Goal: Task Accomplishment & Management: Use online tool/utility

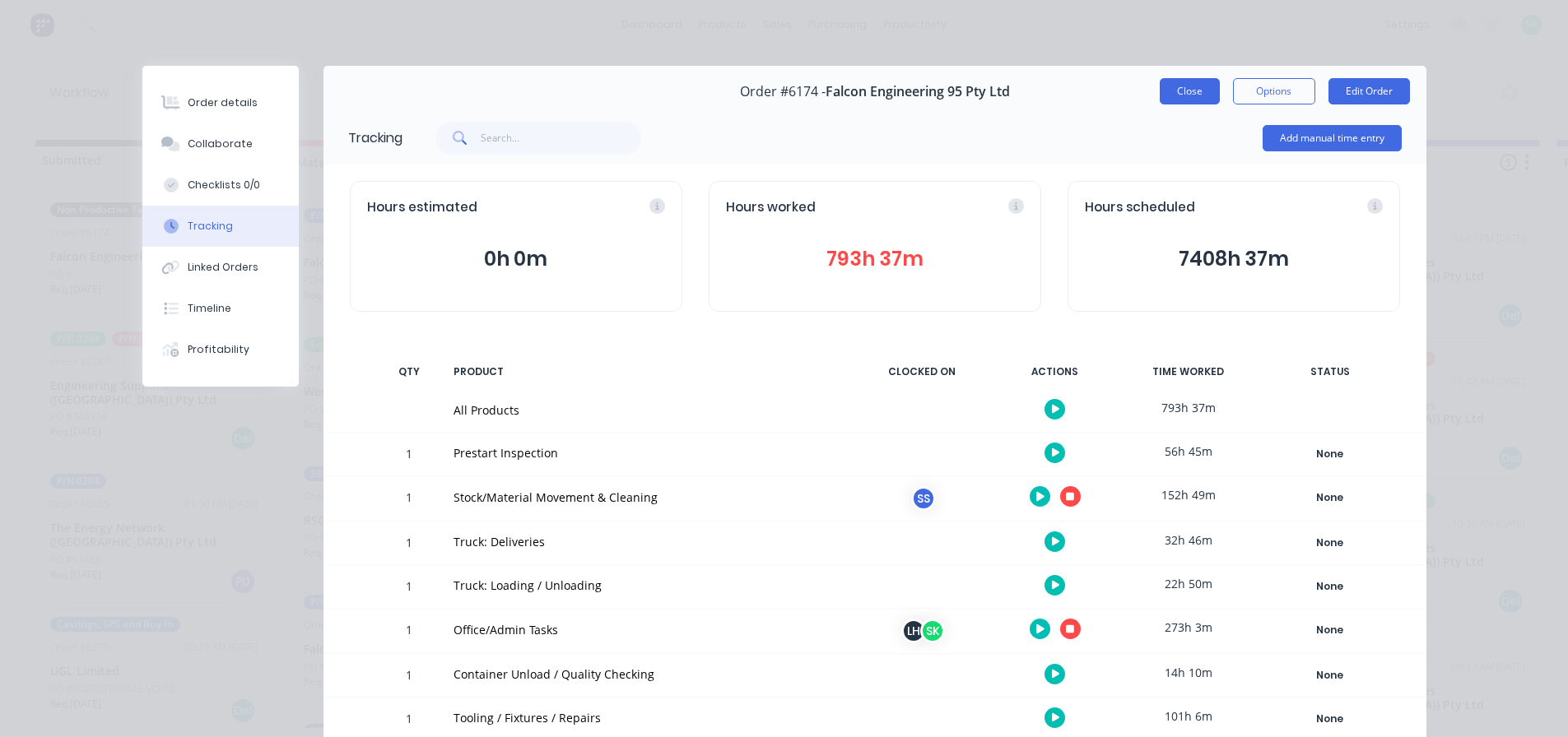
click at [1190, 93] on button "Close" at bounding box center [1189, 91] width 60 height 27
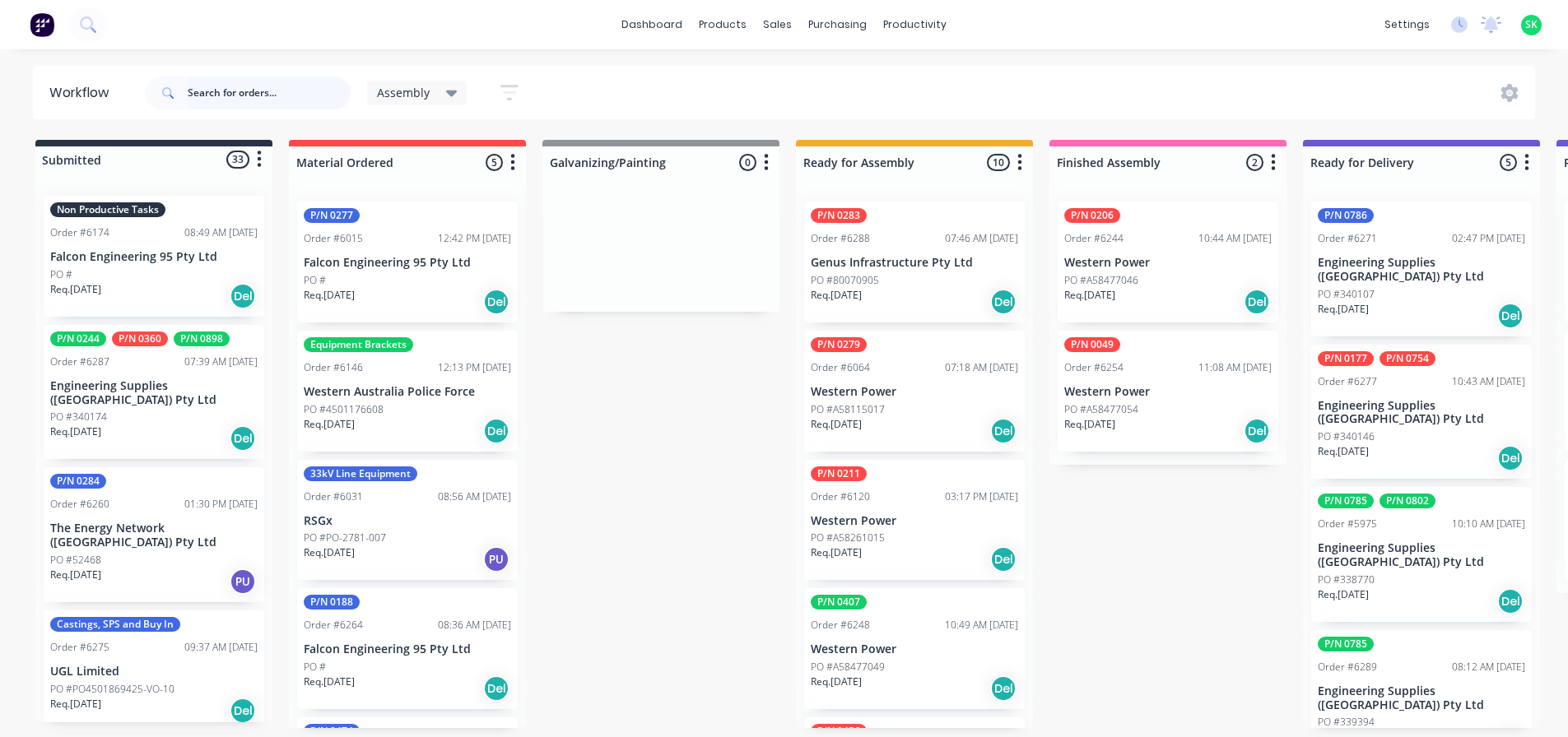
click at [204, 89] on input "text" at bounding box center [269, 93] width 163 height 33
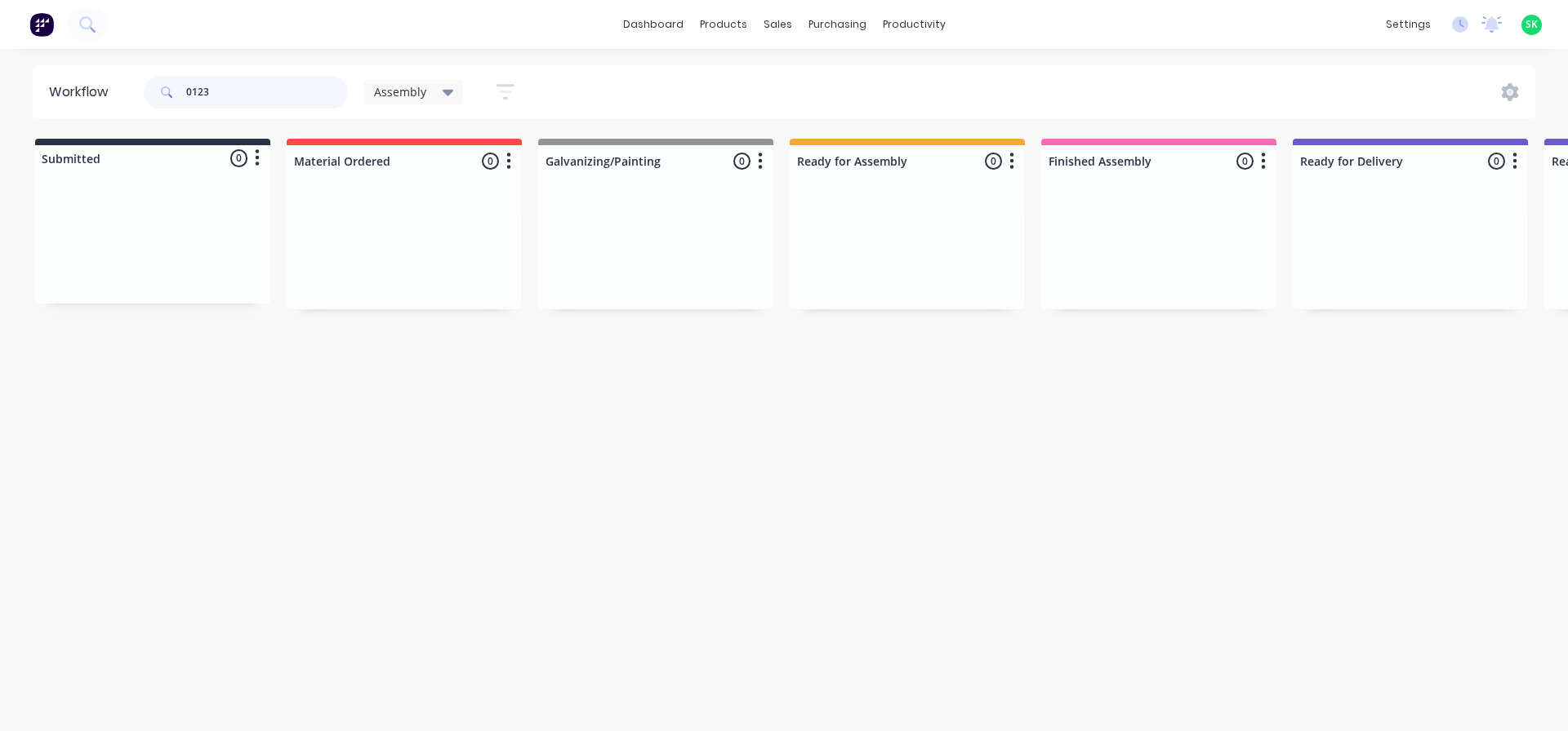
type input "0123"
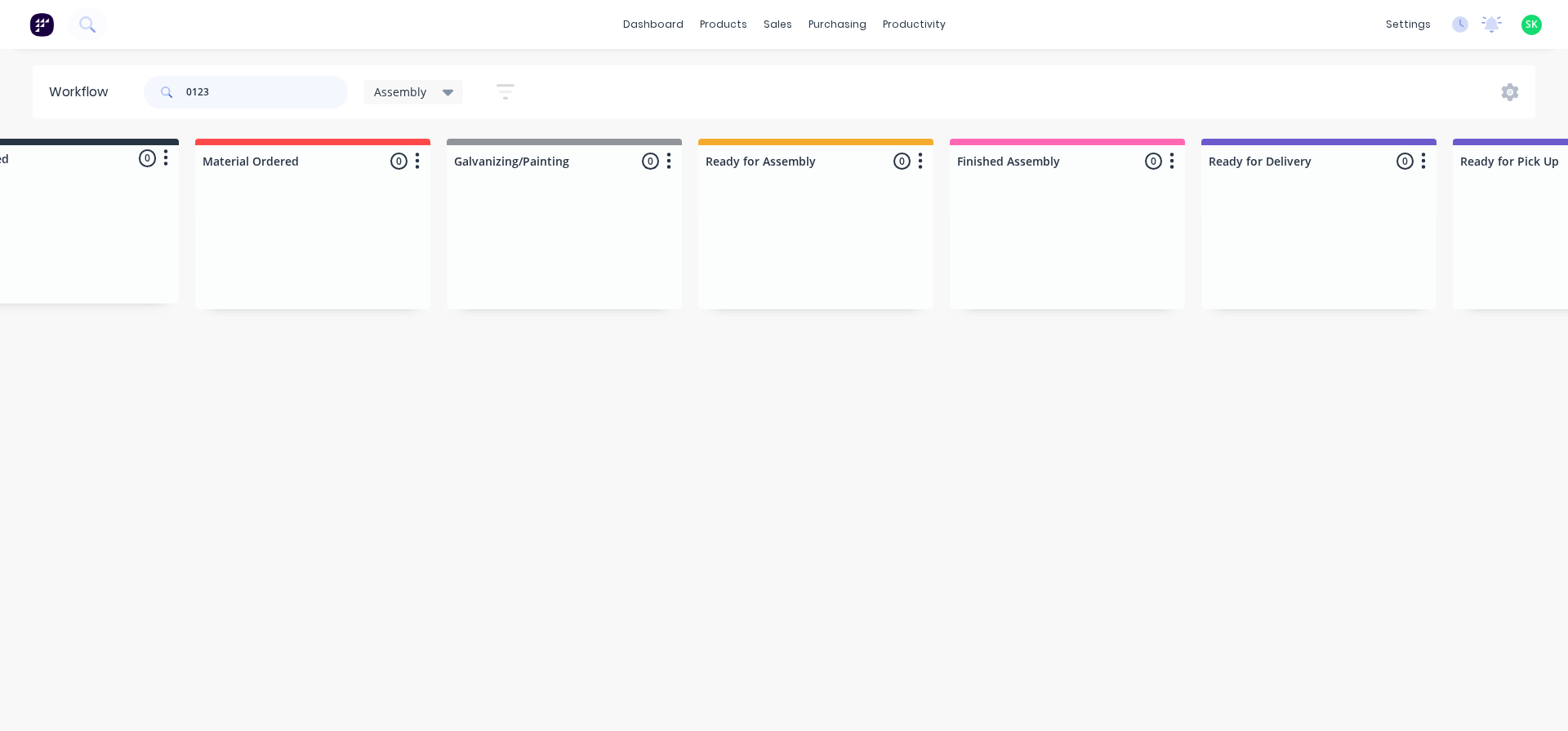
scroll to position [0, 22]
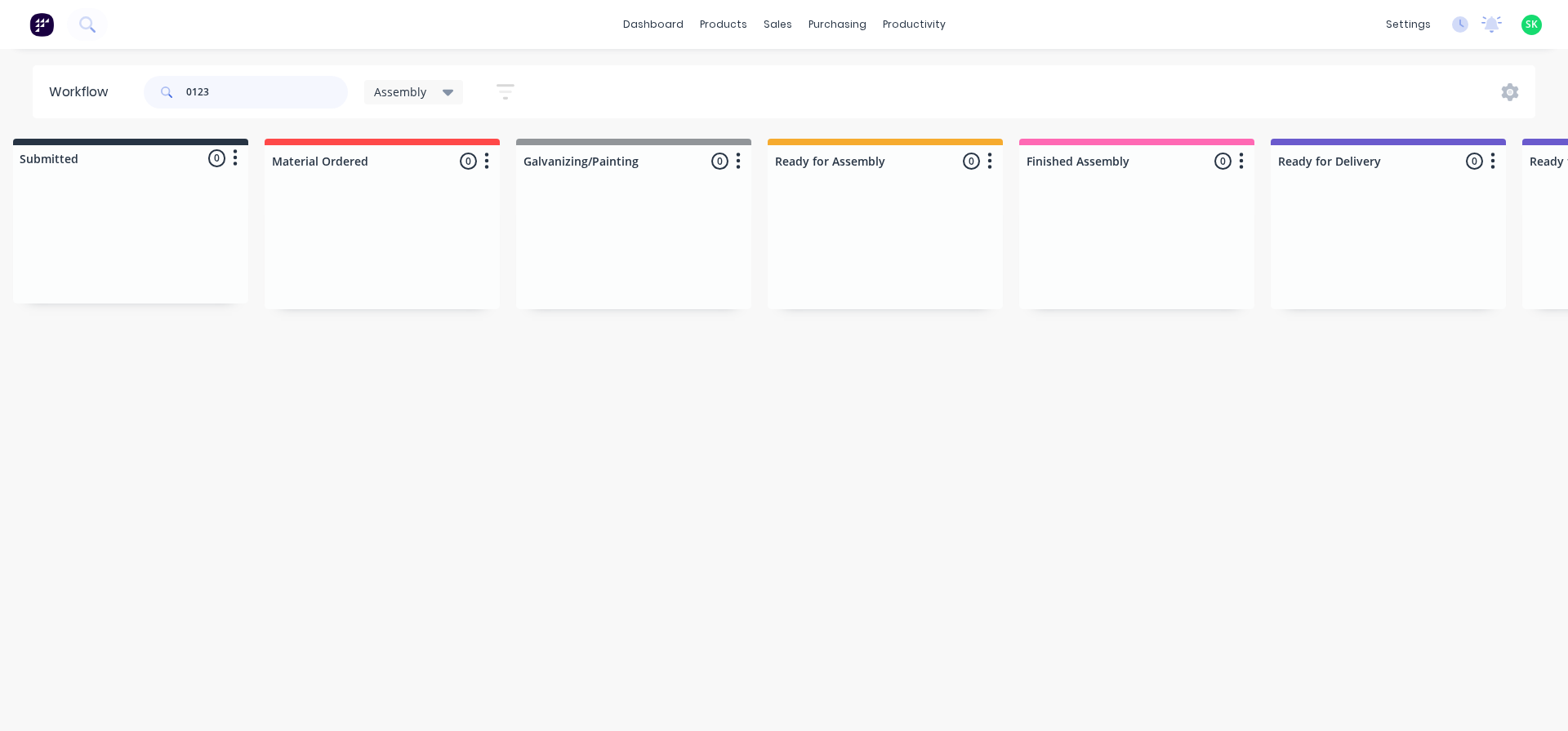
drag, startPoint x: 255, startPoint y: 87, endPoint x: 0, endPoint y: 59, distance: 256.5
click at [0, 61] on div "dashboard products sales purchasing productivity dashboard products Product Cat…" at bounding box center [762, 317] width 1568 height 634
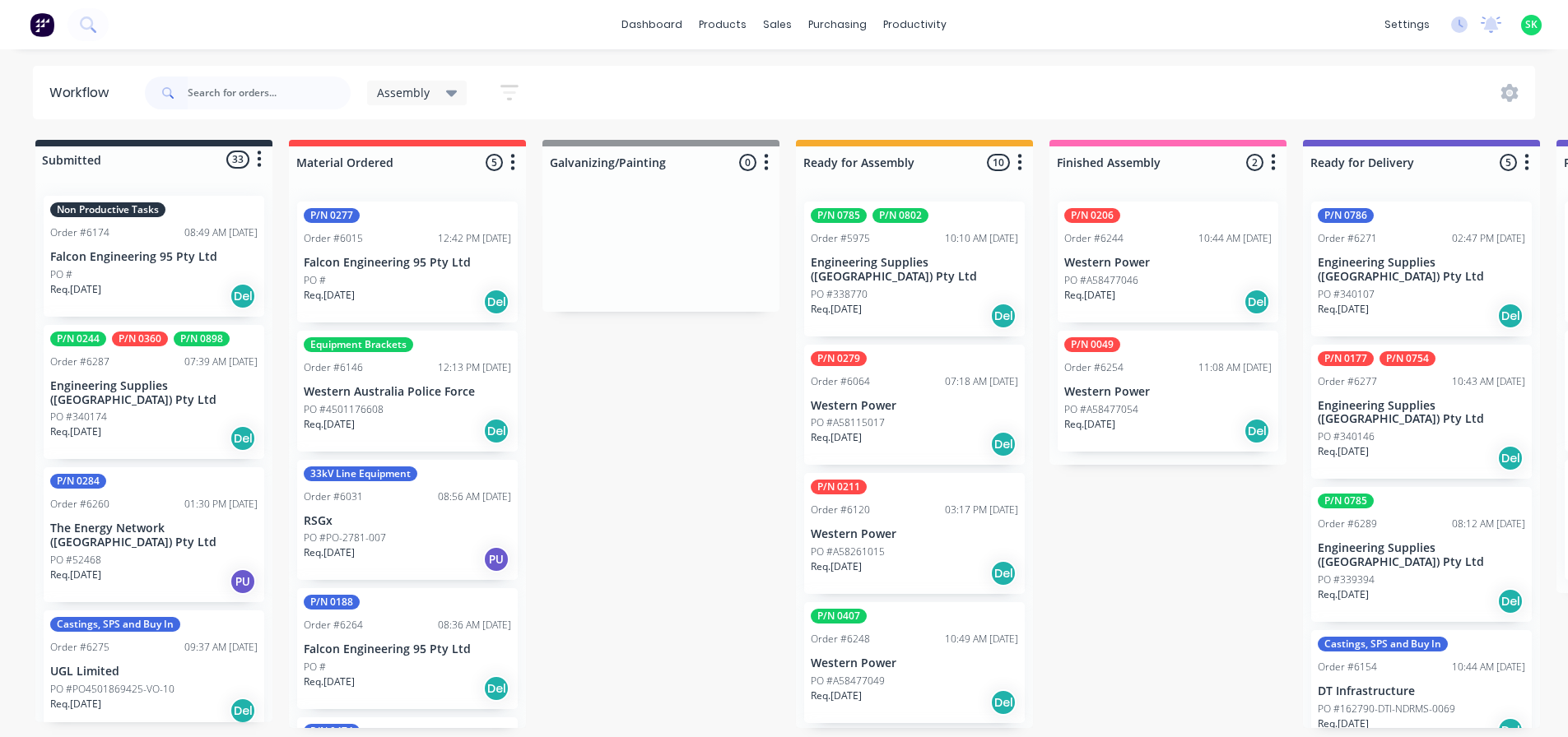
click at [187, 262] on div "Non Productive Tasks Order #6174 08:49 AM [DATE] Falcon Engineering 95 Pty Ltd …" at bounding box center [153, 256] width 221 height 121
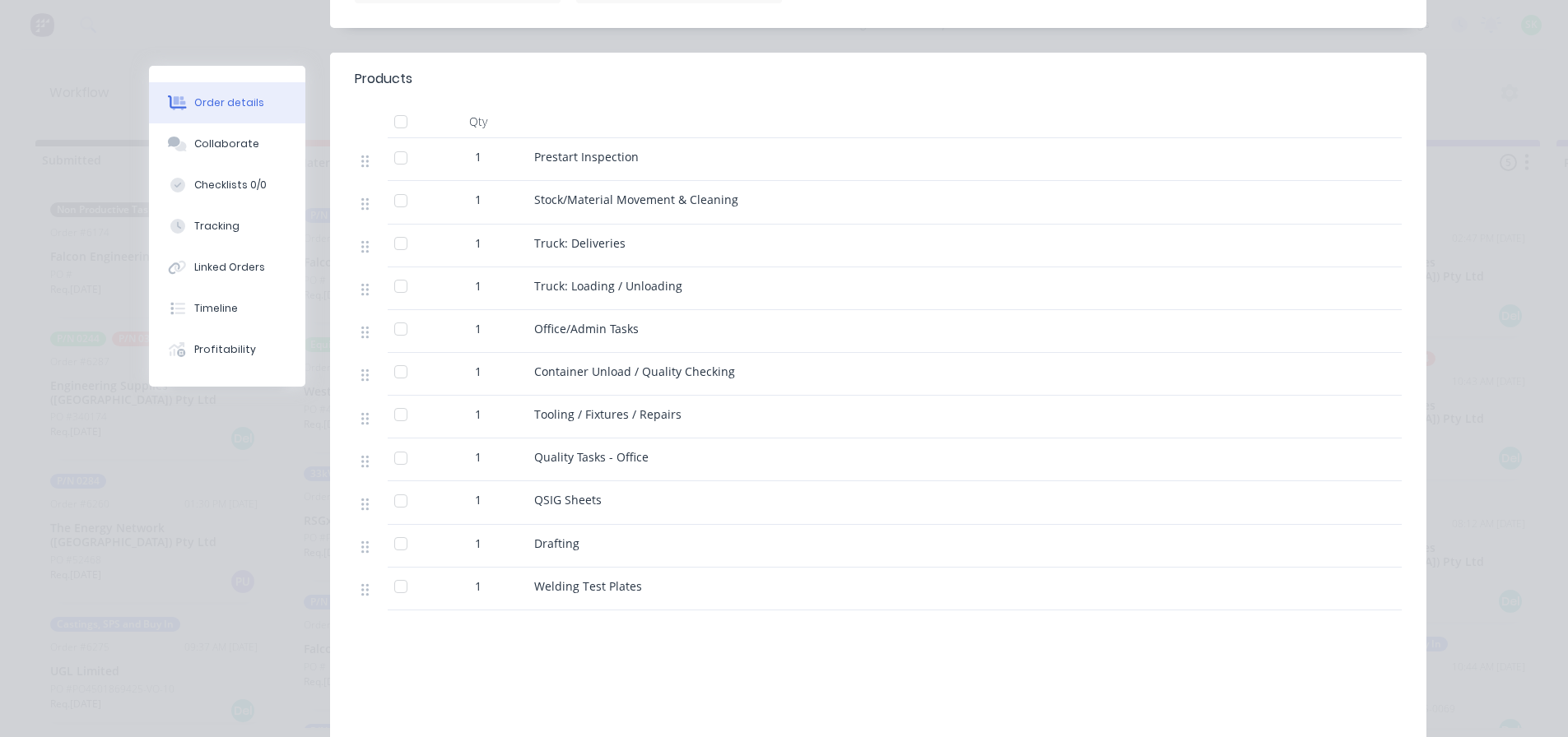
scroll to position [658, 0]
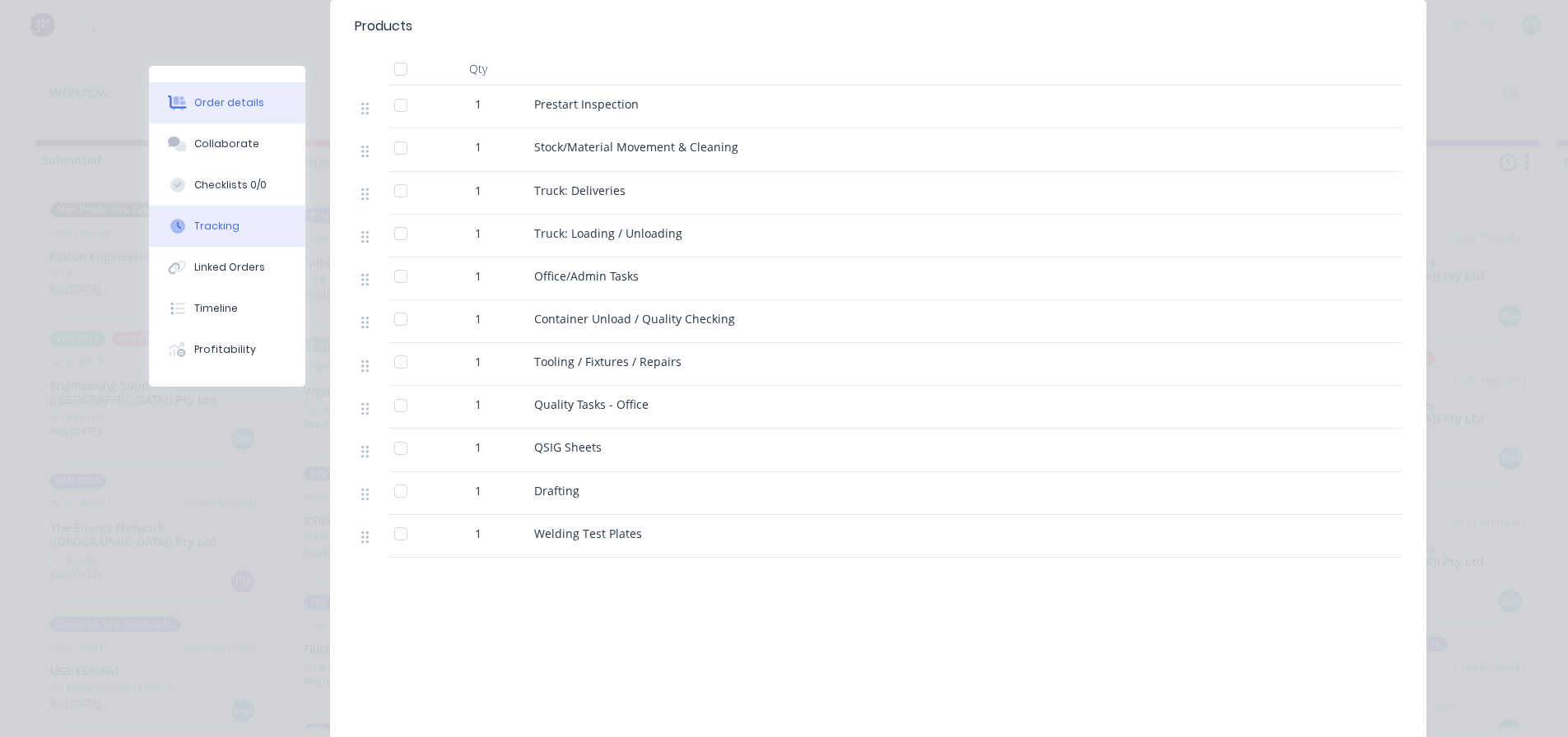
click at [211, 229] on div "Tracking" at bounding box center [216, 226] width 45 height 15
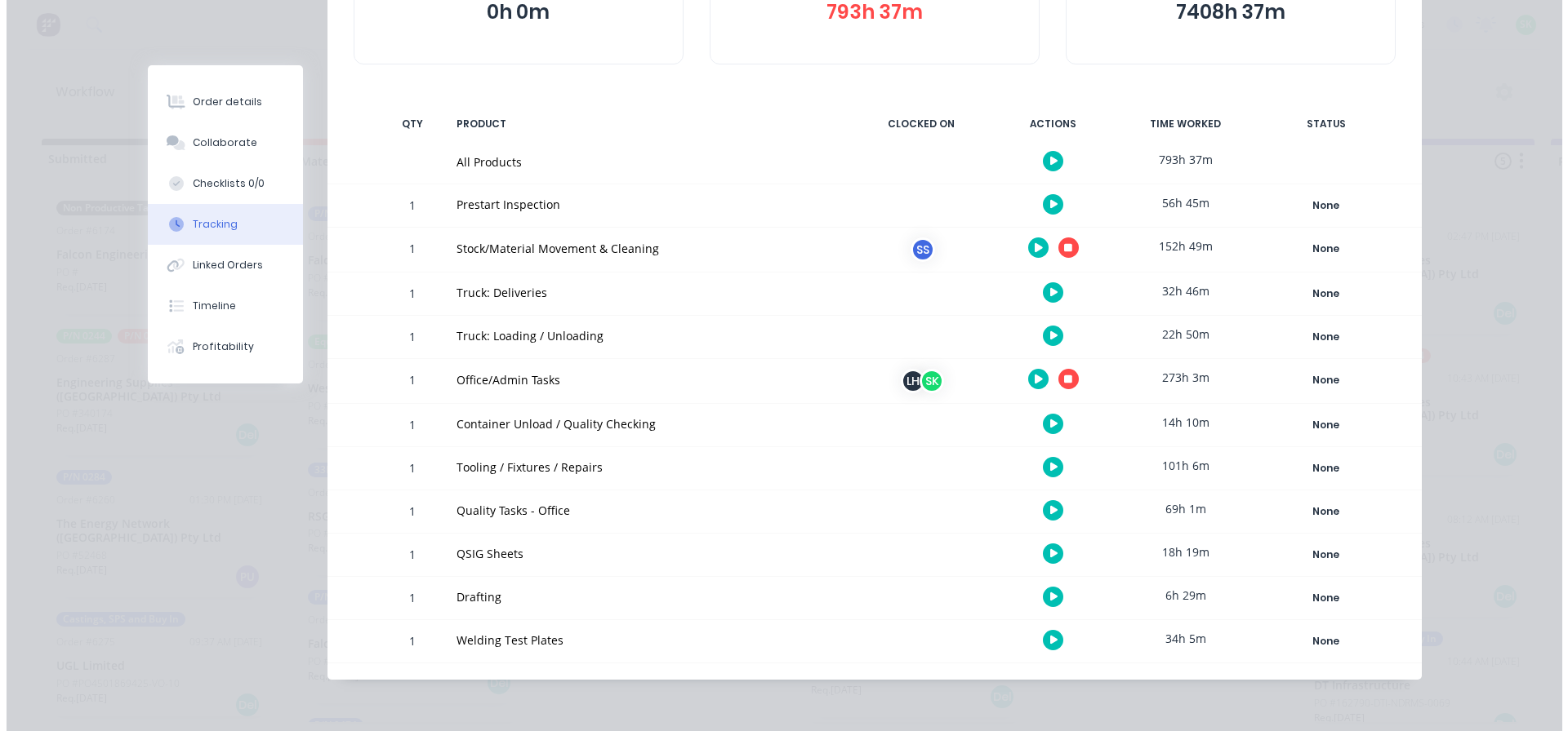
scroll to position [0, 0]
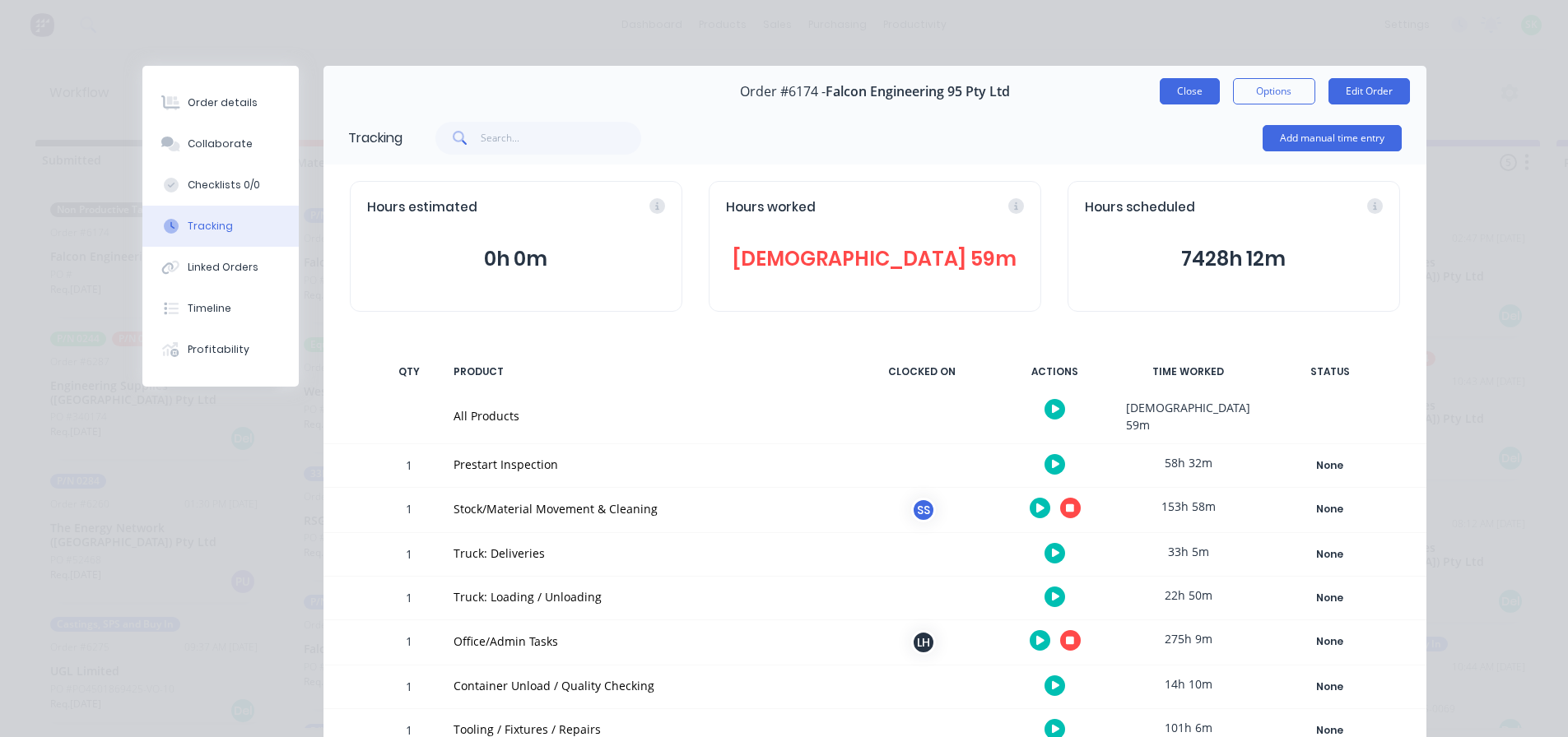
click at [1190, 89] on button "Close" at bounding box center [1189, 91] width 60 height 27
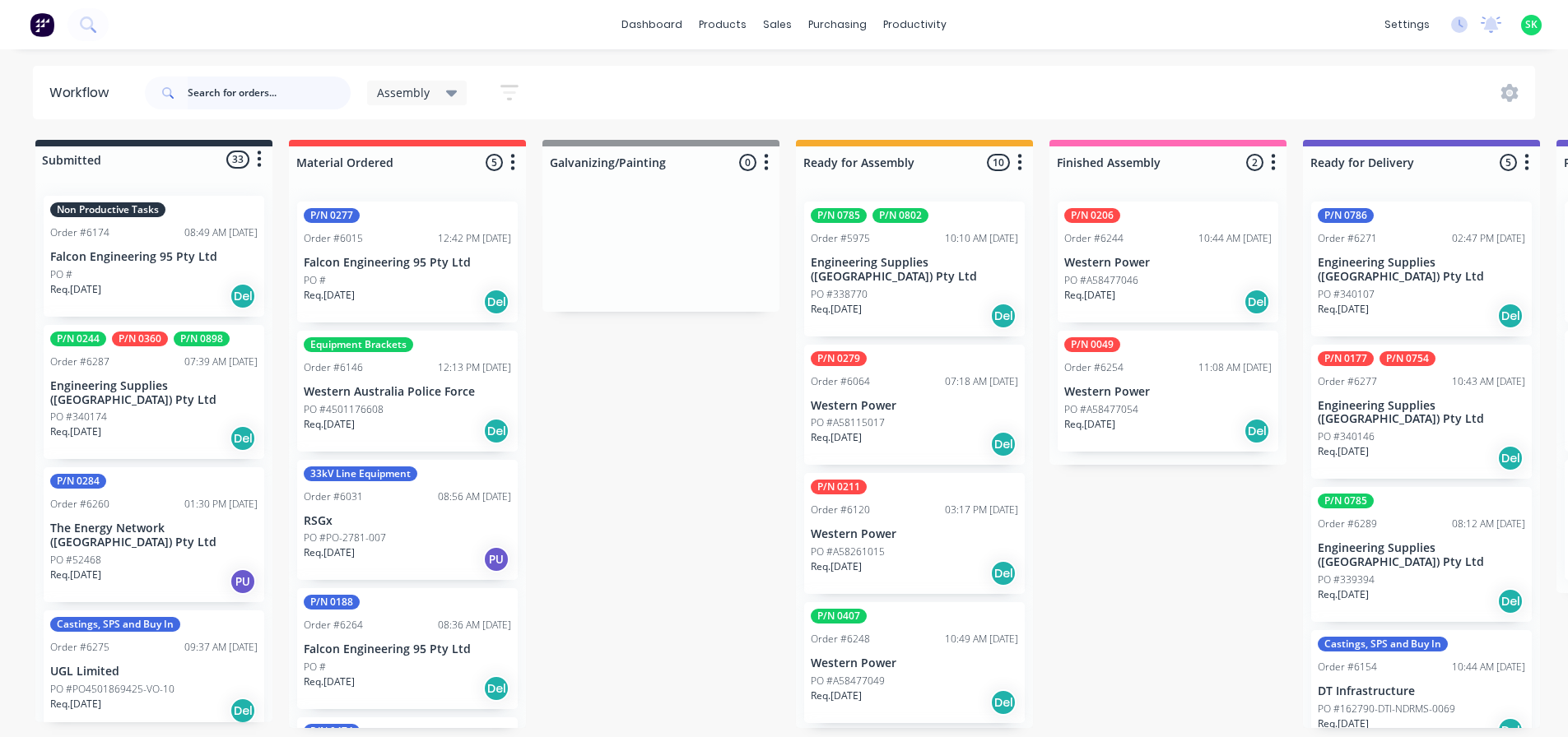
click at [258, 85] on input "text" at bounding box center [269, 93] width 163 height 33
type input "0279"
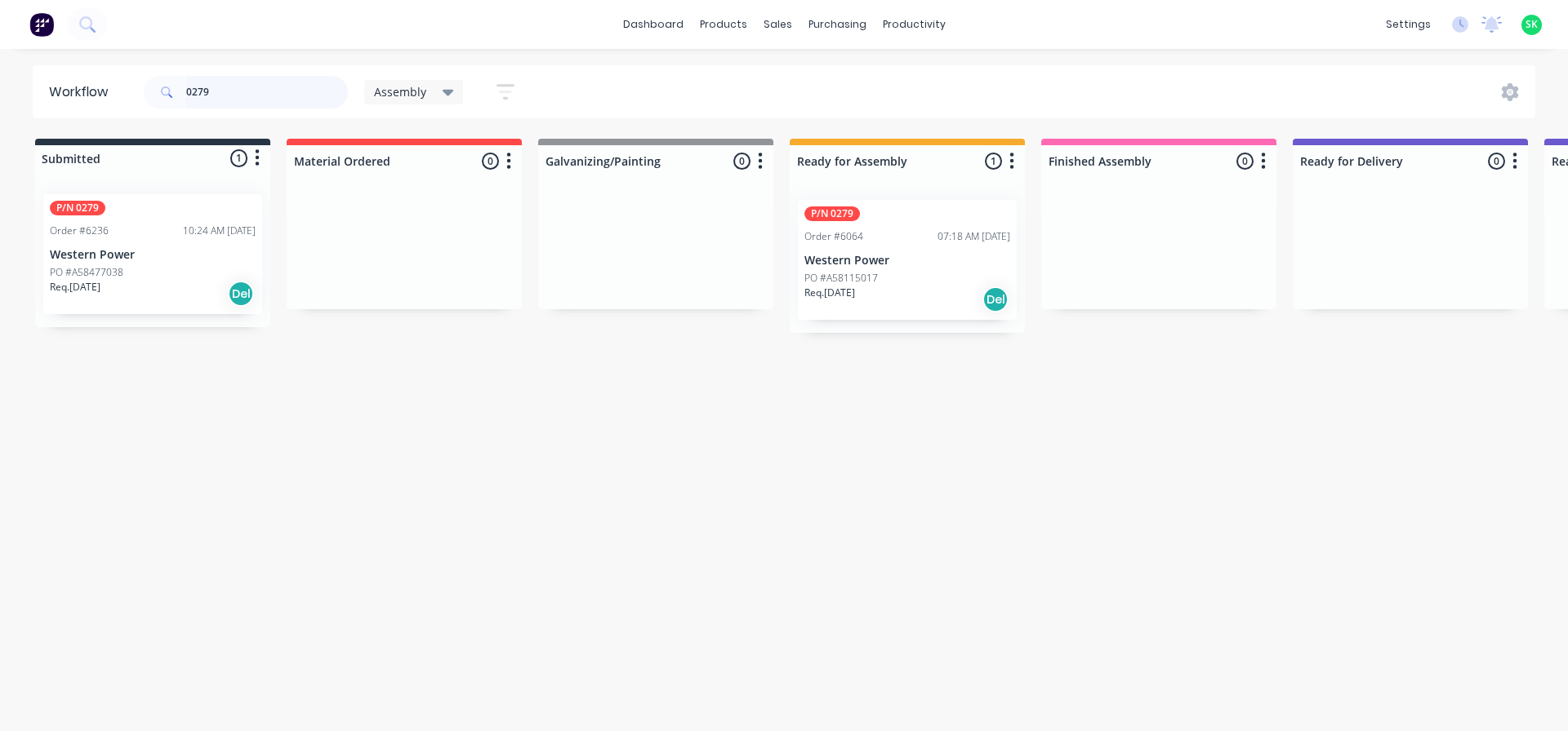
drag, startPoint x: 231, startPoint y: 91, endPoint x: 79, endPoint y: 46, distance: 158.5
click at [79, 47] on div "dashboard products sales purchasing productivity dashboard products Product Cat…" at bounding box center [784, 317] width 1568 height 634
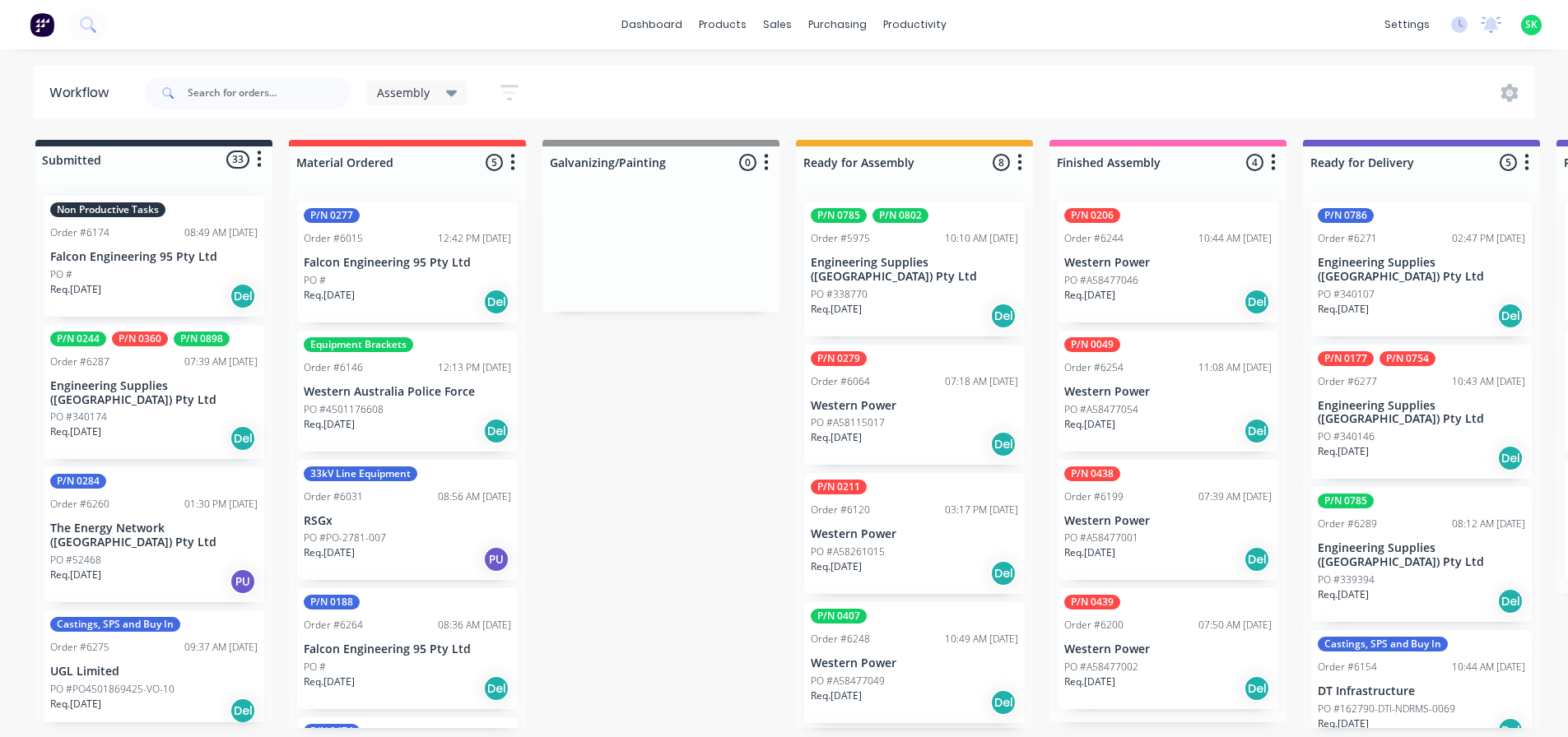
click at [157, 260] on p "Falcon Engineering 95 Pty Ltd" at bounding box center [153, 257] width 208 height 14
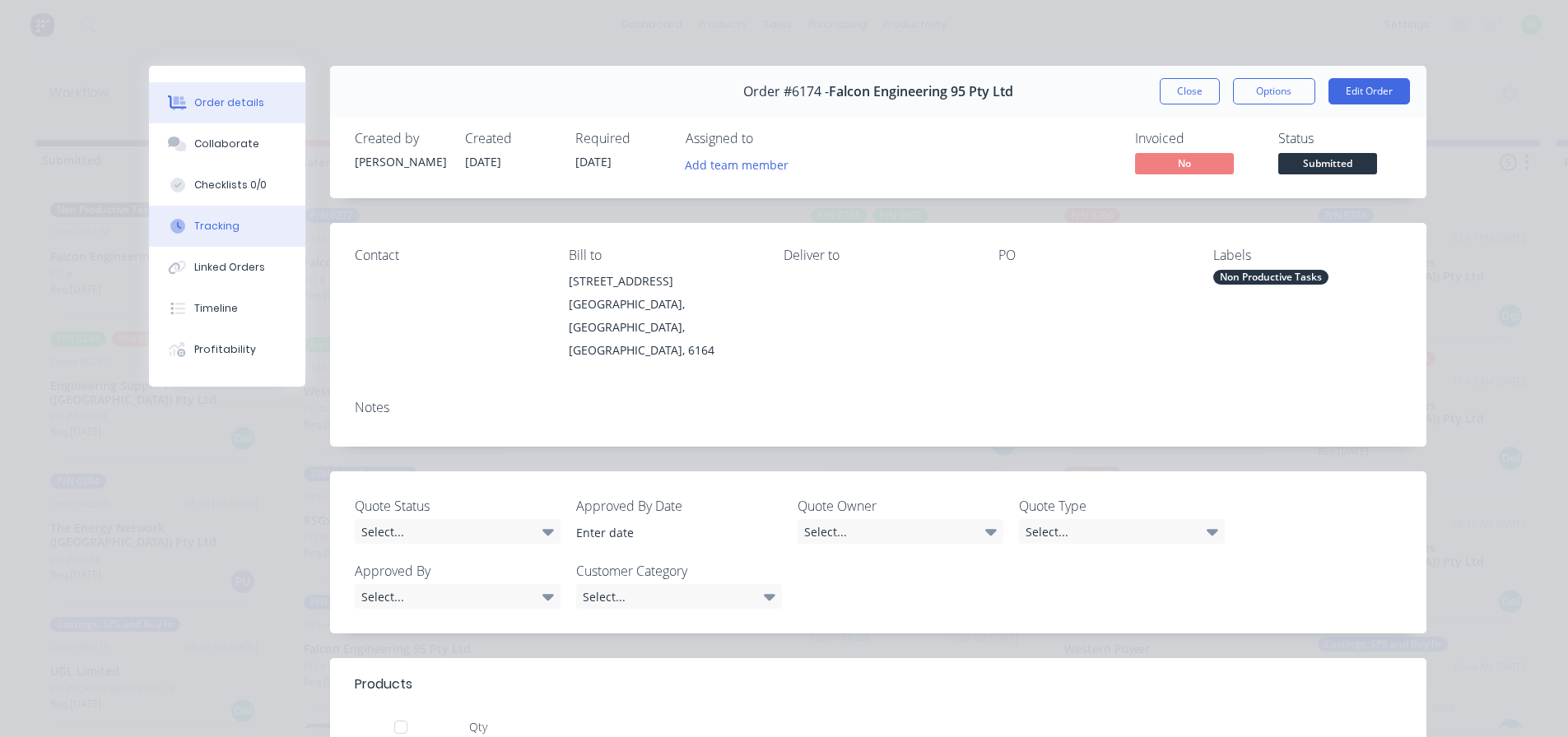
click at [246, 224] on button "Tracking" at bounding box center [226, 226] width 156 height 42
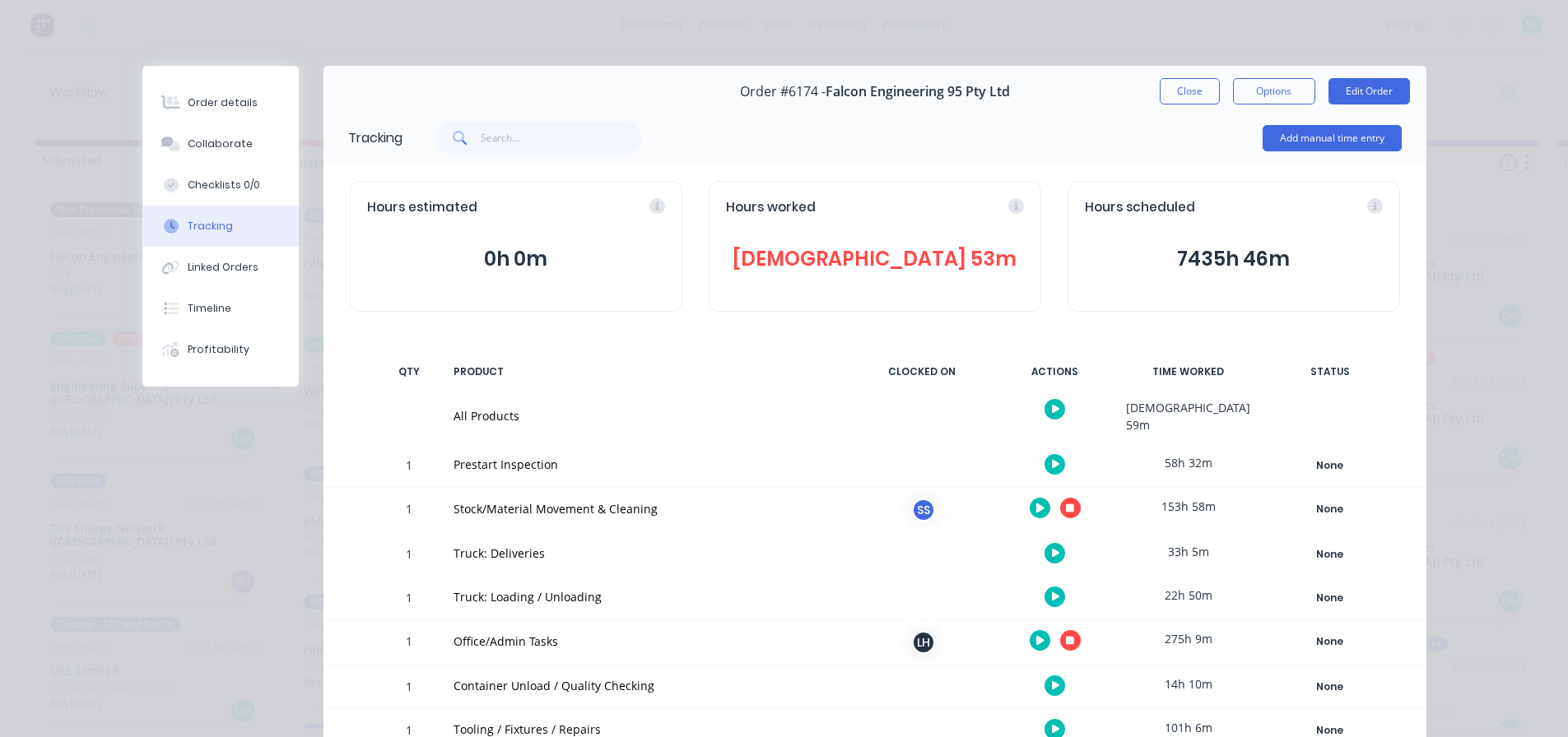
click at [1066, 504] on icon "button" at bounding box center [1069, 508] width 8 height 8
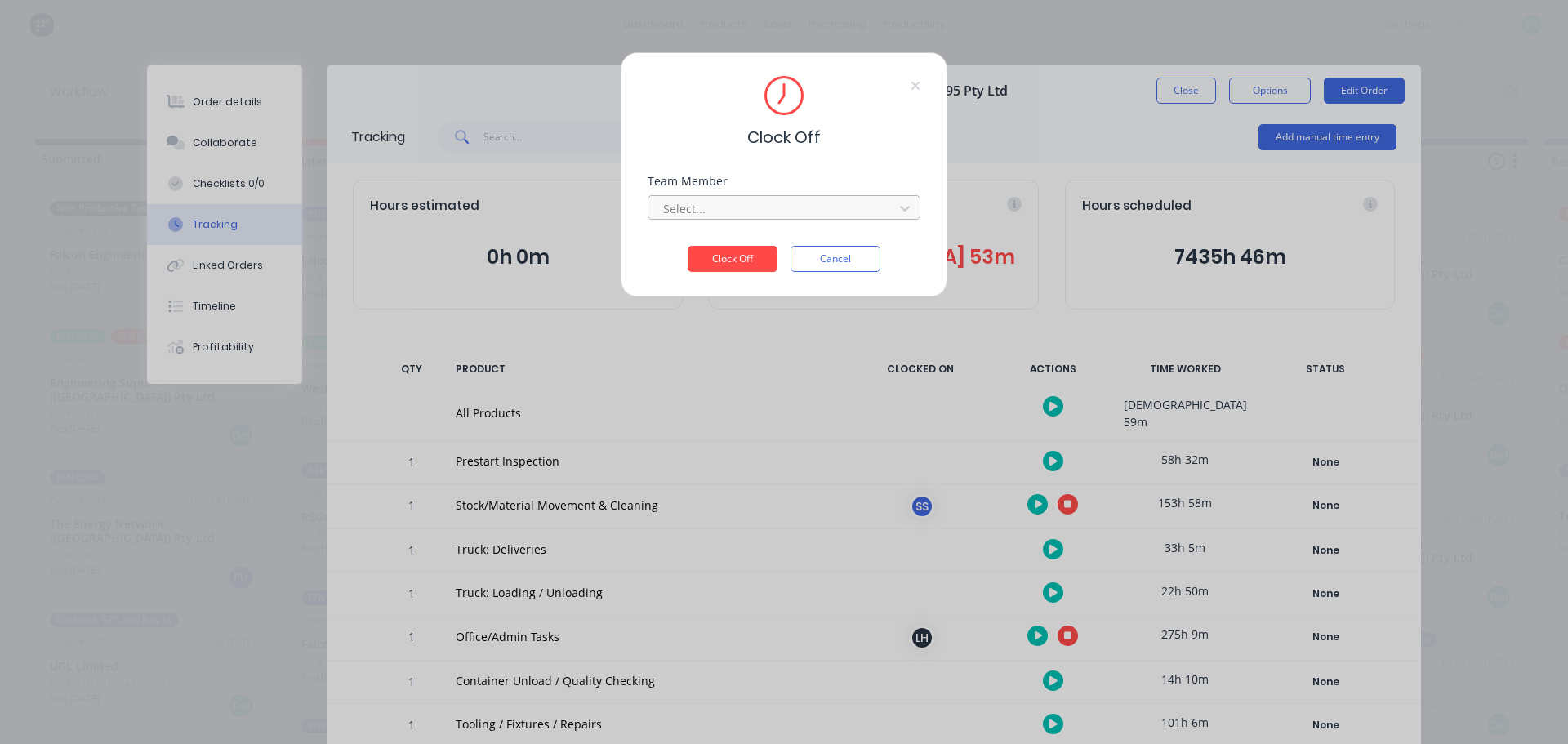
click at [866, 213] on div at bounding box center [773, 209] width 224 height 20
click at [797, 258] on div "[PERSON_NAME]" at bounding box center [784, 244] width 273 height 30
click at [754, 263] on button "Clock Off" at bounding box center [732, 258] width 90 height 27
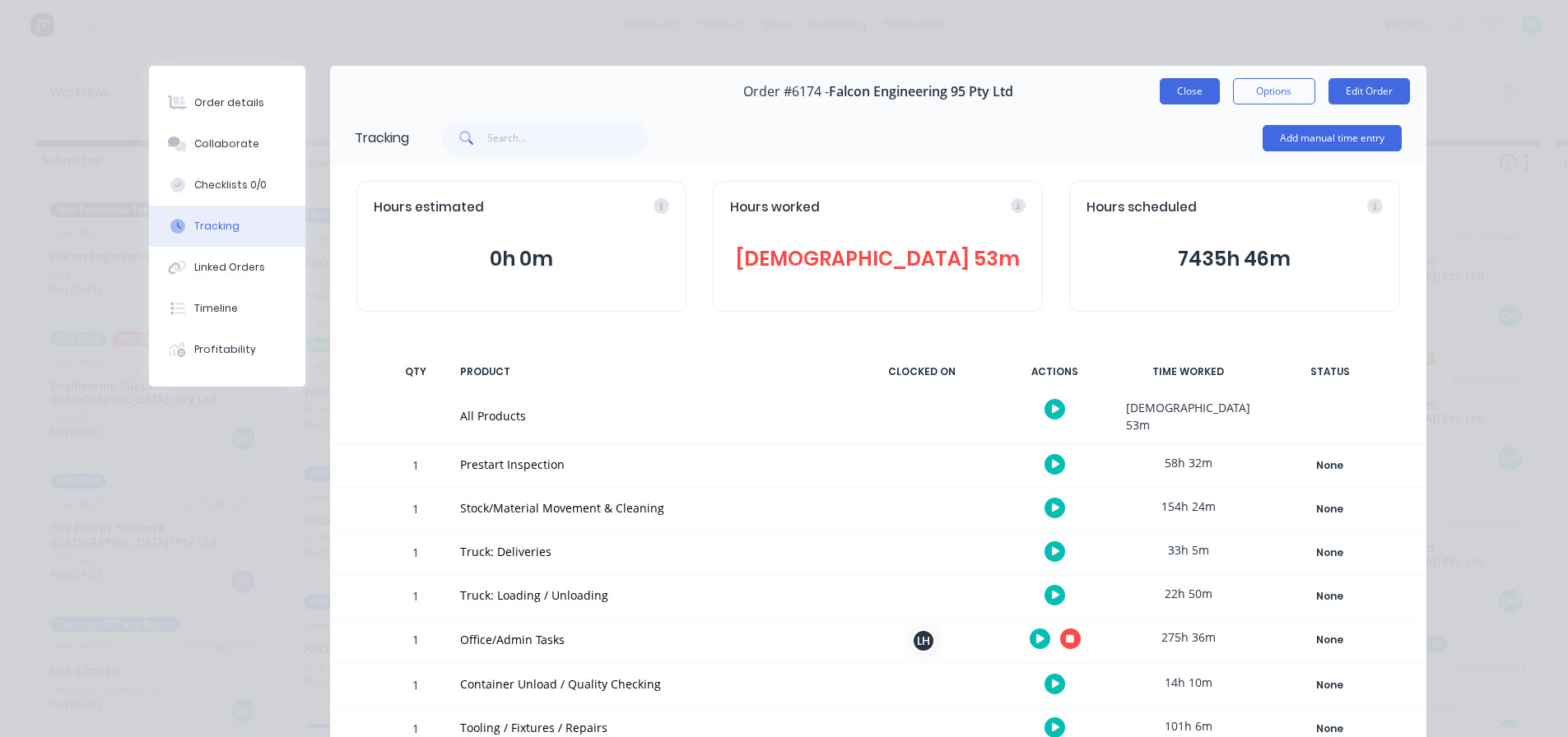
click at [1181, 85] on button "Close" at bounding box center [1189, 91] width 60 height 27
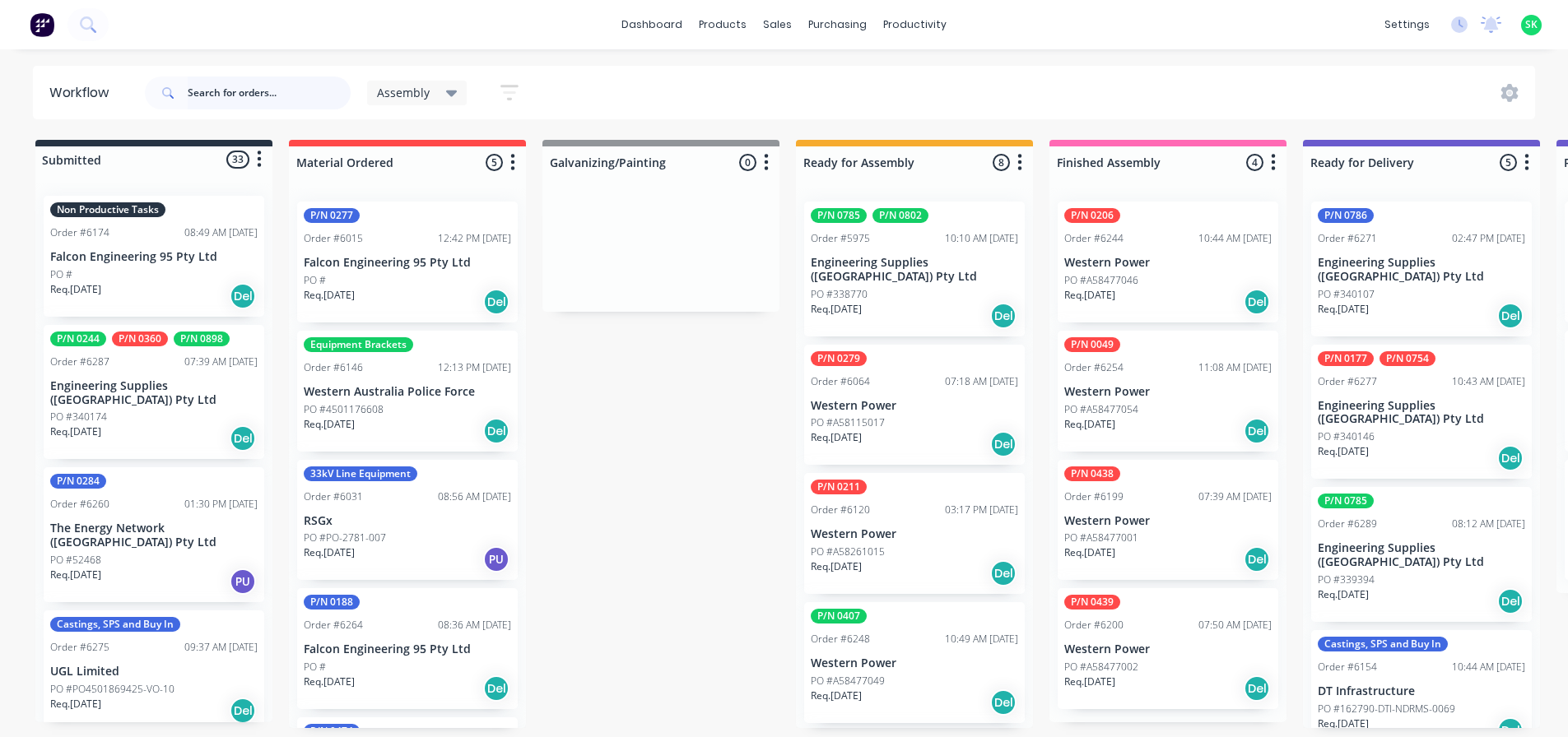
click at [250, 87] on input "text" at bounding box center [269, 93] width 163 height 33
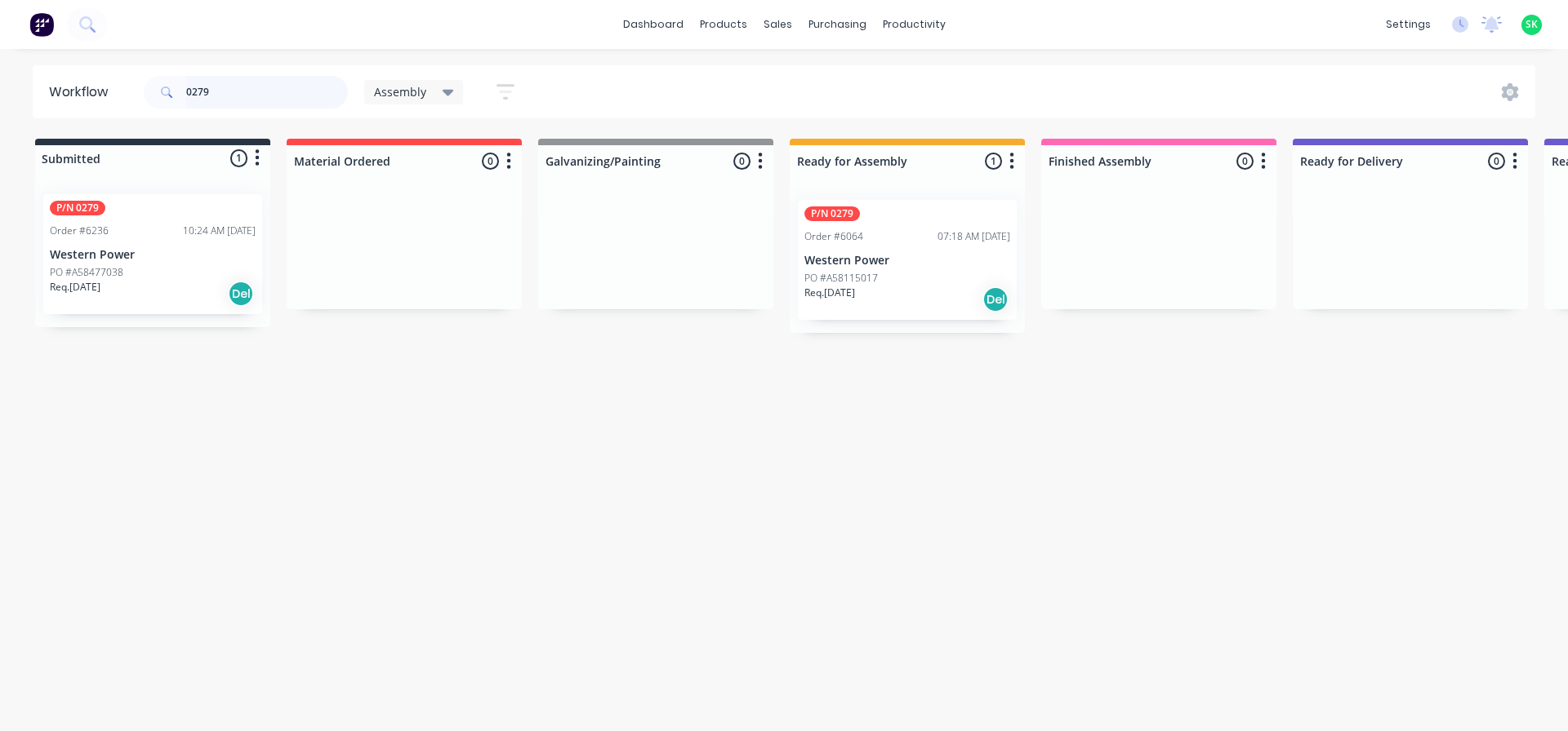
type input "0279"
click at [882, 254] on p "Western Power" at bounding box center [907, 260] width 206 height 14
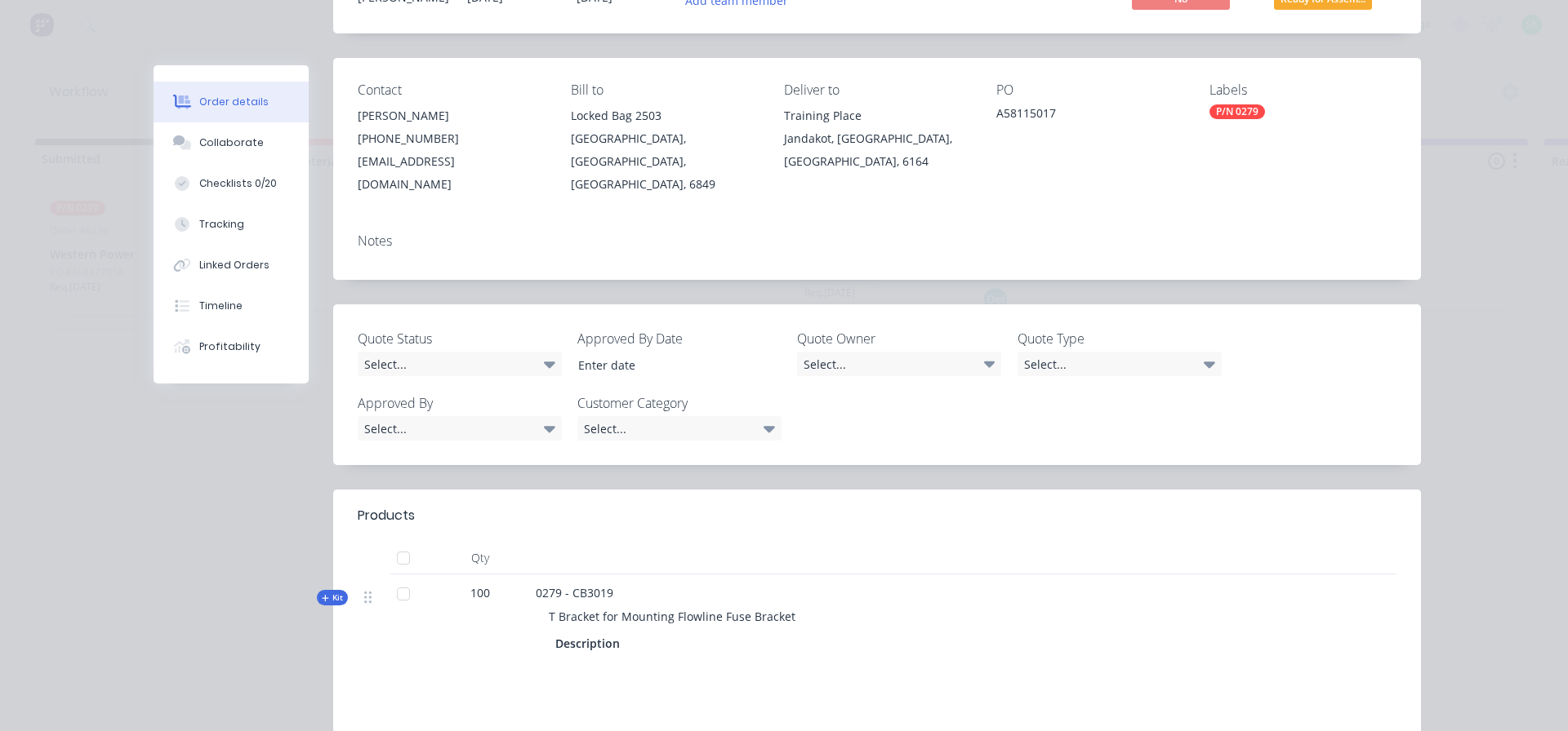
scroll to position [245, 0]
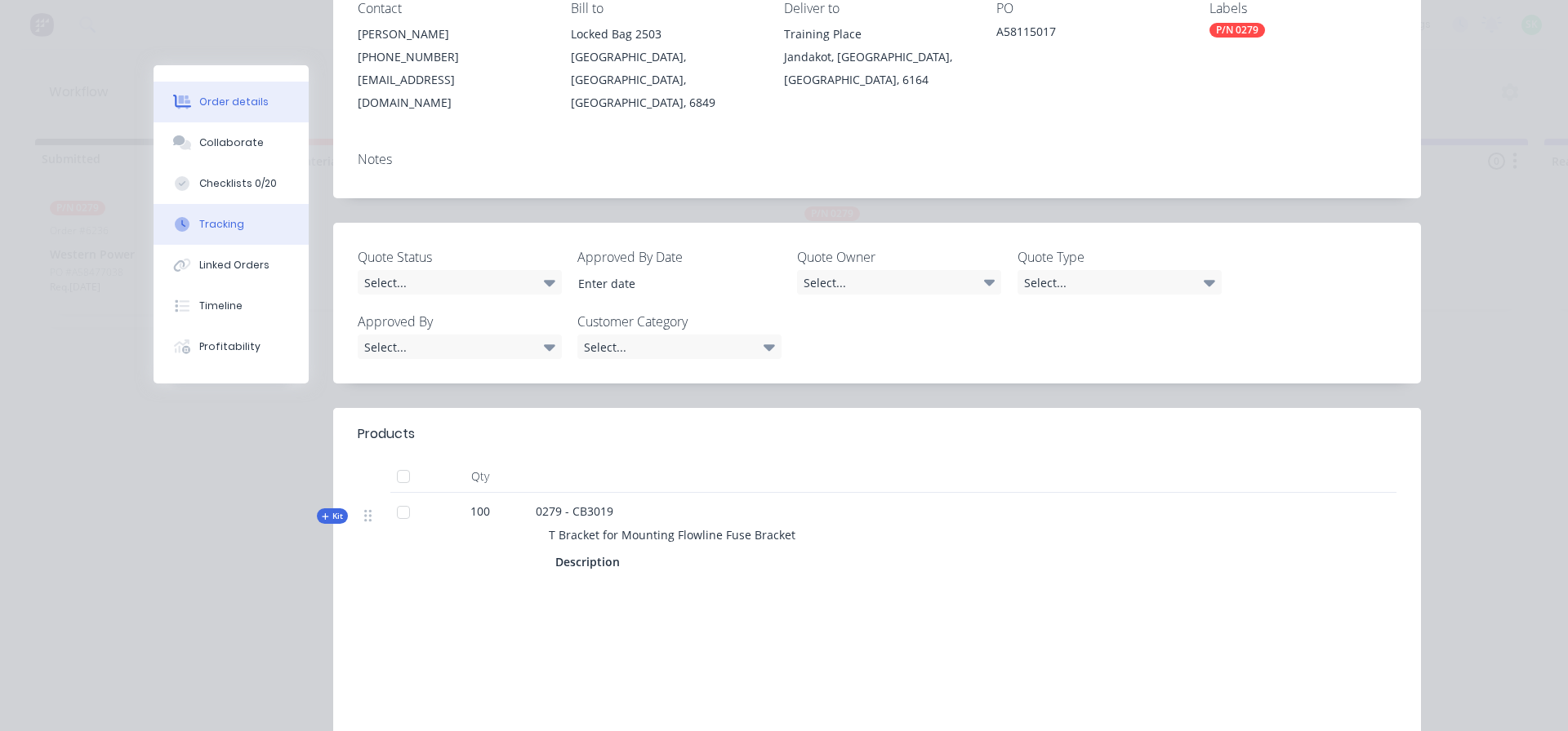
click at [214, 211] on button "Tracking" at bounding box center [231, 224] width 155 height 41
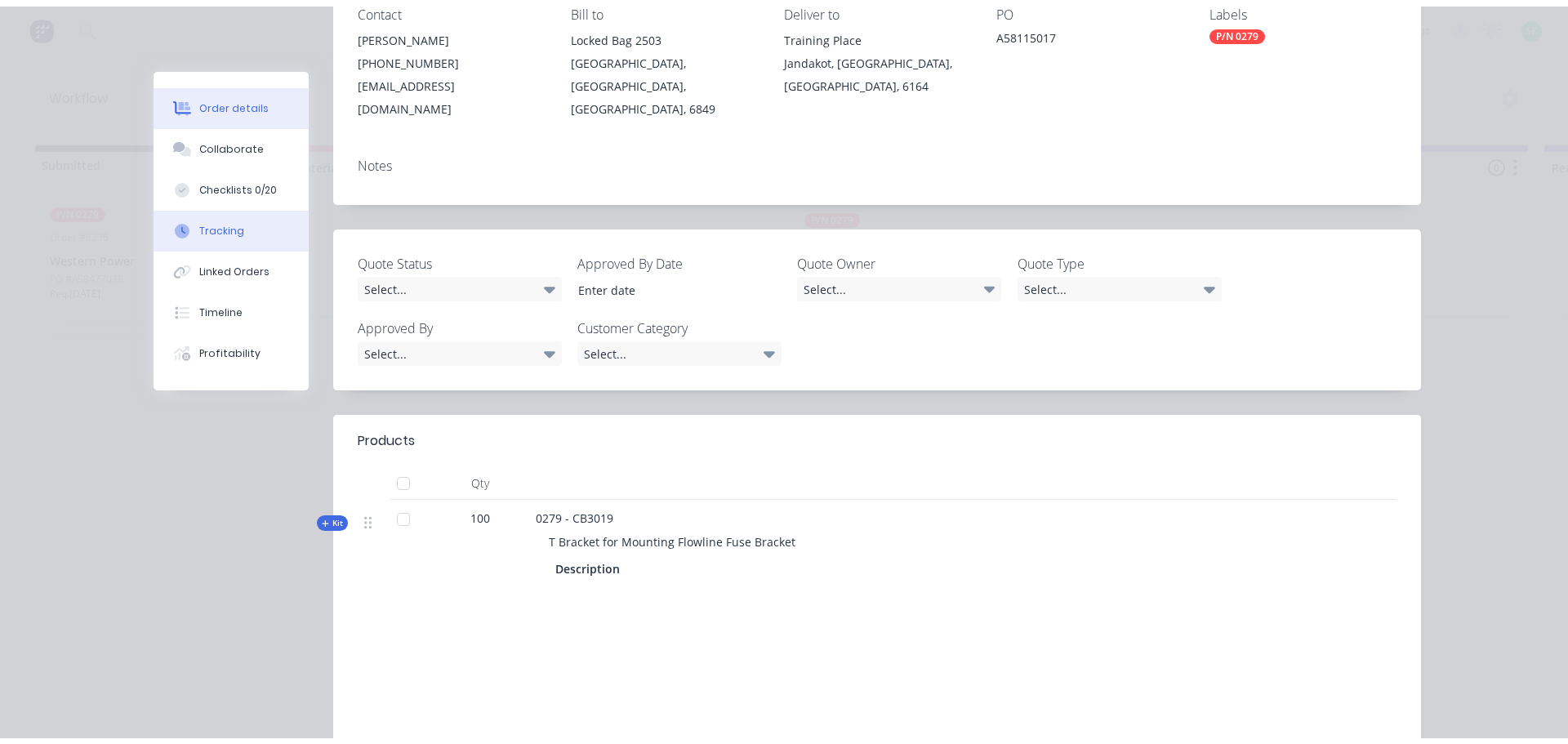
scroll to position [0, 0]
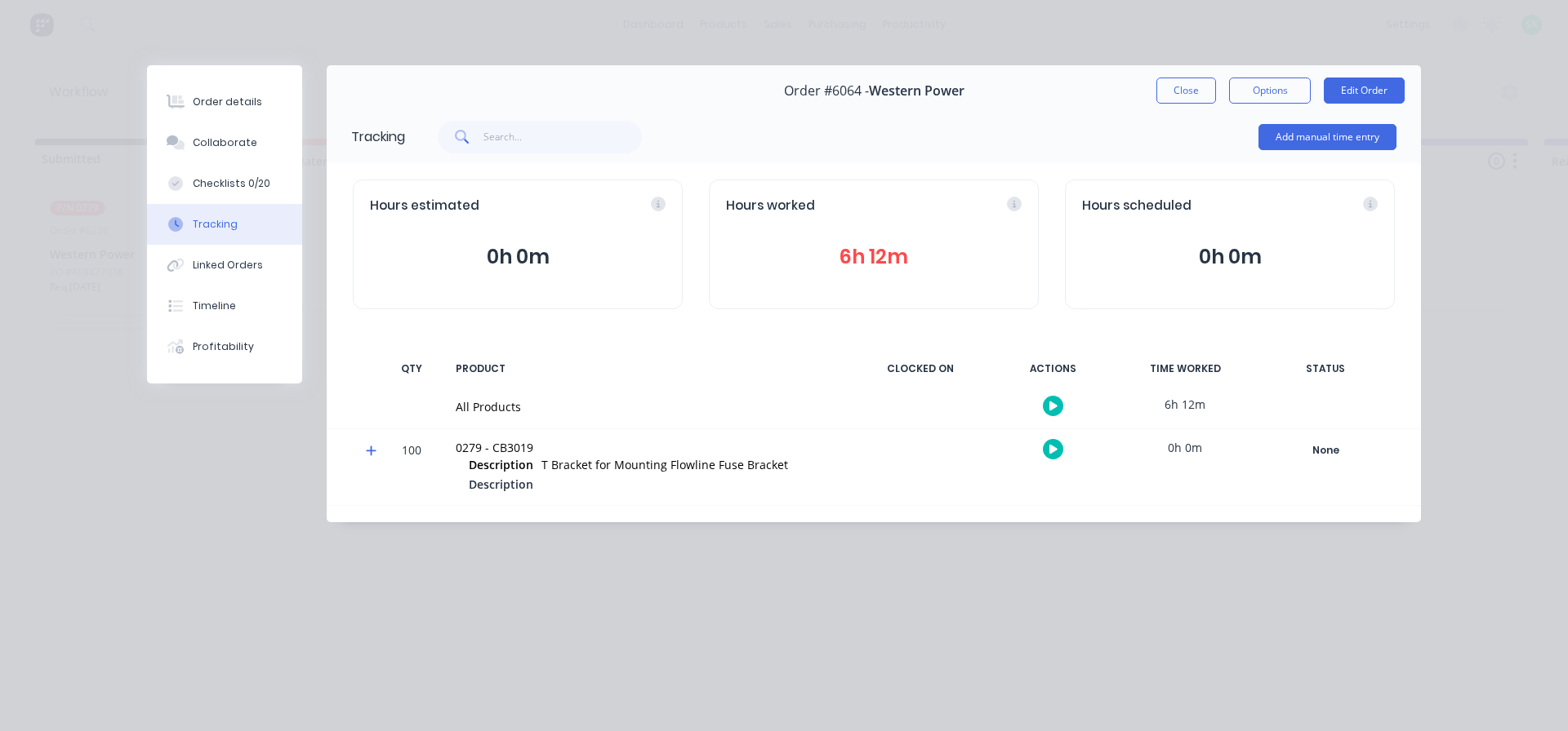
click at [1049, 409] on button "button" at bounding box center [1053, 406] width 20 height 20
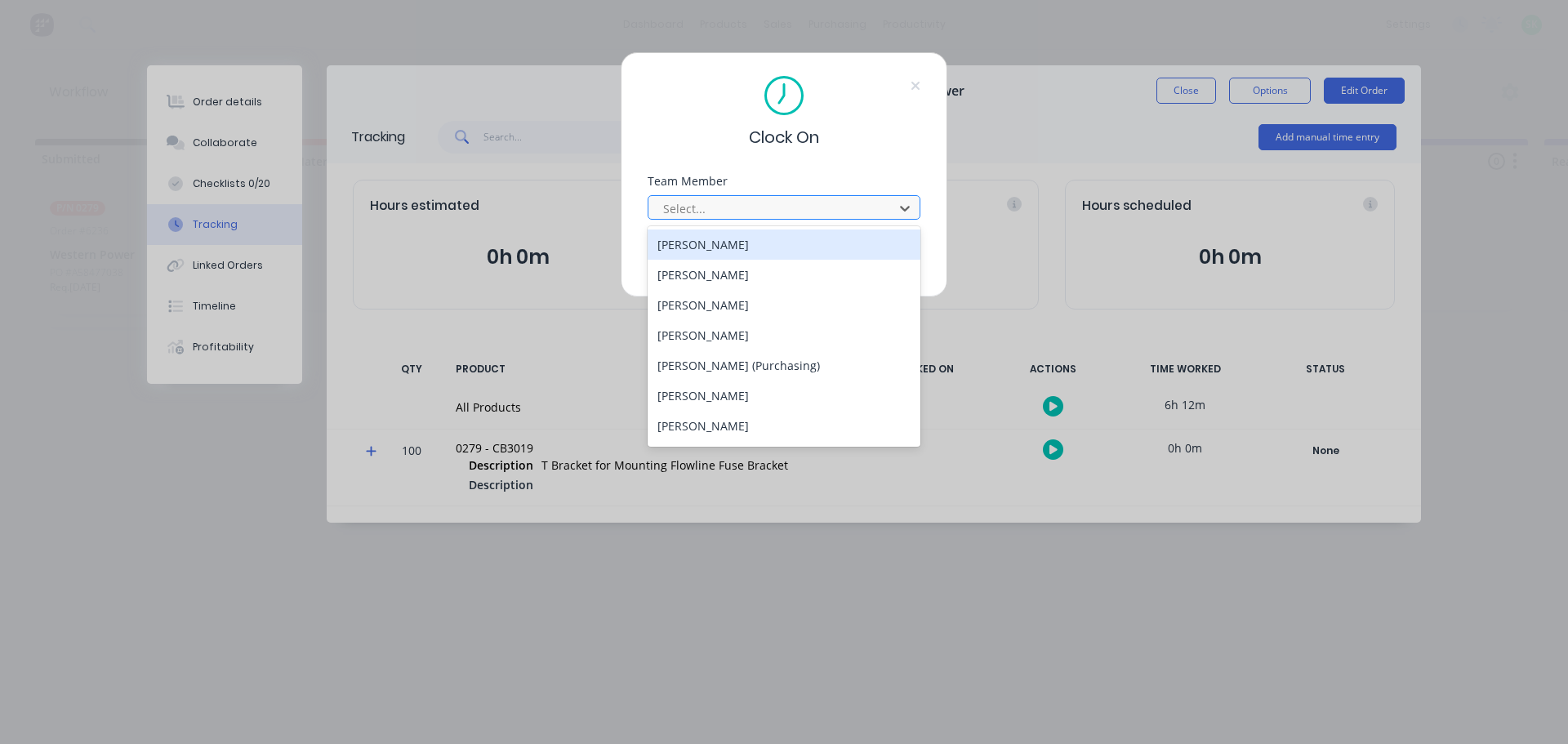
click at [798, 202] on div at bounding box center [773, 209] width 224 height 20
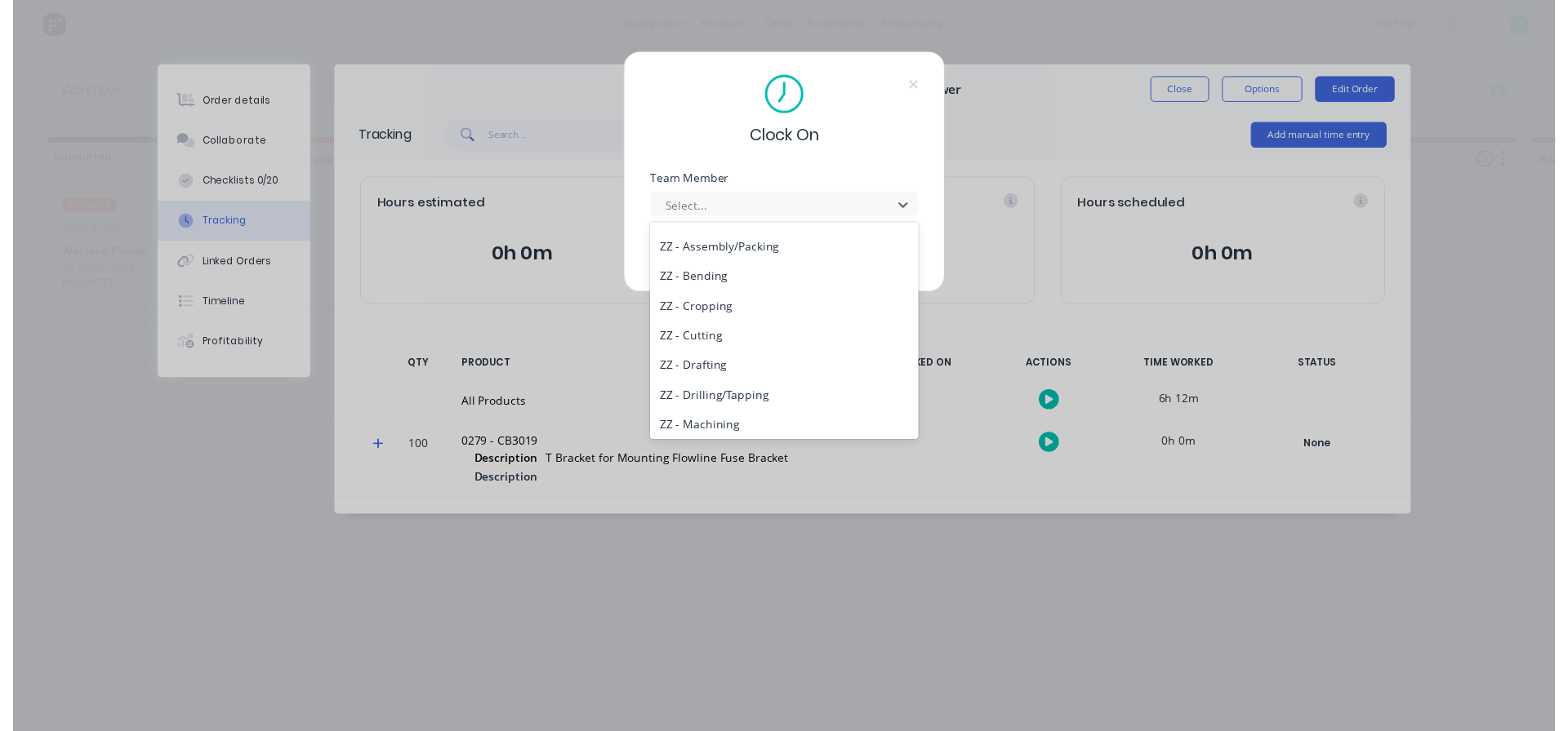
scroll to position [737, 0]
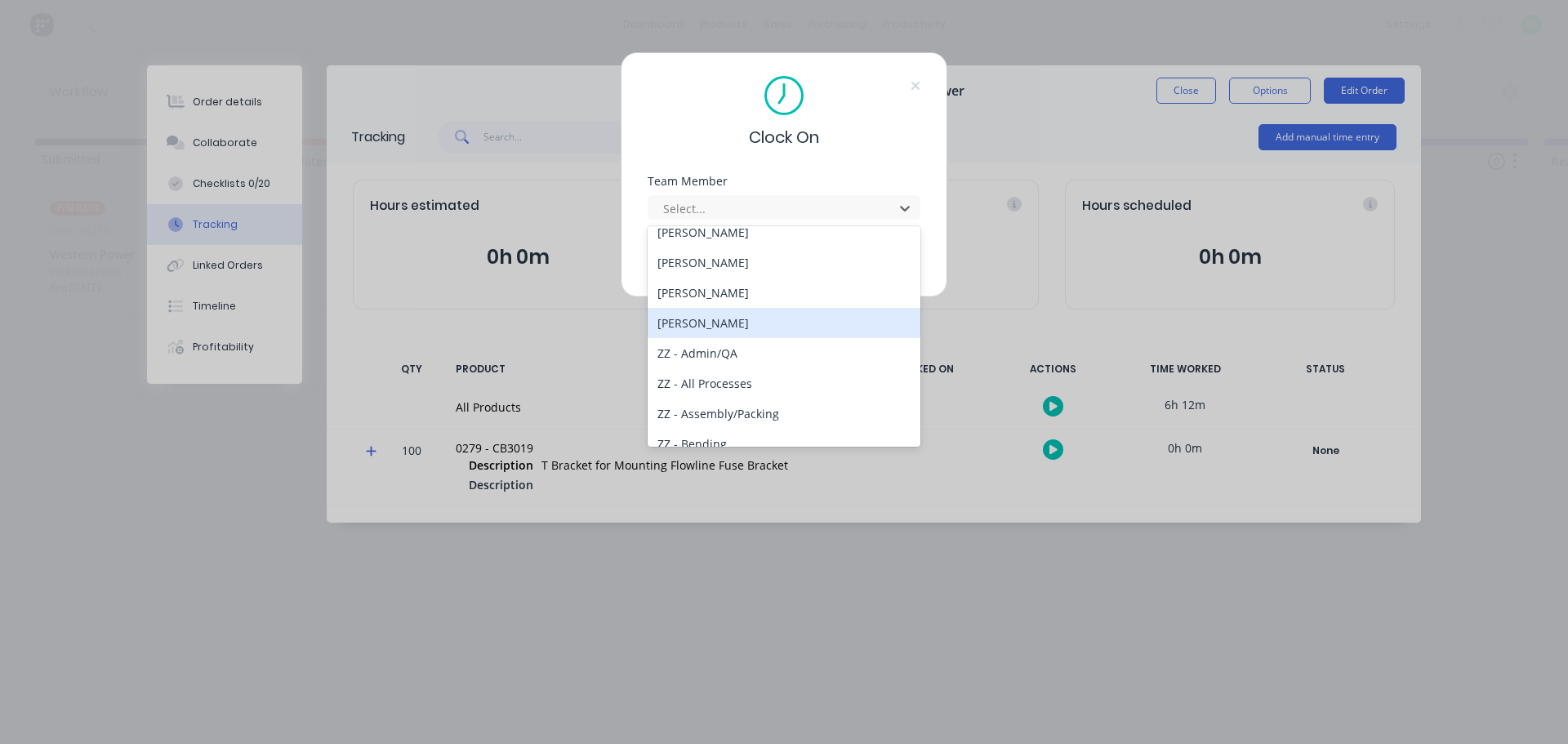
click at [733, 323] on div "[PERSON_NAME]" at bounding box center [784, 323] width 273 height 30
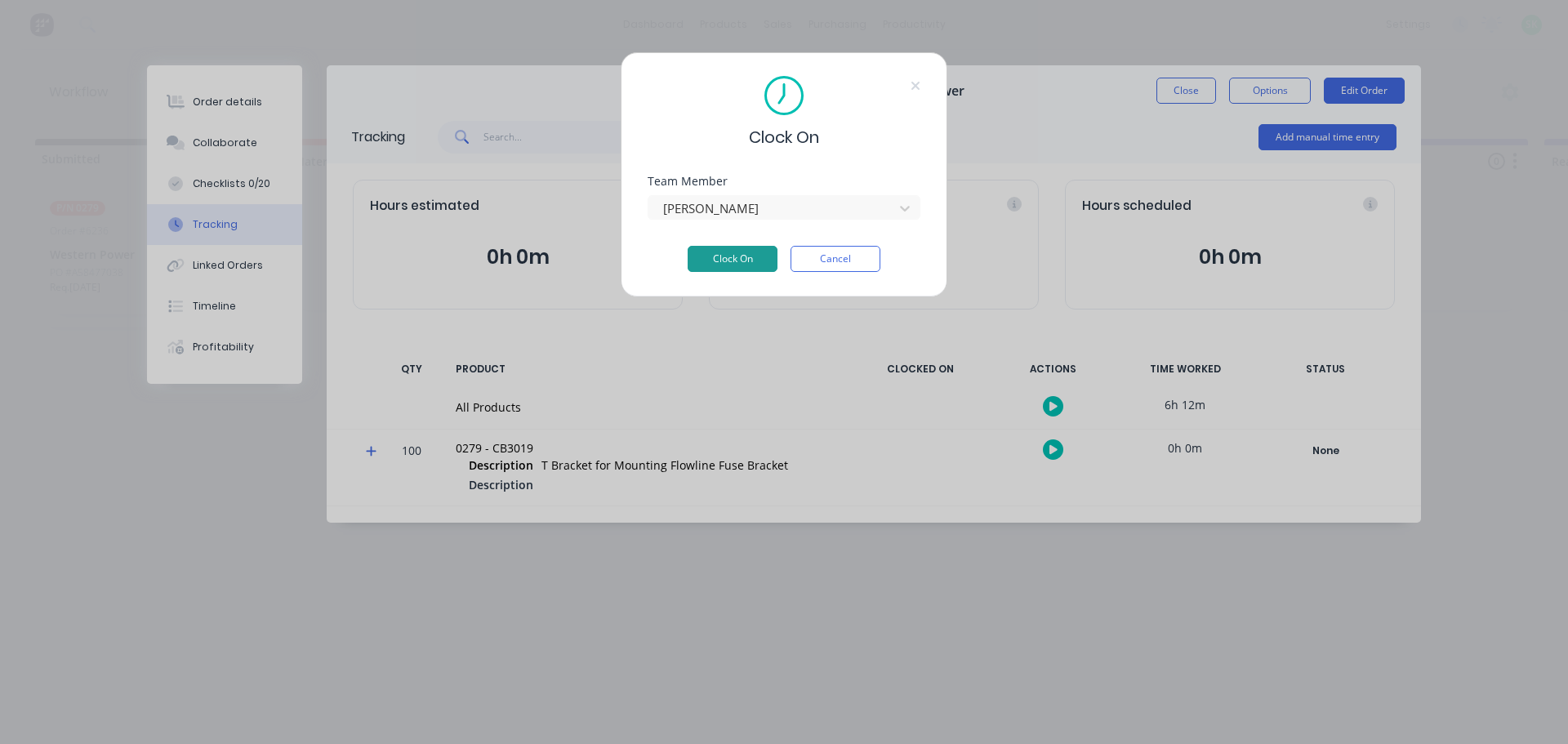
click at [749, 257] on button "Clock On" at bounding box center [732, 258] width 90 height 27
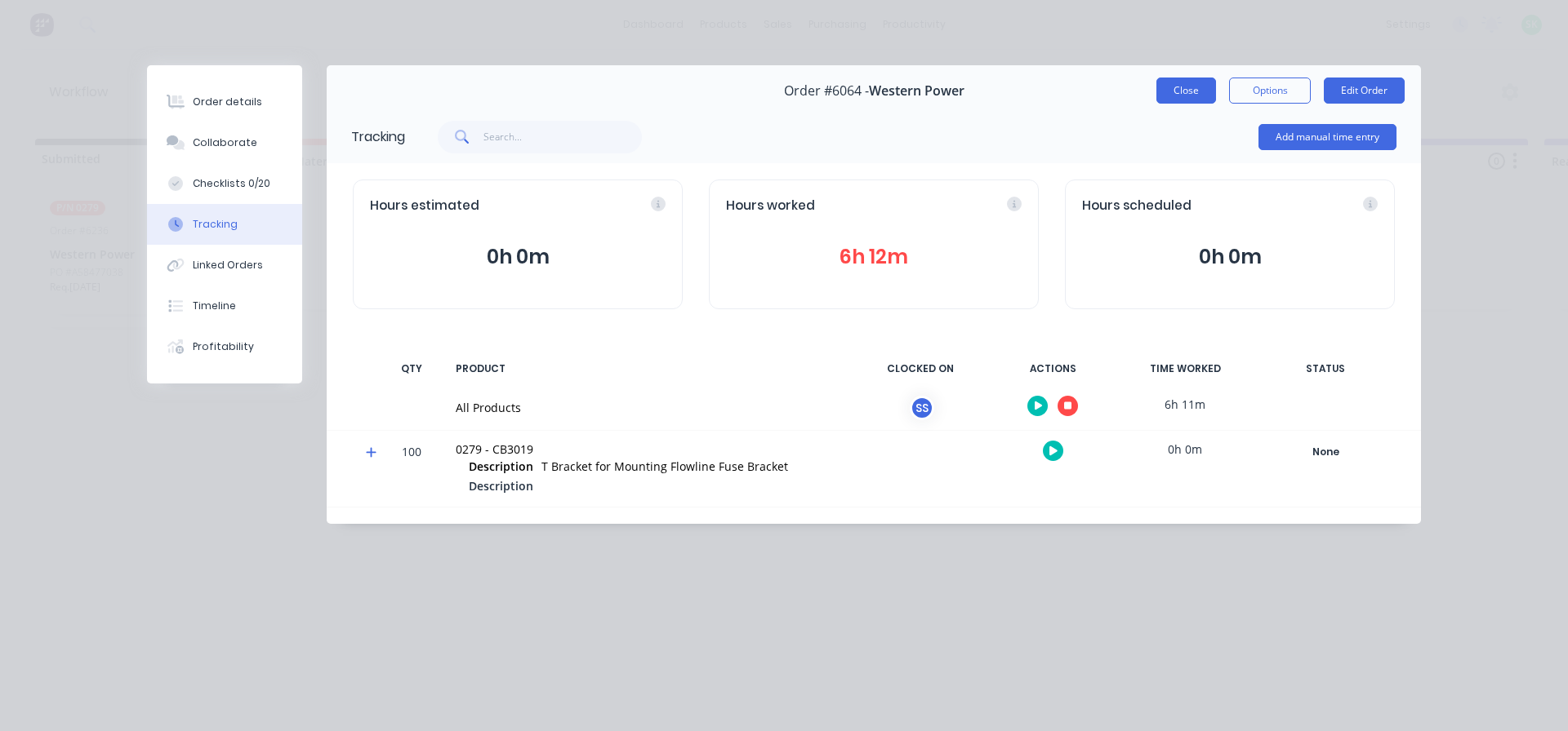
click at [1187, 89] on button "Close" at bounding box center [1186, 91] width 60 height 27
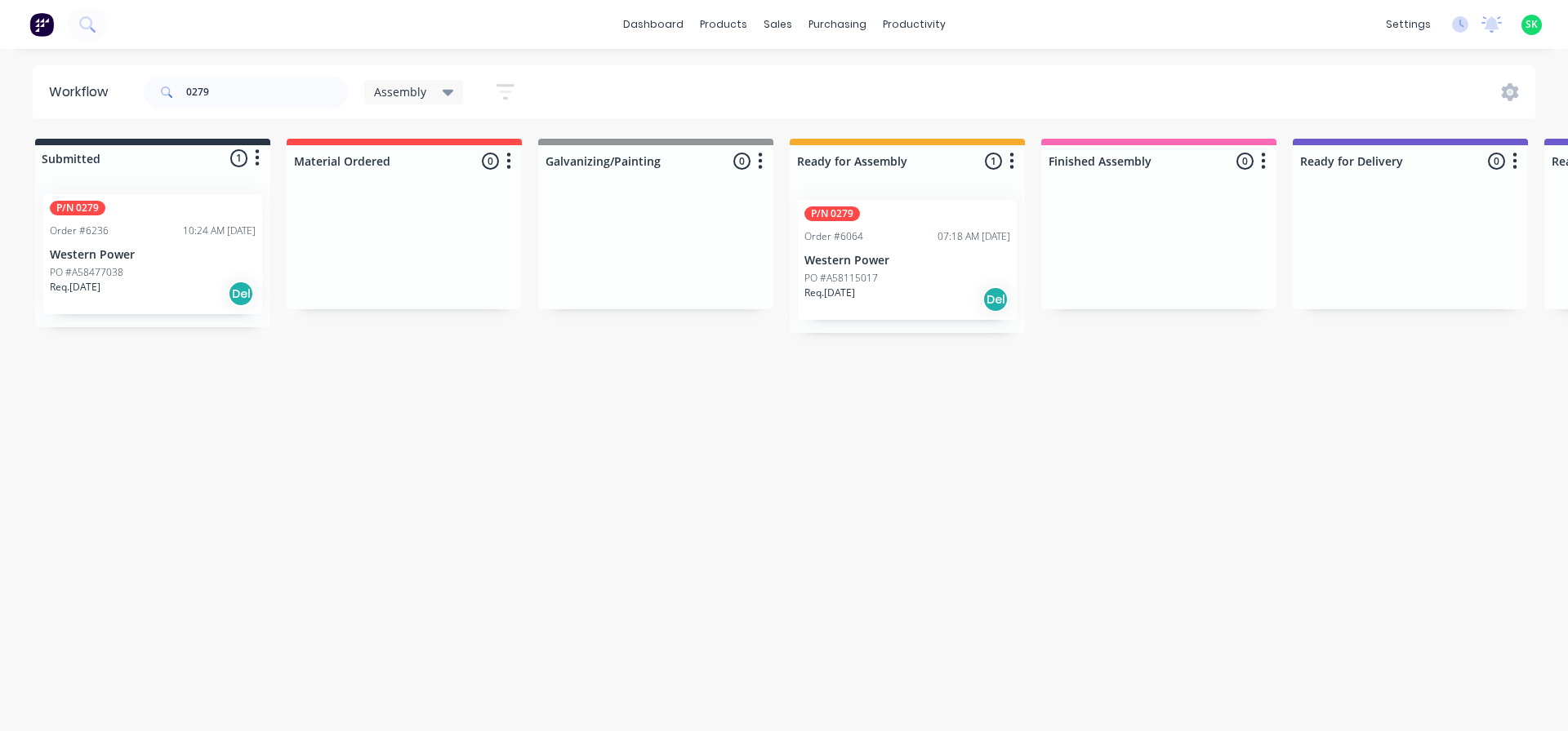
click at [116, 226] on div "Order #6236 10:24 AM [DATE]" at bounding box center [152, 231] width 206 height 15
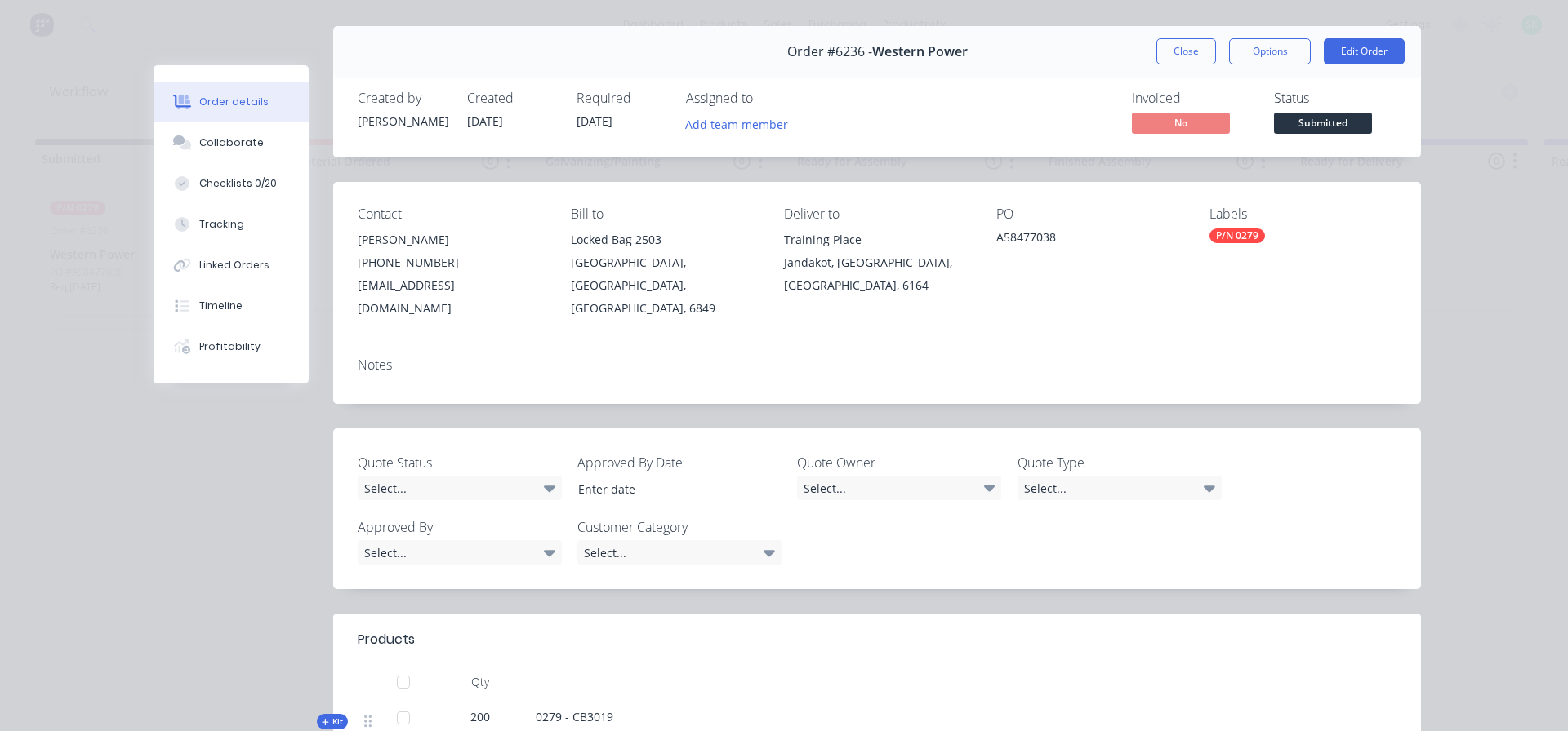
scroll to position [0, 0]
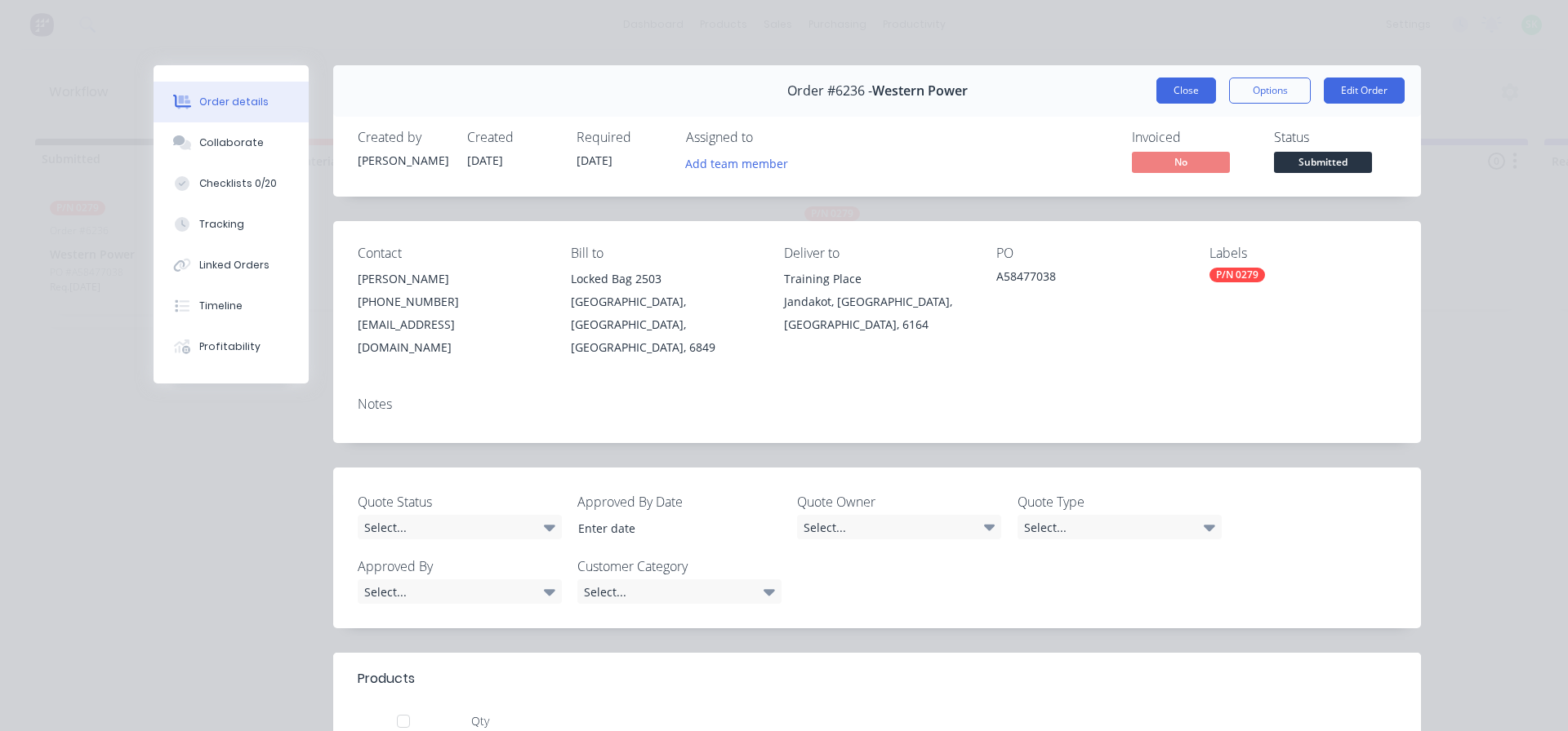
drag, startPoint x: 1173, startPoint y: 96, endPoint x: 1164, endPoint y: 97, distance: 9.1
click at [1172, 96] on button "Close" at bounding box center [1186, 91] width 60 height 27
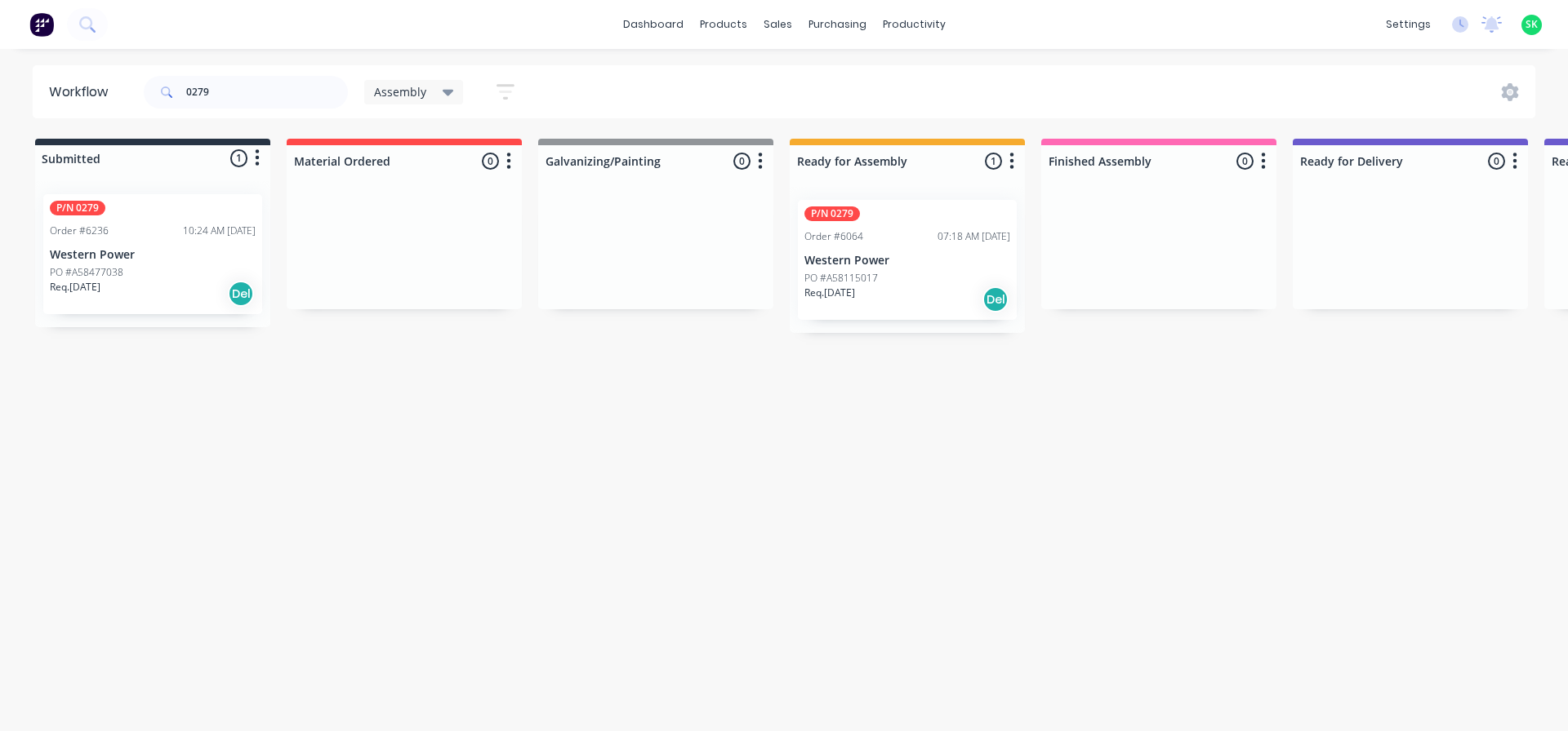
click at [878, 238] on div "Order #6064 07:18 AM [DATE]" at bounding box center [907, 236] width 206 height 15
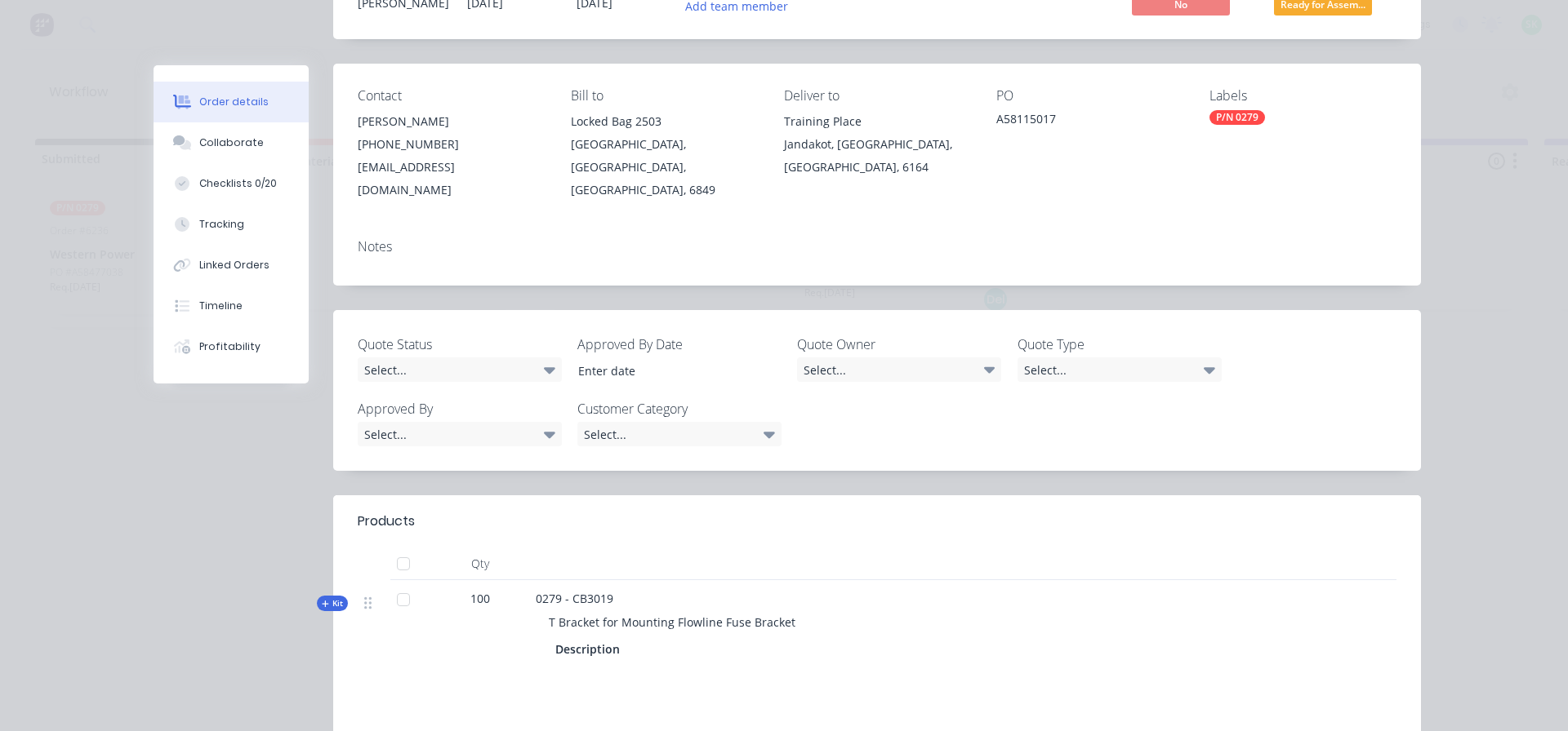
scroll to position [163, 0]
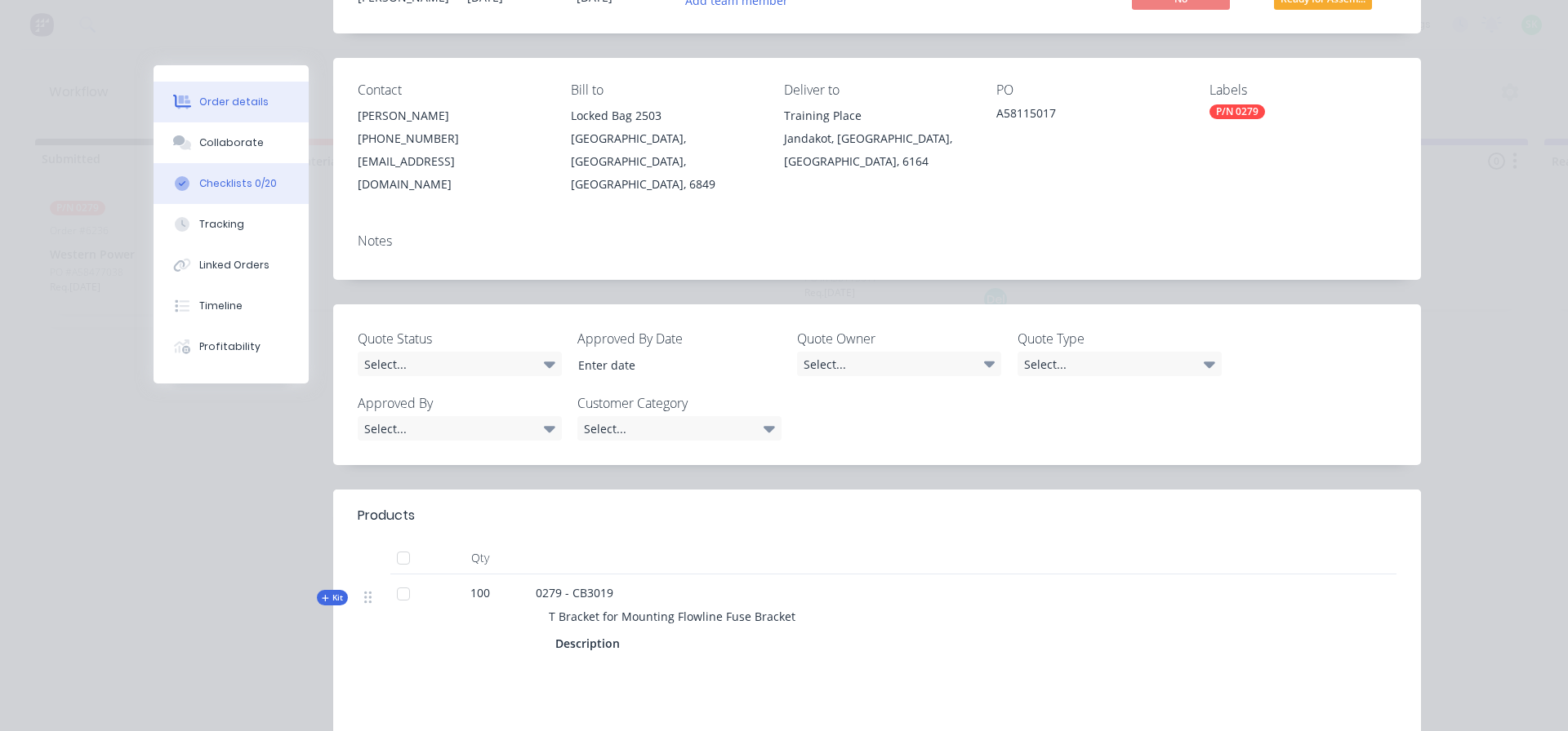
click at [232, 177] on div "Checklists 0/20" at bounding box center [237, 183] width 78 height 15
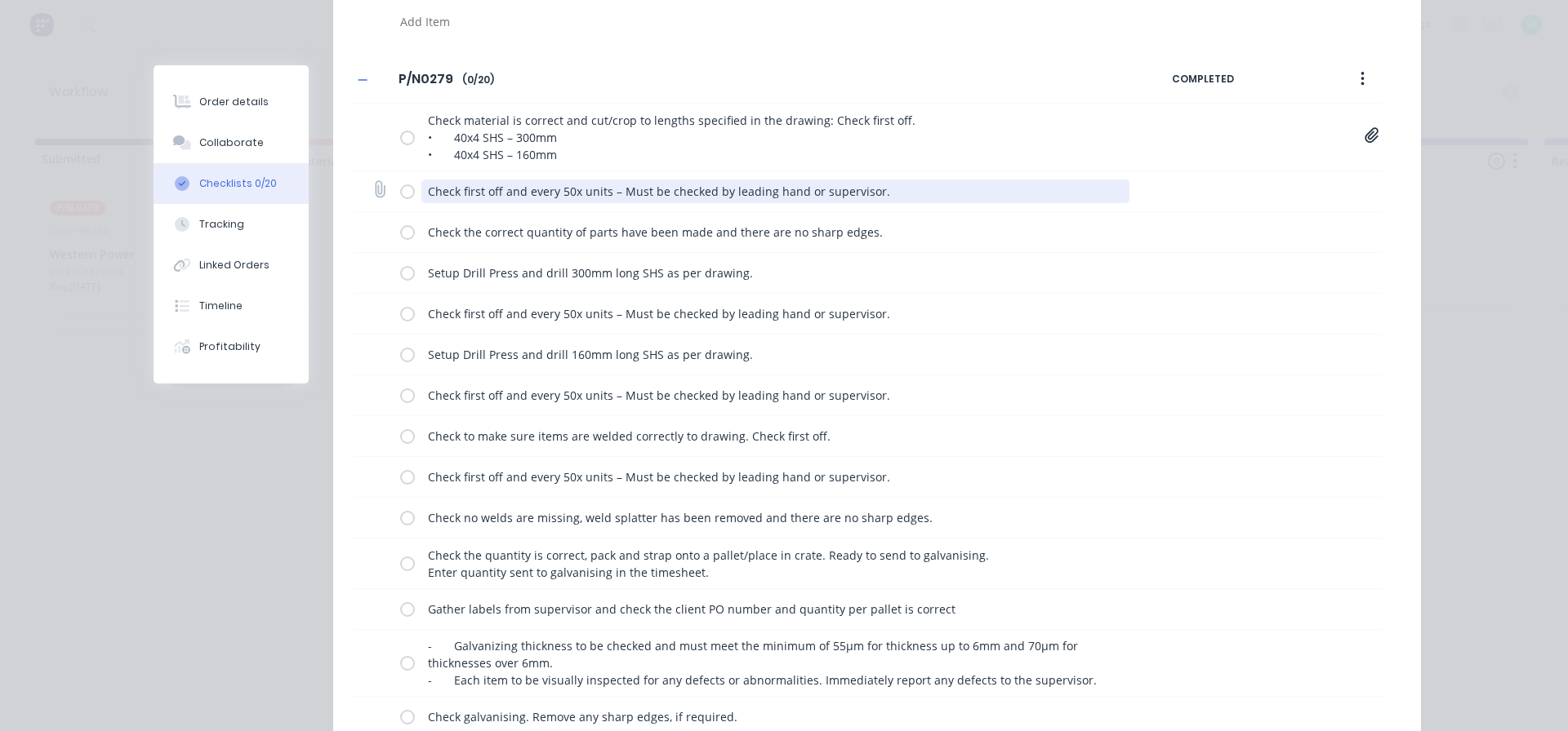
scroll to position [326, 0]
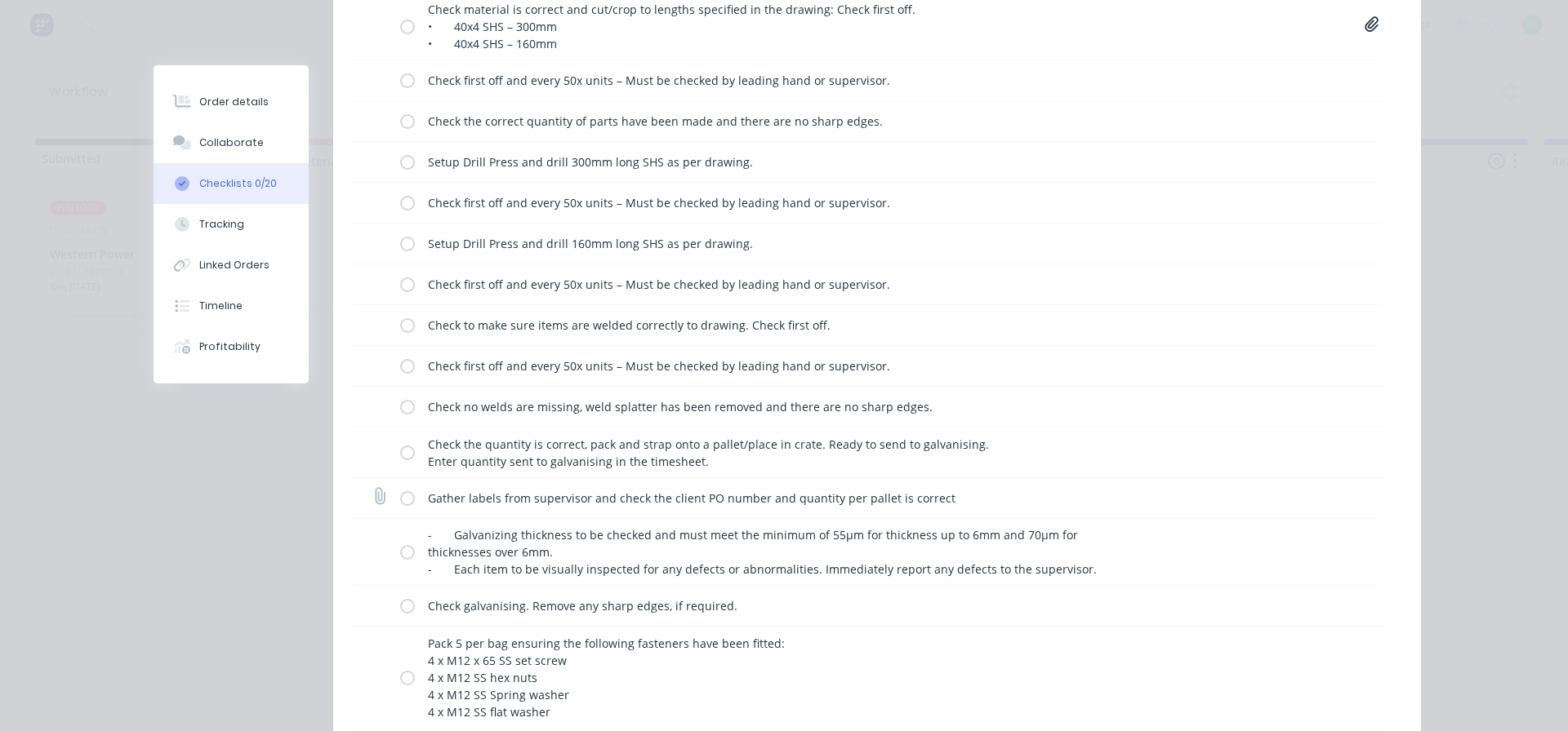
click at [401, 499] on label at bounding box center [408, 498] width 15 height 17
click at [0, 0] on input "checkbox" at bounding box center [0, 0] width 0 height 0
type textarea "x"
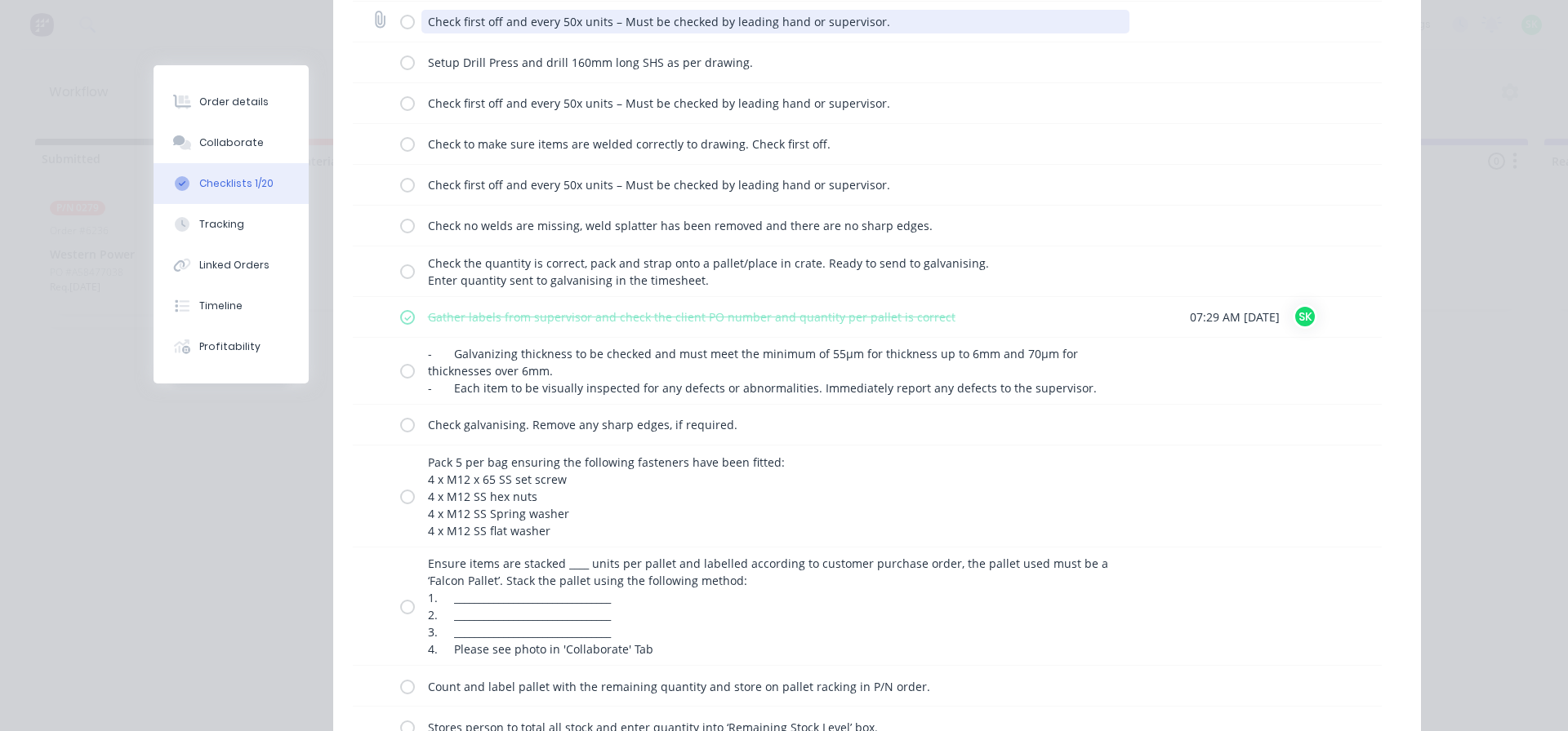
scroll to position [572, 0]
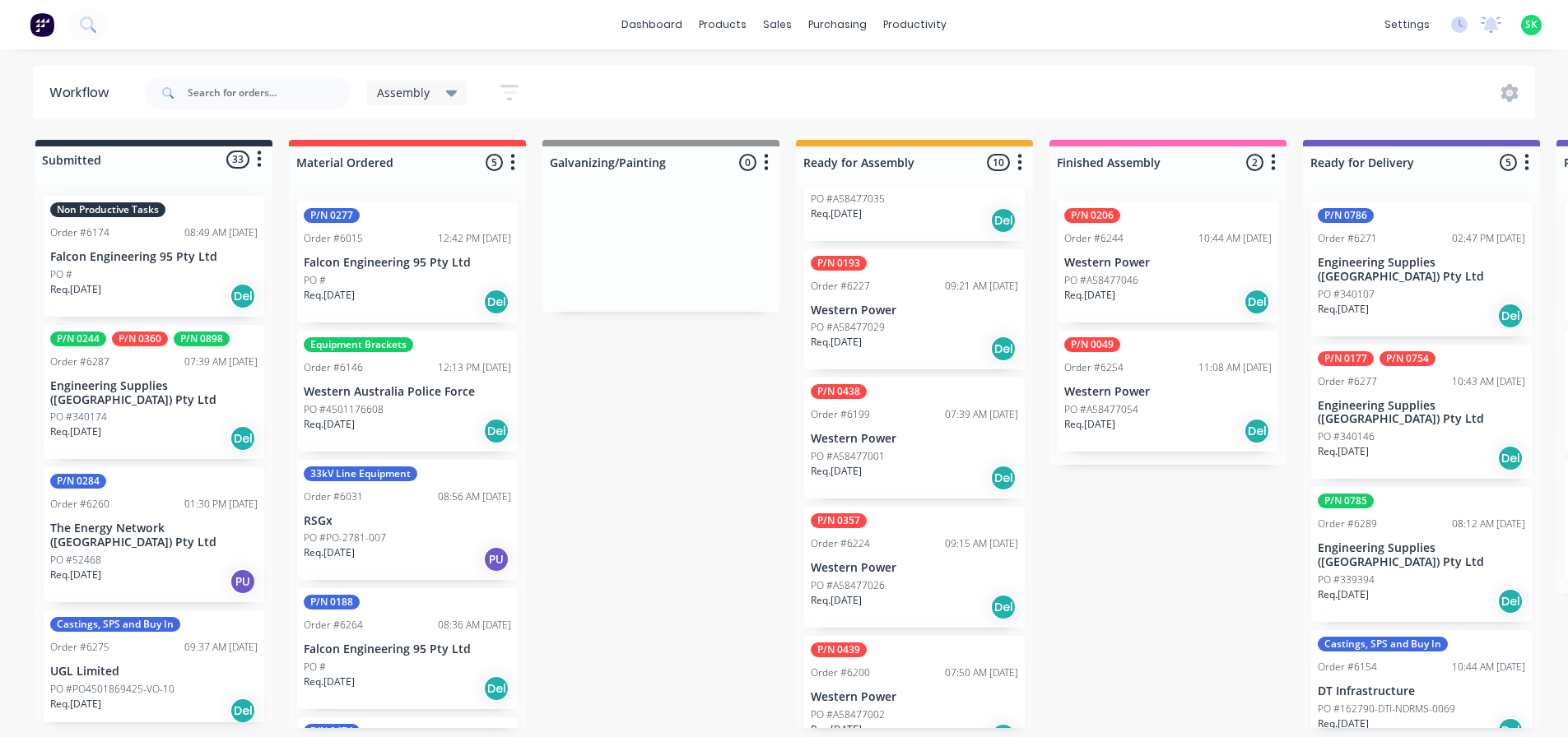
scroll to position [756, 0]
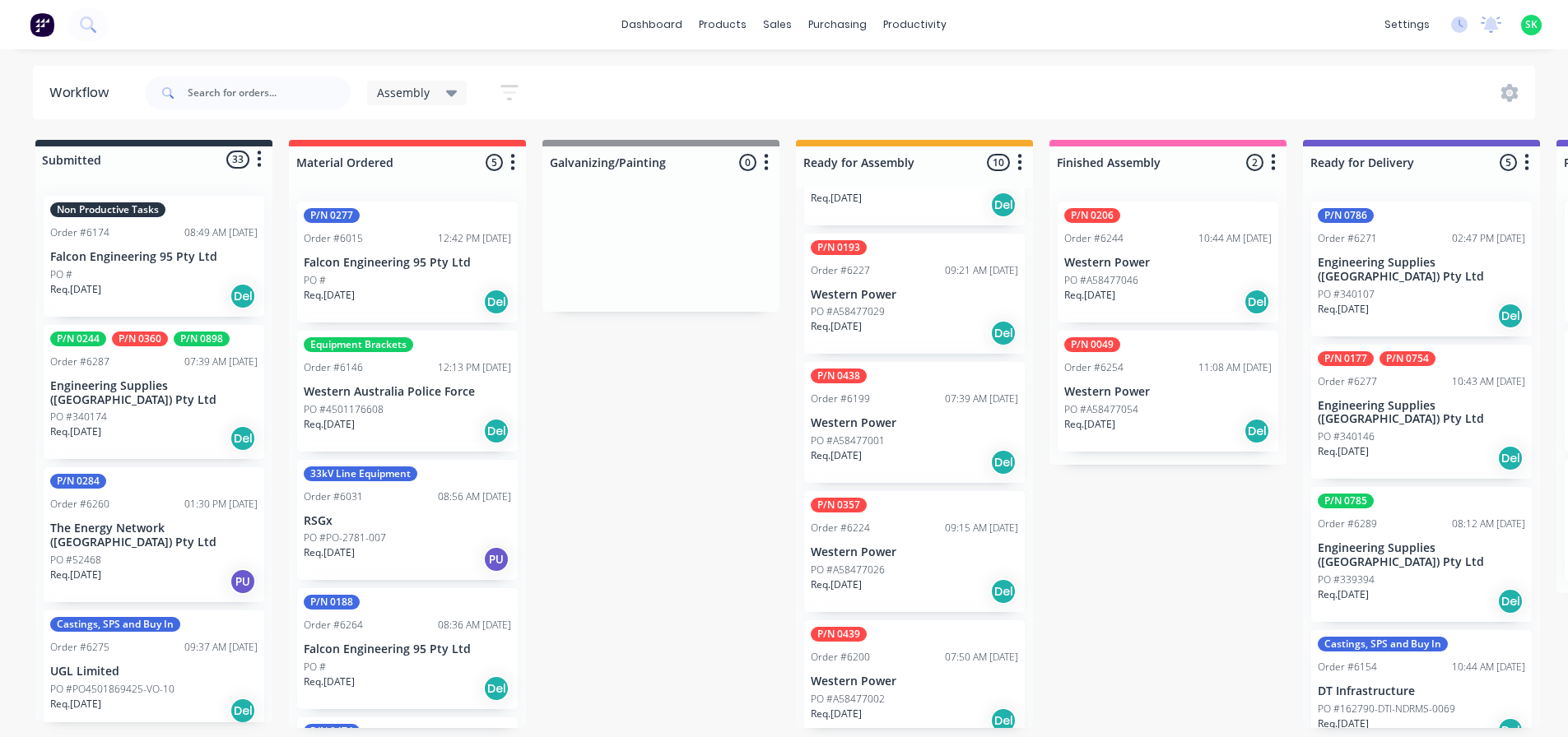
click at [901, 650] on div "Order #6200 07:50 AM 19/08/25" at bounding box center [914, 658] width 208 height 15
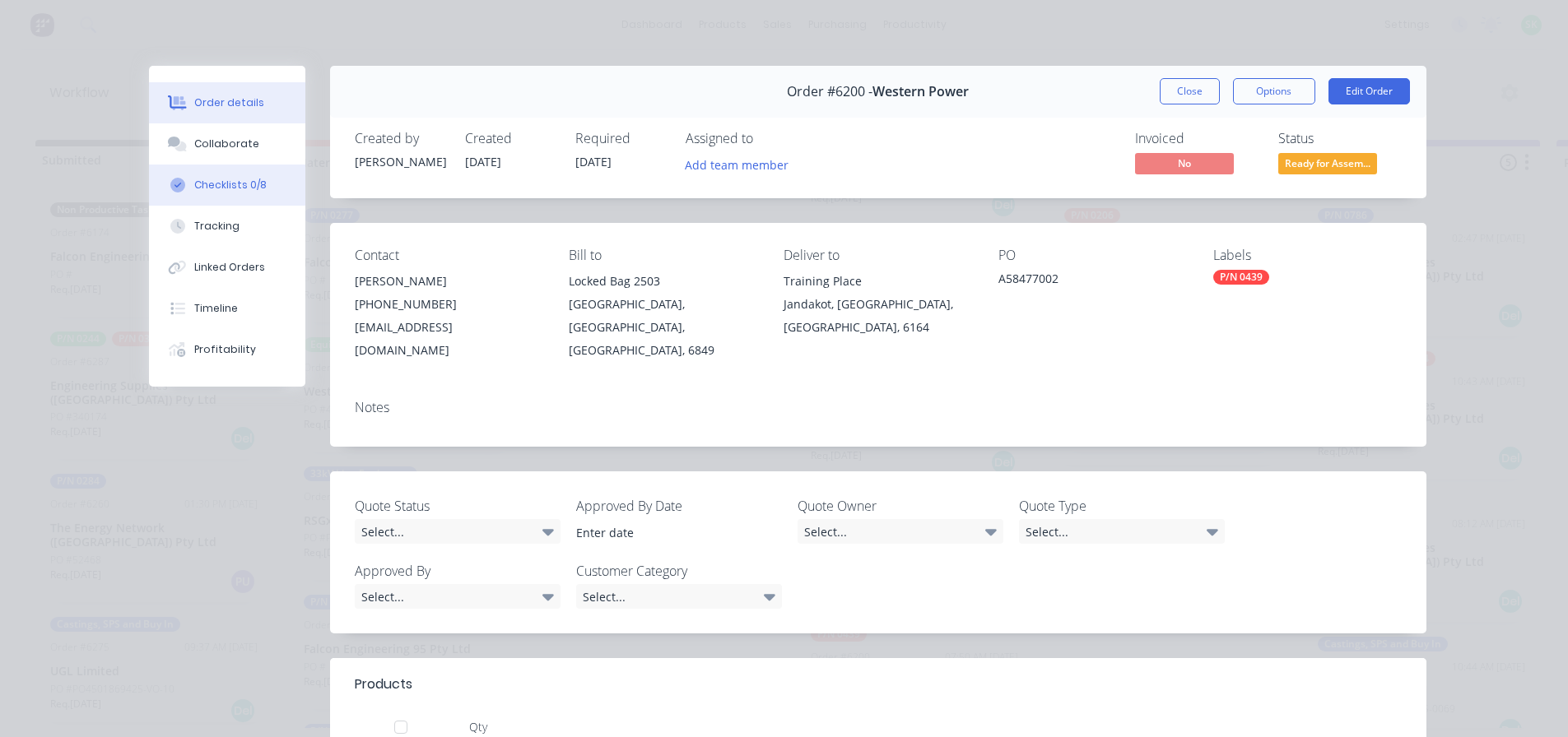
click at [242, 192] on div "Checklists 0/8" at bounding box center [230, 185] width 72 height 15
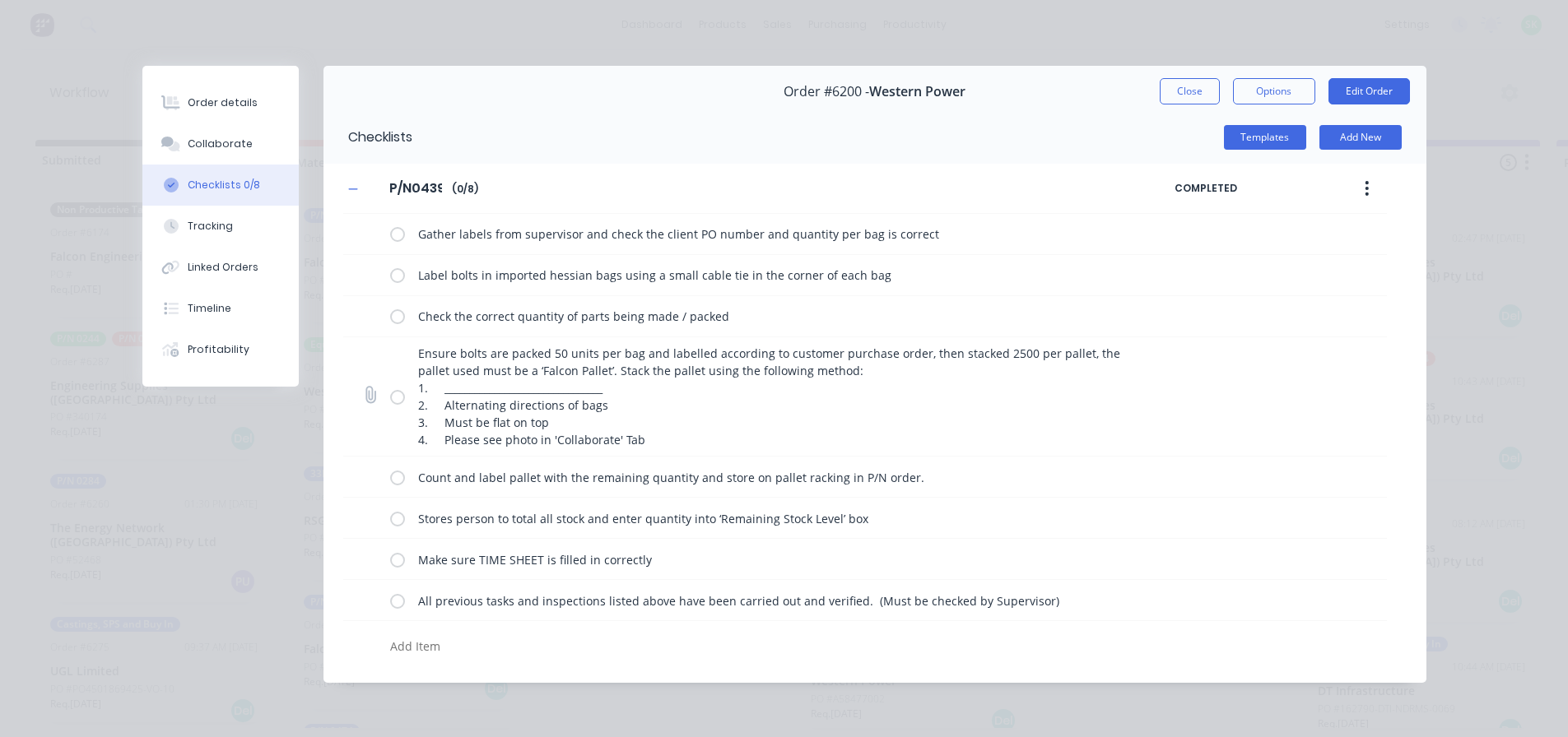
click at [395, 392] on label at bounding box center [397, 397] width 15 height 18
click at [0, 0] on input "checkbox" at bounding box center [0, 0] width 0 height 0
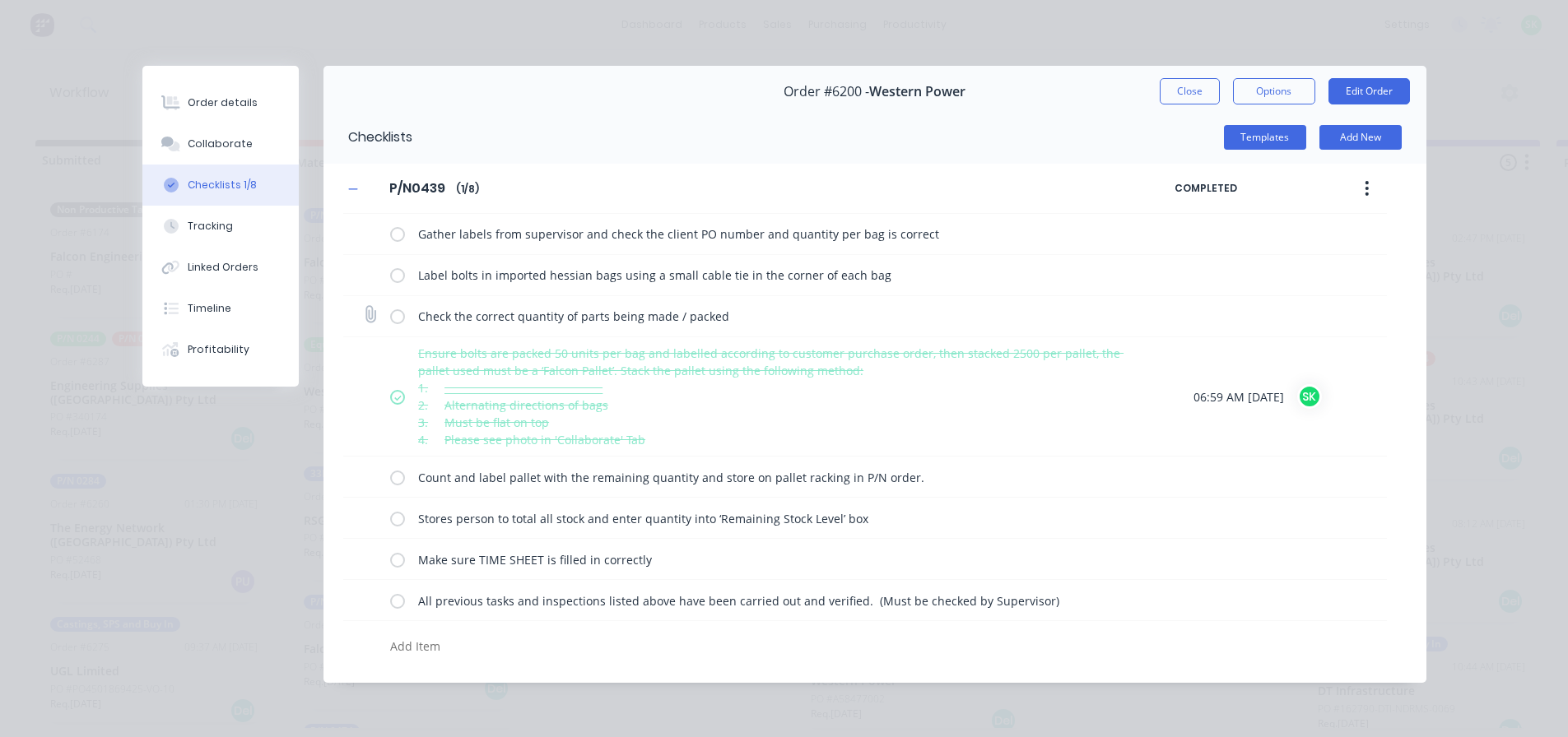
click at [399, 322] on label at bounding box center [397, 316] width 15 height 18
click at [0, 0] on input "checkbox" at bounding box center [0, 0] width 0 height 0
click at [403, 283] on label at bounding box center [397, 275] width 15 height 18
click at [0, 0] on input "checkbox" at bounding box center [0, 0] width 0 height 0
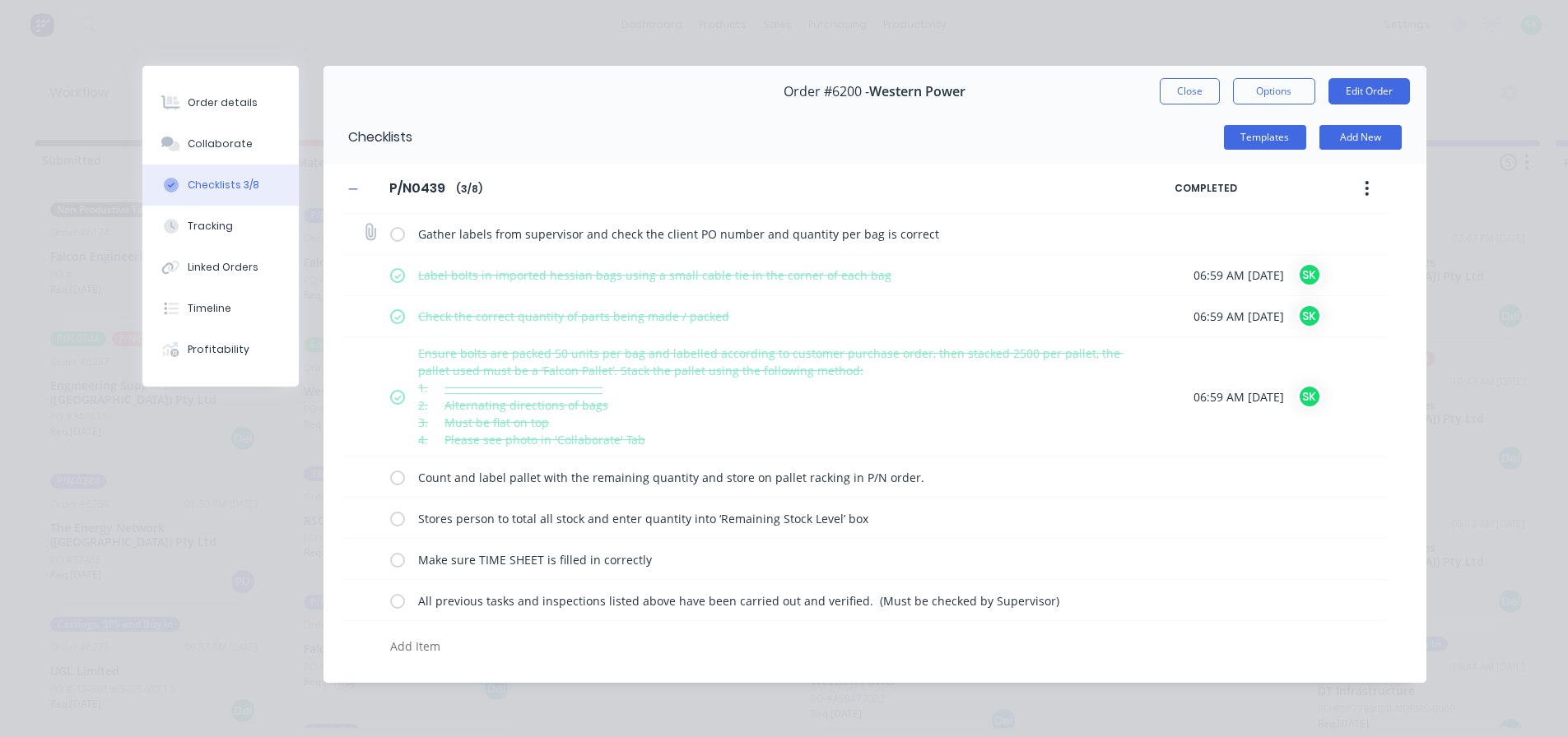
click at [397, 223] on div "Gather labels from supervisor and check the client PO number and quantity per b…" at bounding box center [763, 234] width 747 height 33
drag, startPoint x: 397, startPoint y: 232, endPoint x: 396, endPoint y: 271, distance: 39.0
click at [396, 234] on label at bounding box center [397, 234] width 15 height 18
click at [0, 0] on input "checkbox" at bounding box center [0, 0] width 0 height 0
click at [406, 482] on div "Count and label pallet with the remaining quantity and store on pallet racking …" at bounding box center [763, 477] width 747 height 33
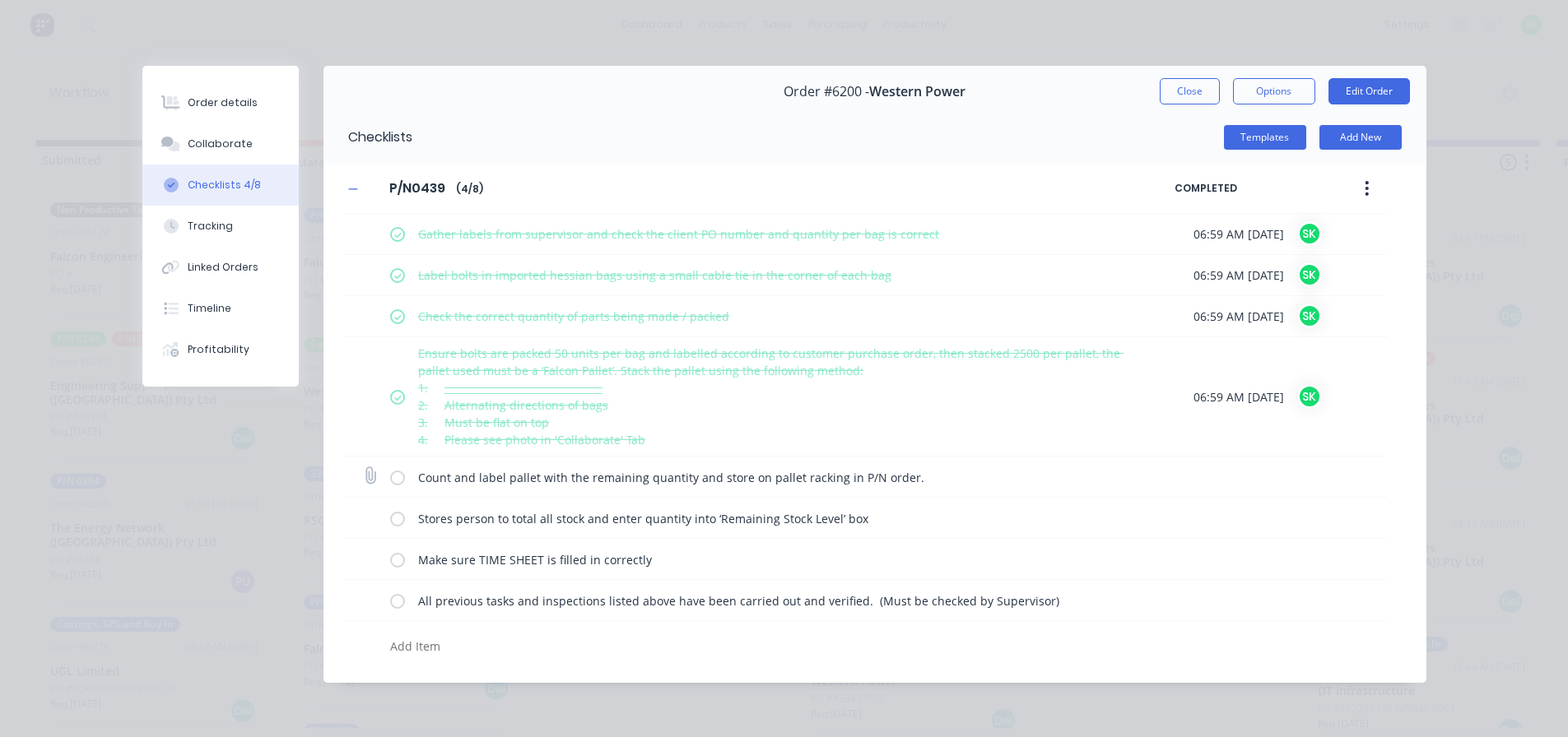
click at [404, 480] on label at bounding box center [397, 477] width 15 height 18
click at [0, 0] on input "checkbox" at bounding box center [0, 0] width 0 height 0
click at [404, 522] on label at bounding box center [397, 518] width 15 height 18
click at [0, 0] on input "checkbox" at bounding box center [0, 0] width 0 height 0
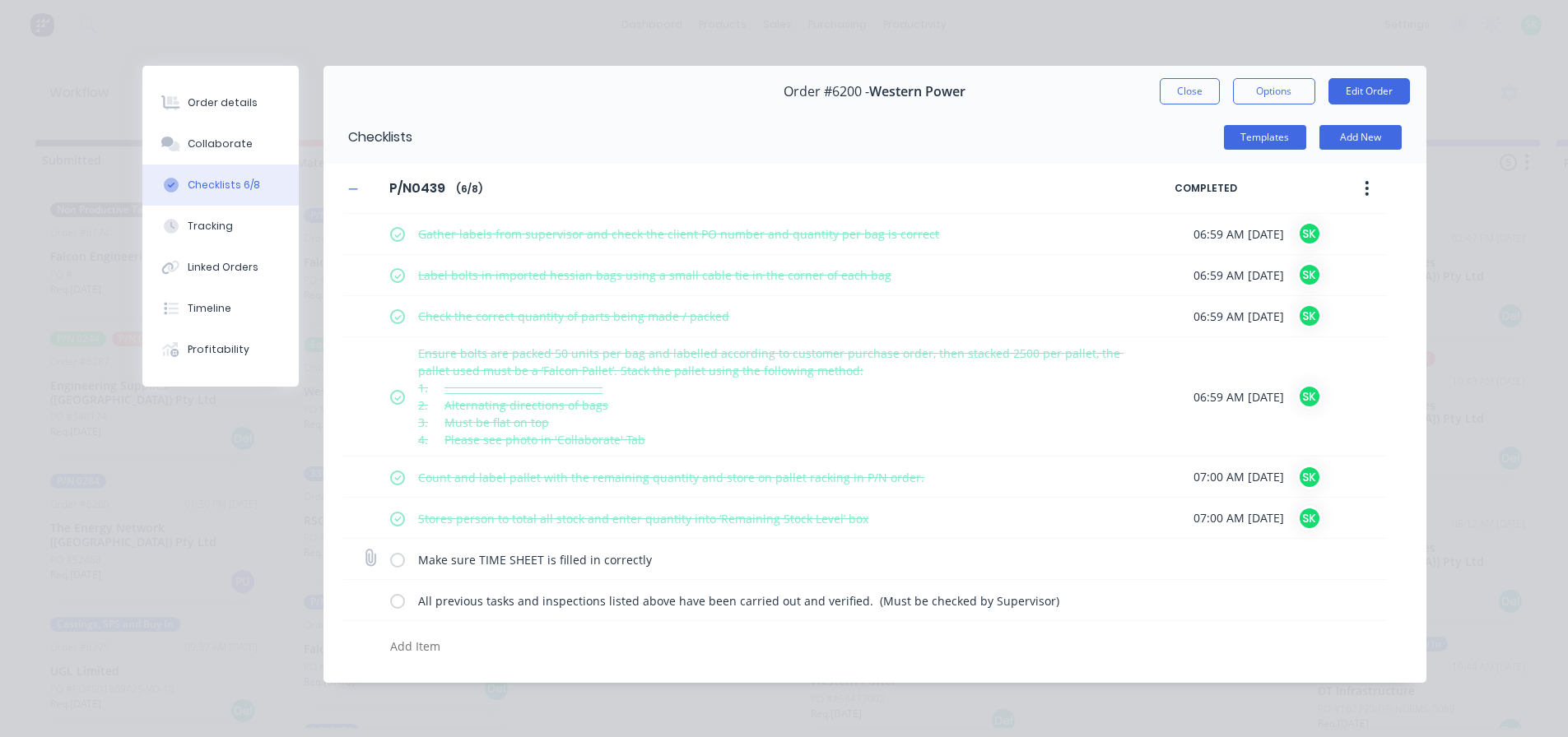
click at [403, 570] on div "Make sure TIME SHEET is filled in correctly" at bounding box center [763, 560] width 747 height 33
drag, startPoint x: 402, startPoint y: 558, endPoint x: 401, endPoint y: 567, distance: 9.1
click at [401, 559] on label at bounding box center [397, 559] width 15 height 18
click at [0, 0] on input "checkbox" at bounding box center [0, 0] width 0 height 0
click at [401, 595] on label at bounding box center [397, 600] width 15 height 18
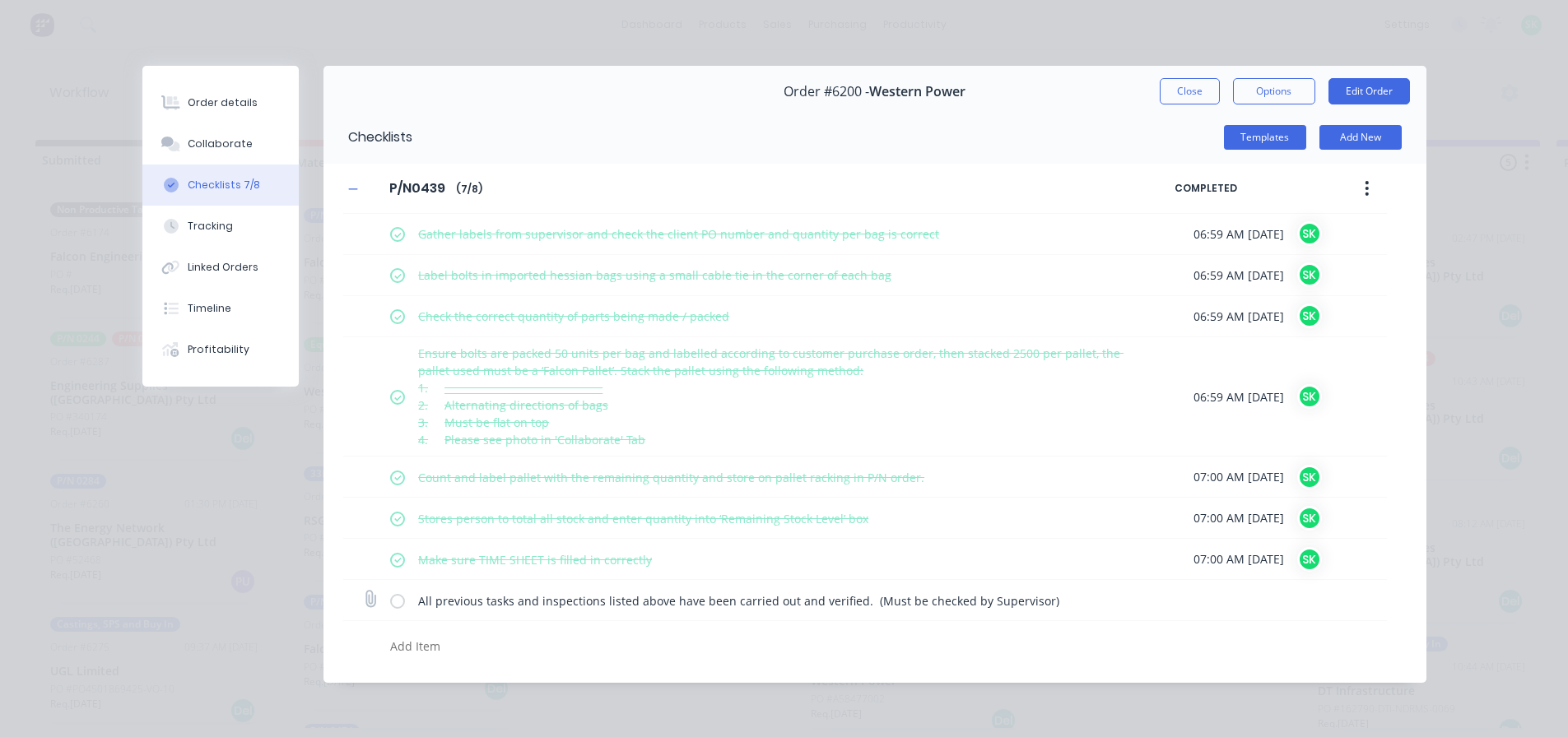
click at [0, 0] on input "checkbox" at bounding box center [0, 0] width 0 height 0
type textarea "x"
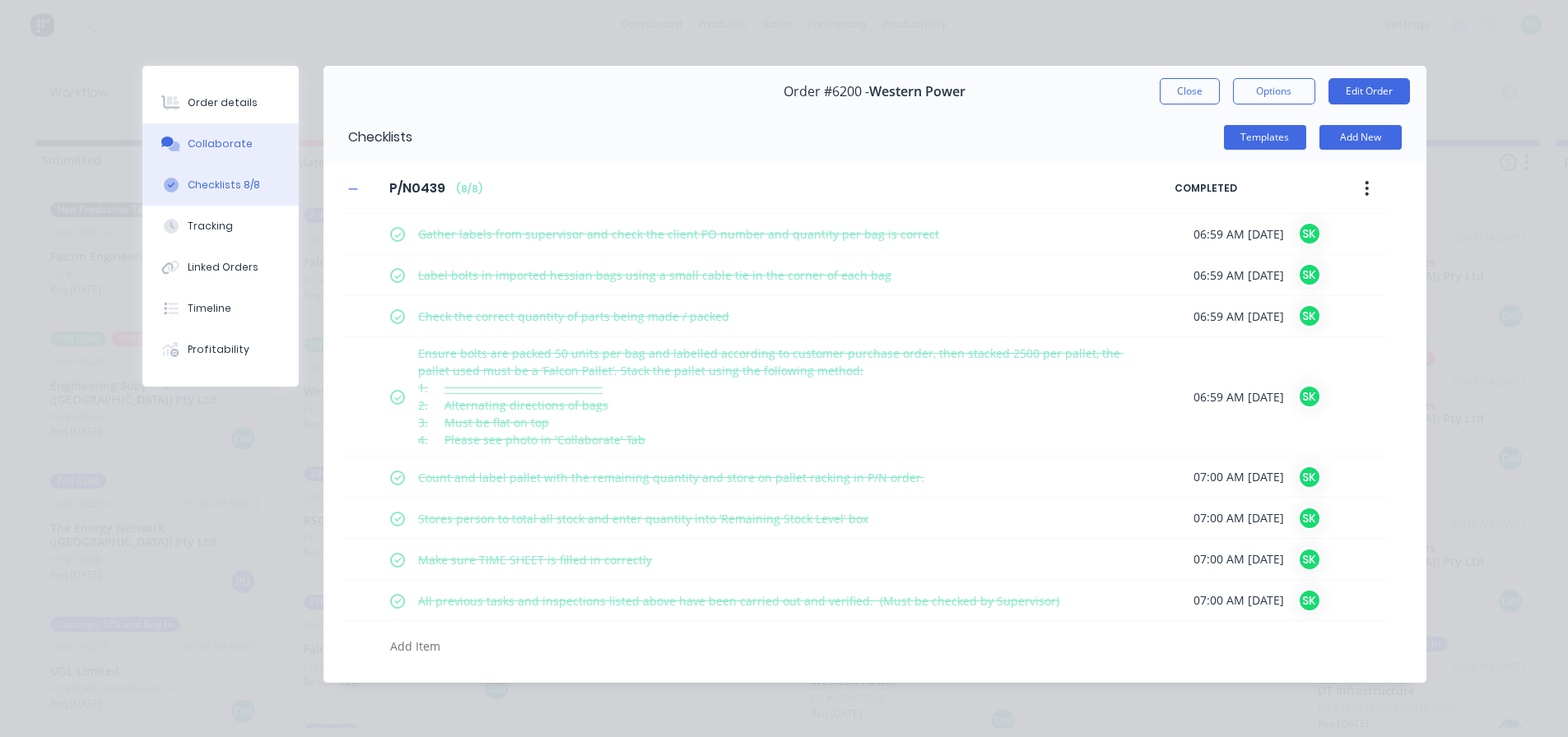
click at [232, 138] on button "Collaborate" at bounding box center [220, 144] width 156 height 42
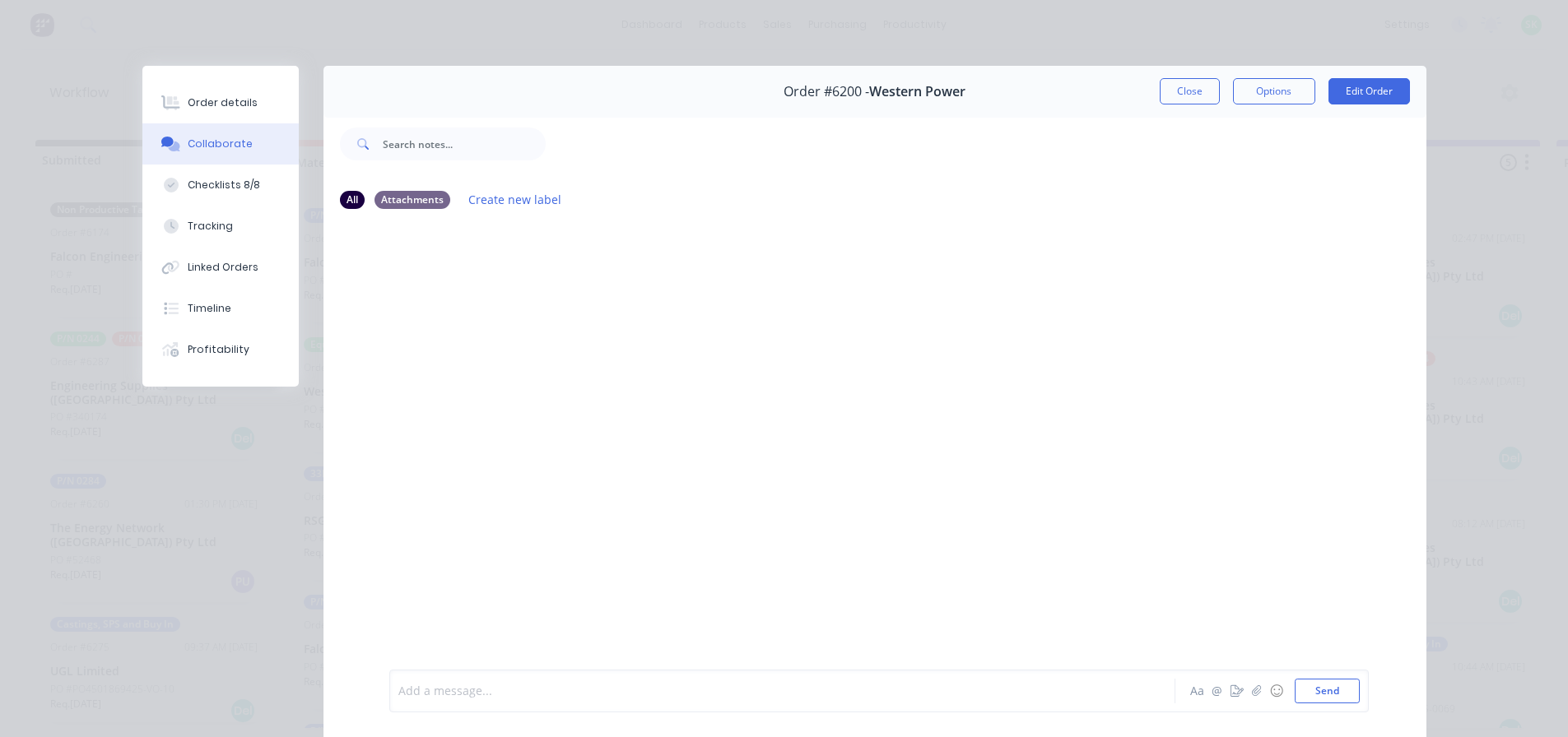
click at [439, 688] on div at bounding box center [759, 692] width 720 height 18
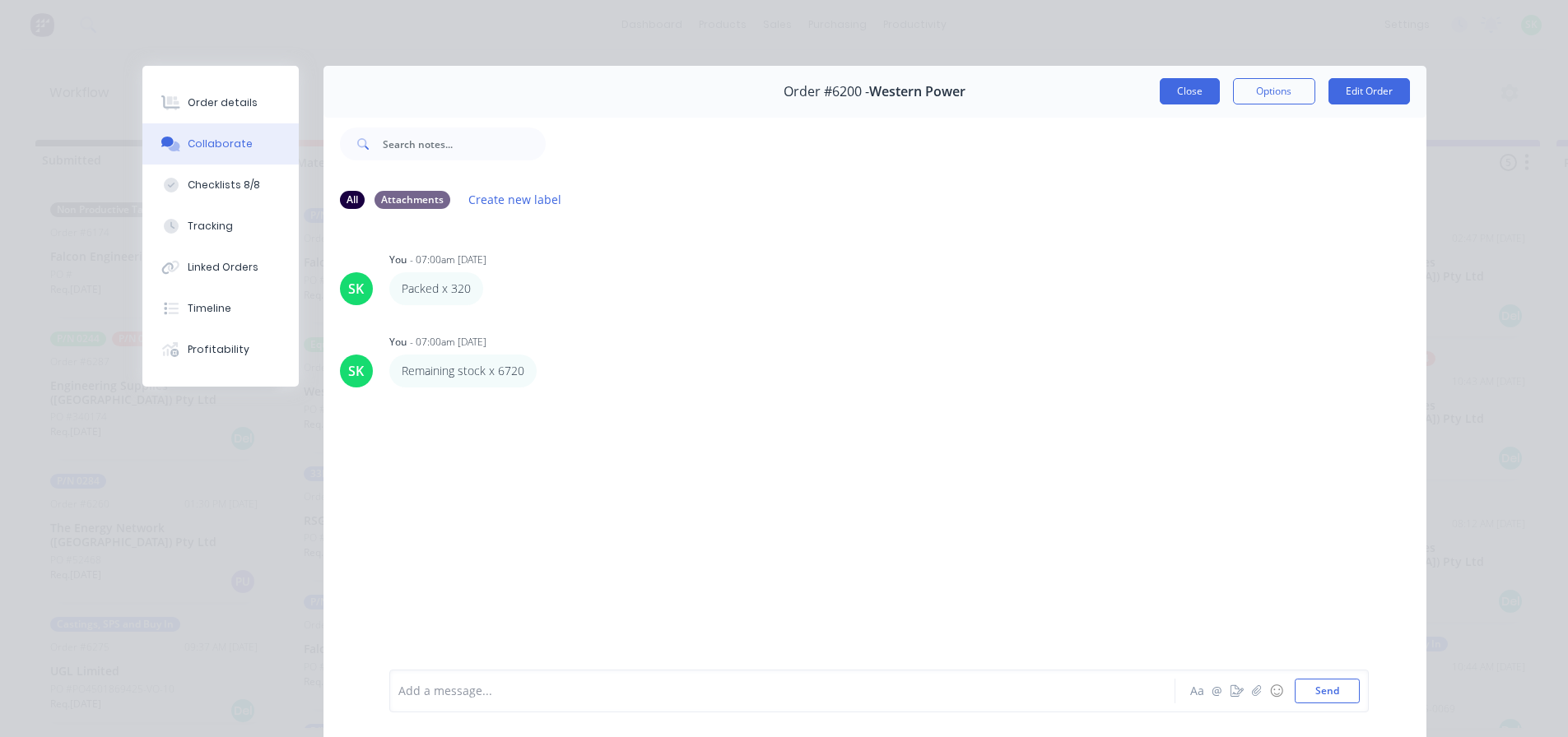
click at [1160, 94] on button "Close" at bounding box center [1189, 91] width 60 height 27
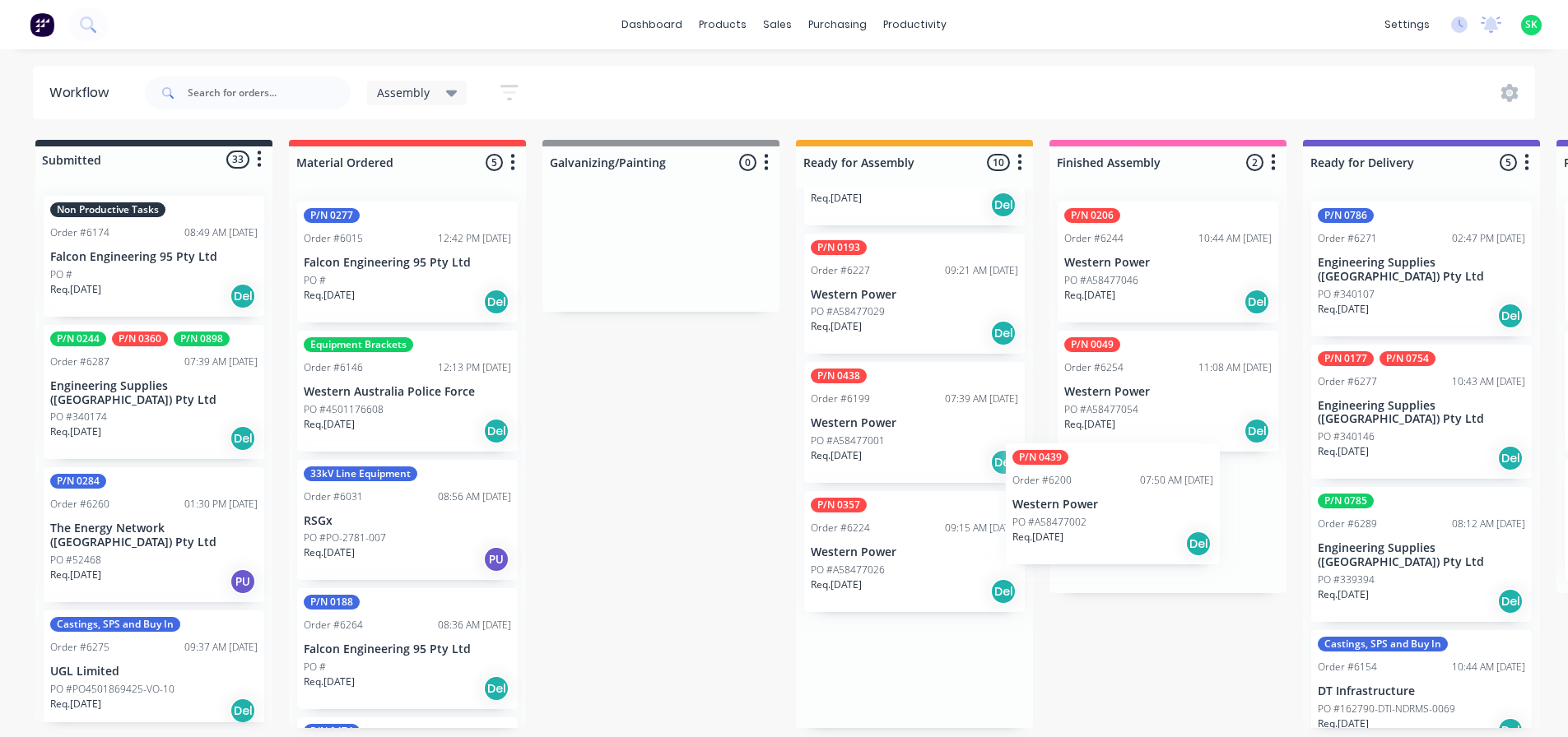
drag, startPoint x: 945, startPoint y: 655, endPoint x: 1153, endPoint y: 492, distance: 264.3
click at [1153, 492] on div "Submitted 33 Status colour #273444 hex #273444 Save Cancel Summaries Total orde…" at bounding box center [1479, 433] width 2983 height 588
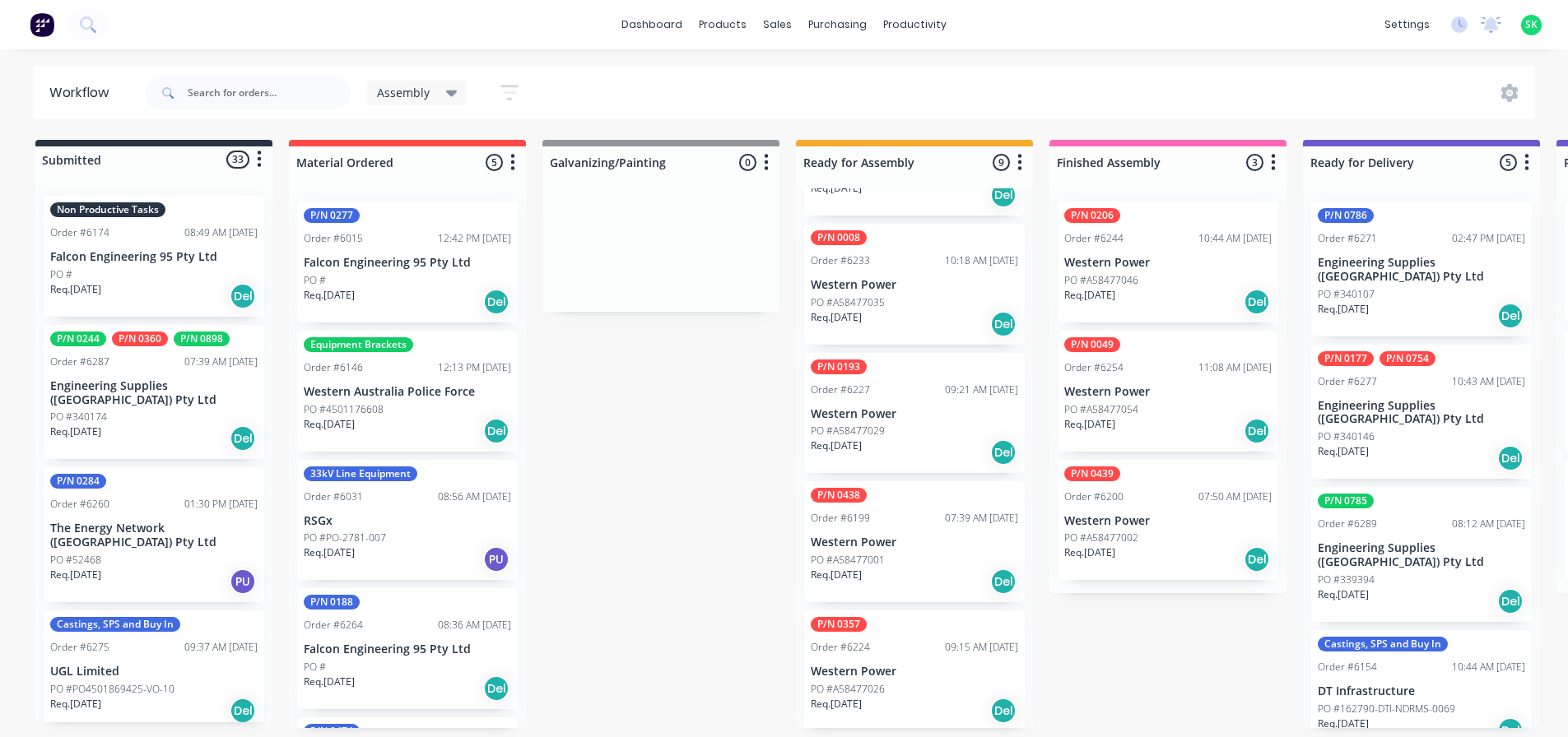
scroll to position [627, 0]
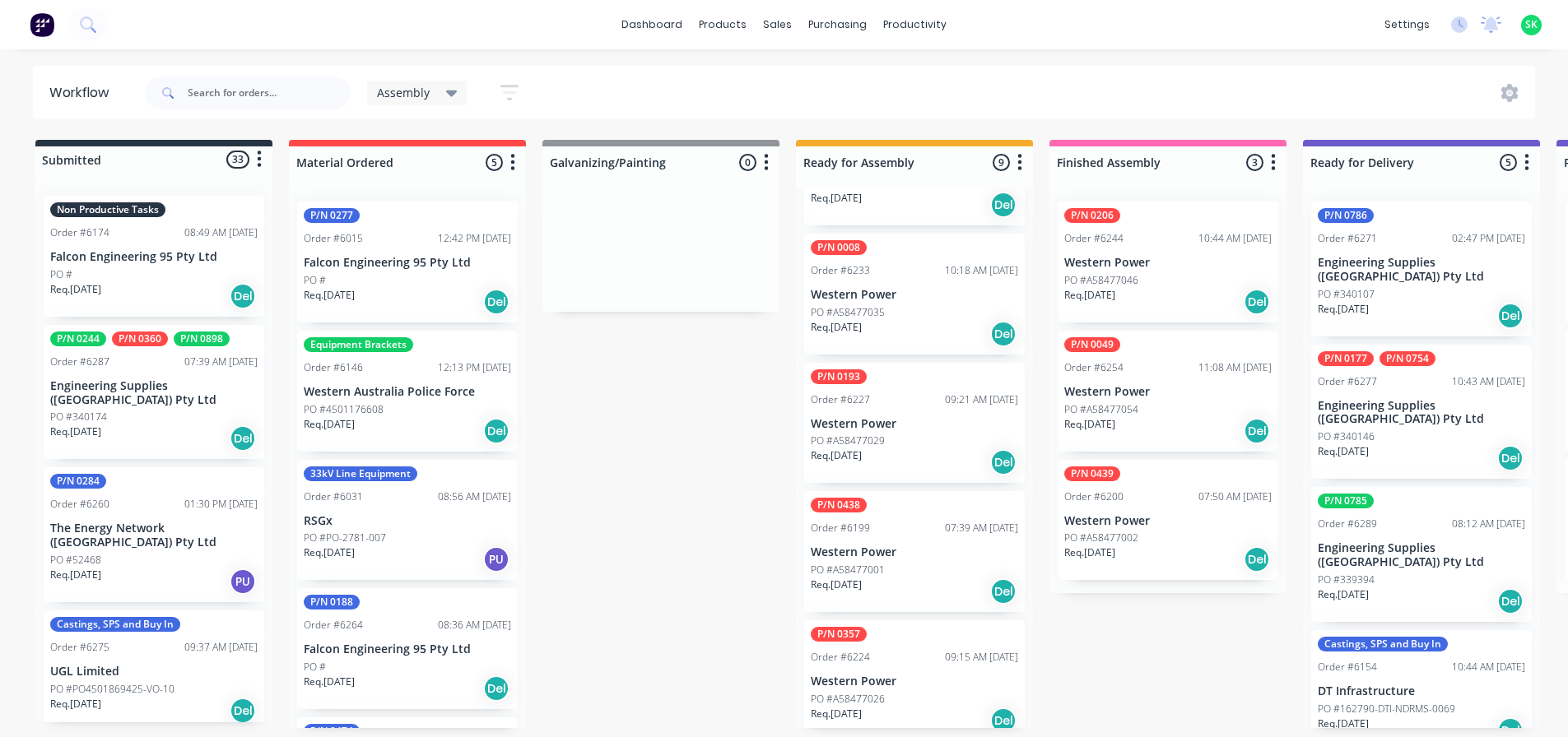
click at [929, 563] on div "PO #A58477001" at bounding box center [914, 571] width 208 height 15
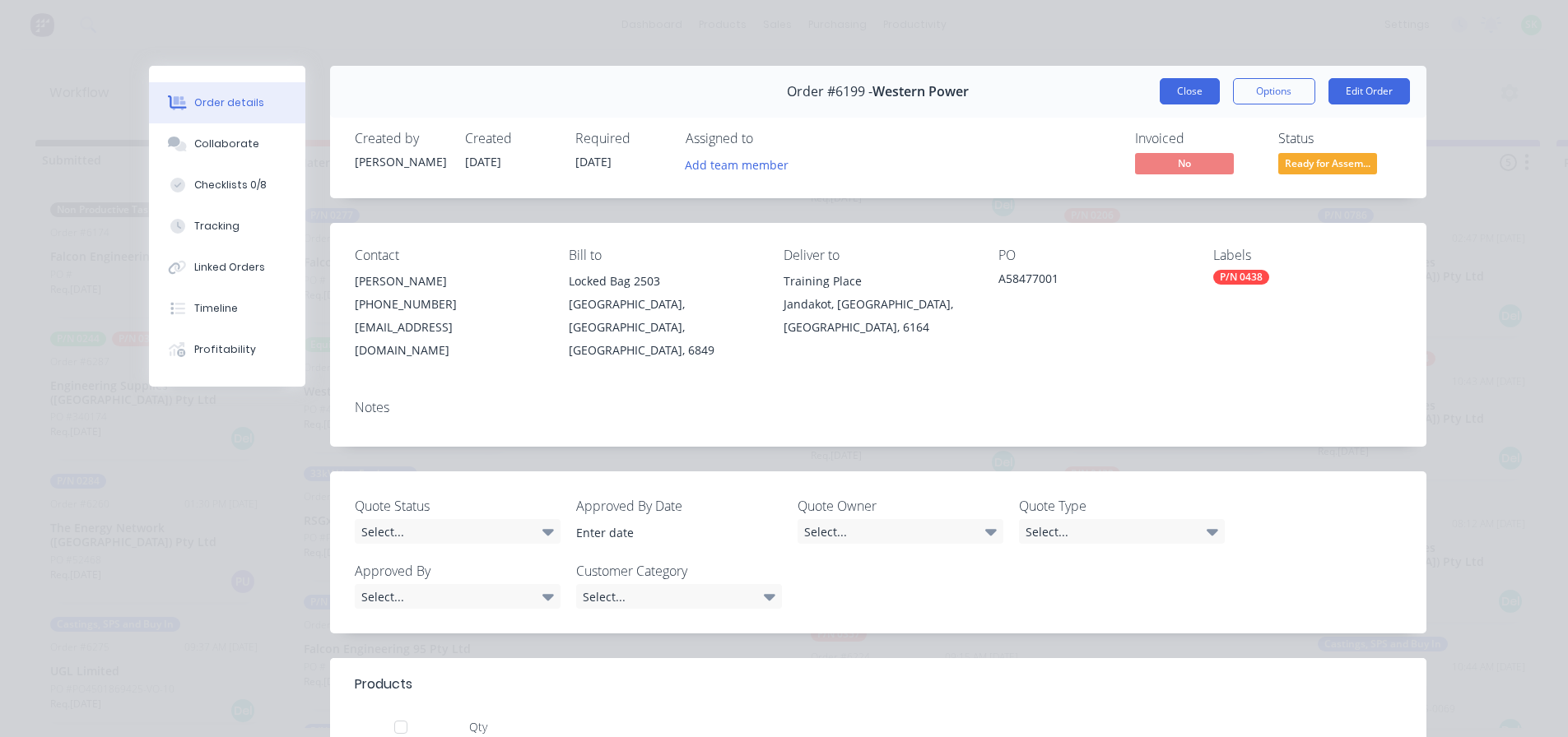
click at [1171, 92] on button "Close" at bounding box center [1189, 91] width 60 height 27
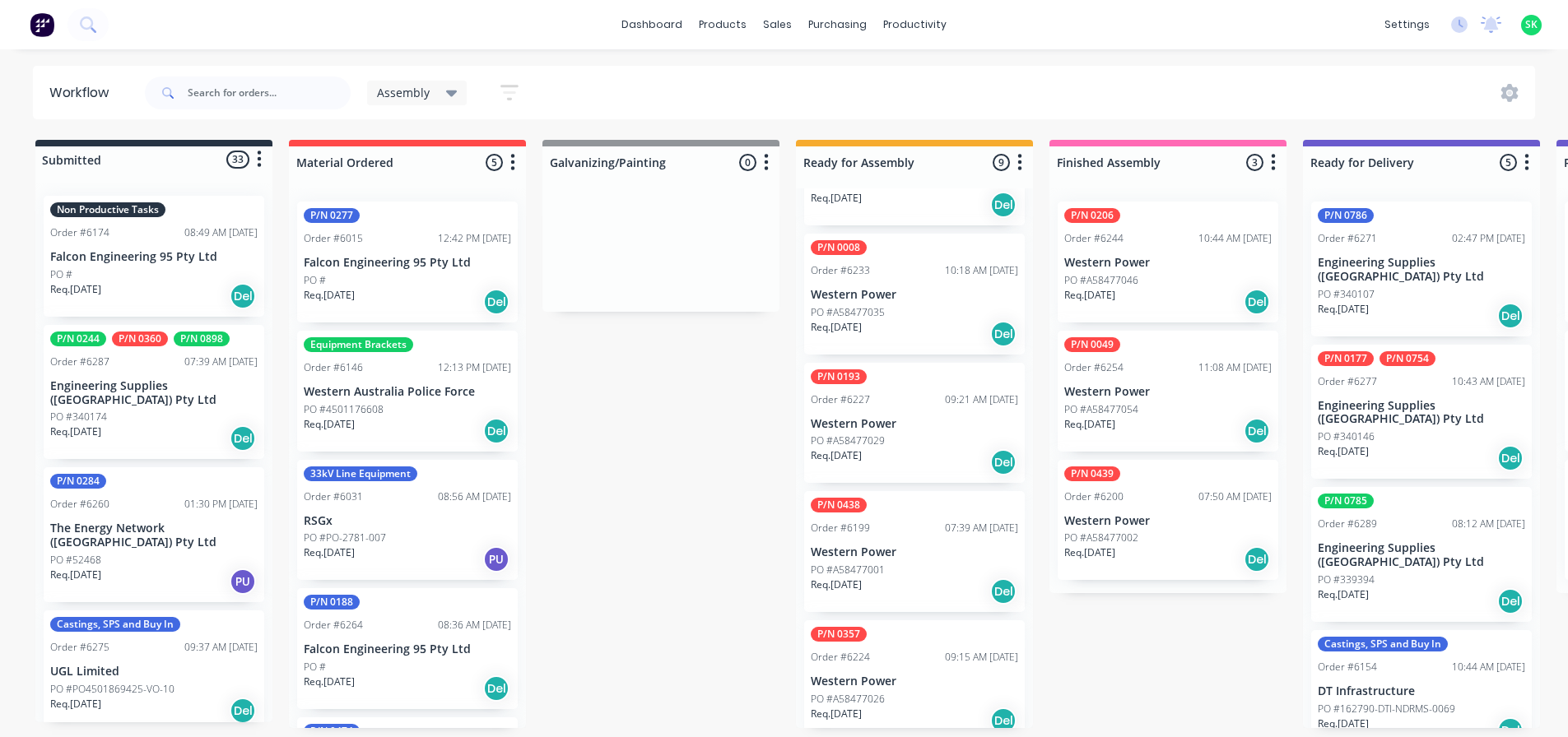
click at [1141, 501] on div "P/N 0439 Order #6200 07:50 AM 19/08/25 Western Power PO #A58477002 Req. 16/11/2…" at bounding box center [1167, 520] width 221 height 121
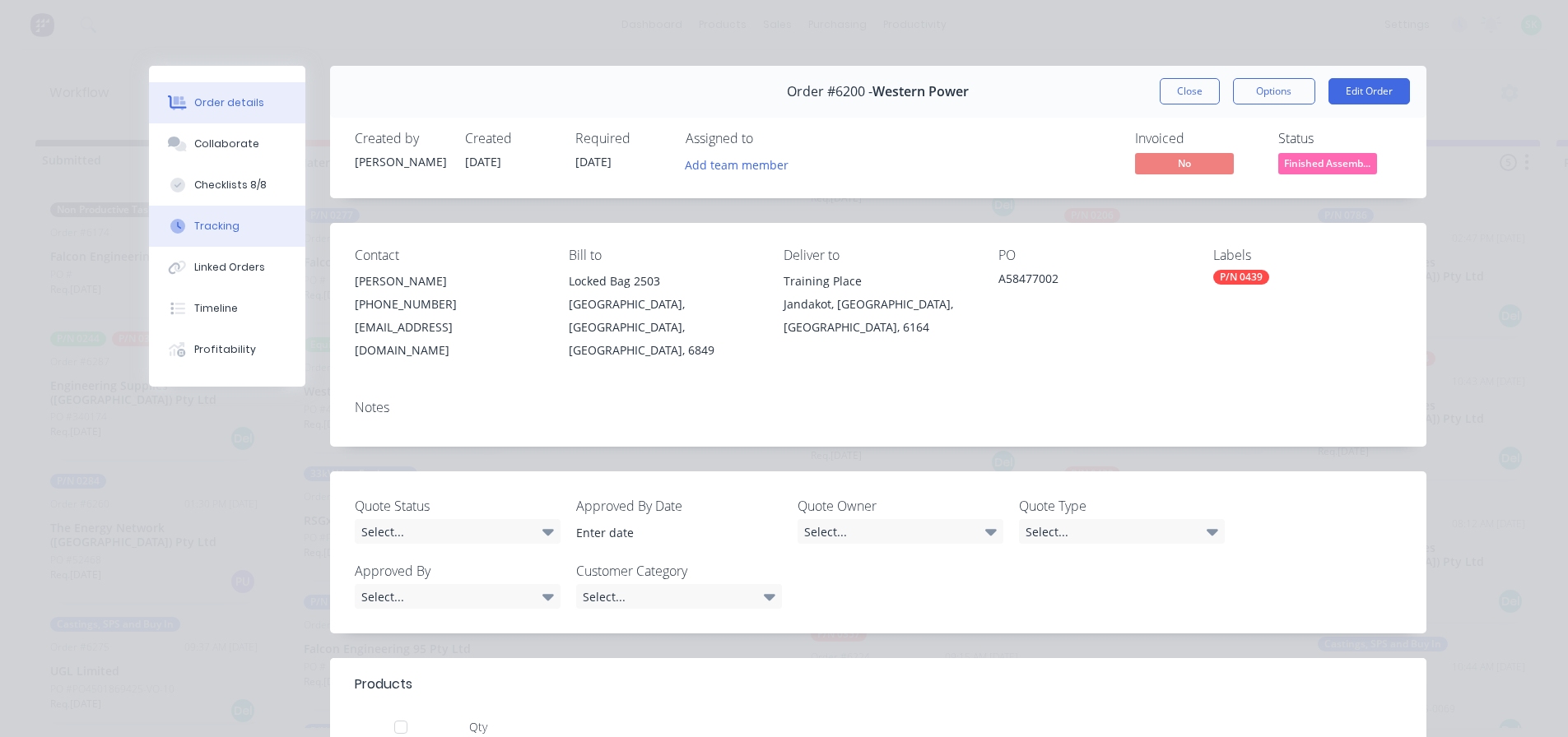
drag, startPoint x: 225, startPoint y: 224, endPoint x: 238, endPoint y: 226, distance: 13.2
click at [228, 224] on div "Tracking" at bounding box center [216, 226] width 45 height 15
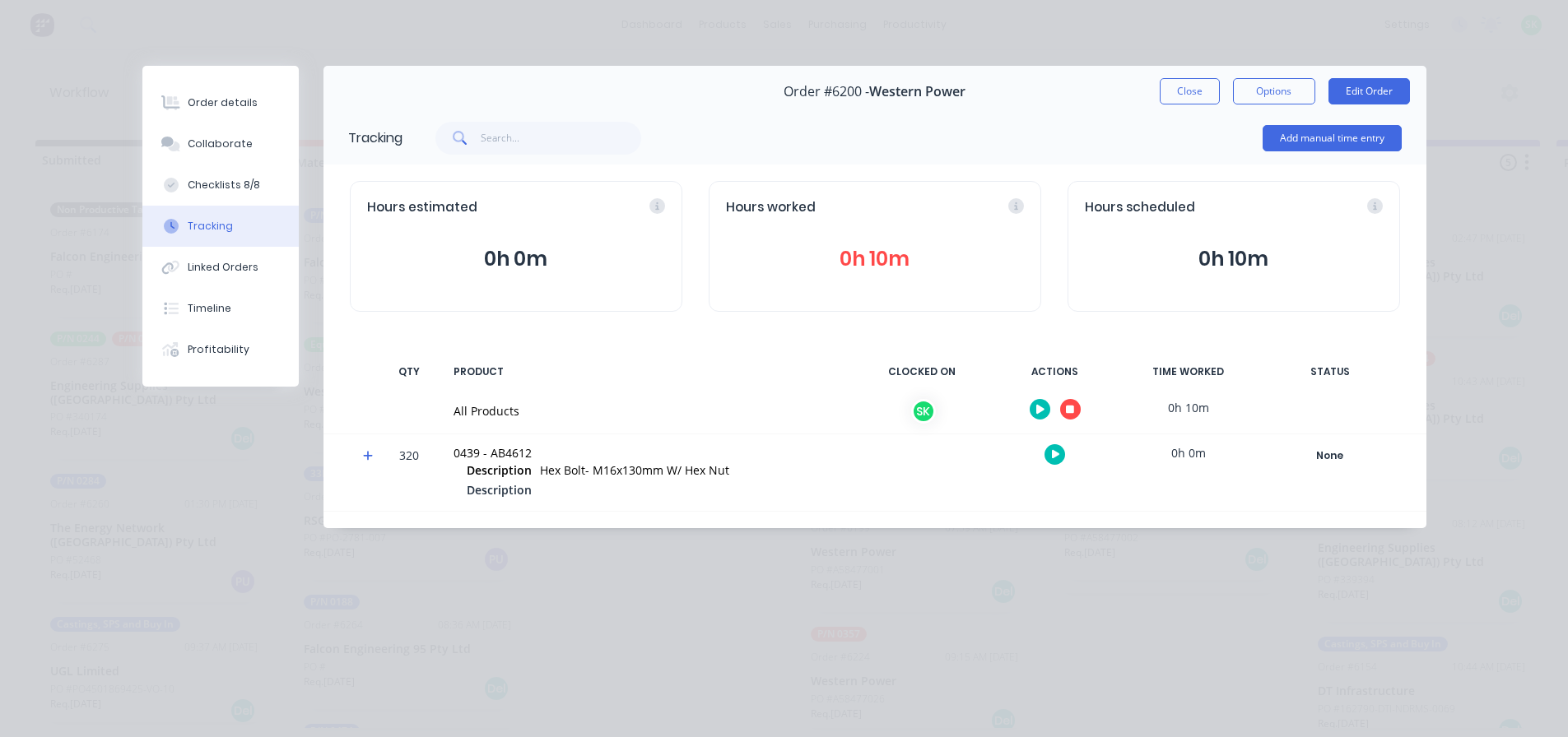
click at [1077, 414] on button "button" at bounding box center [1070, 409] width 20 height 20
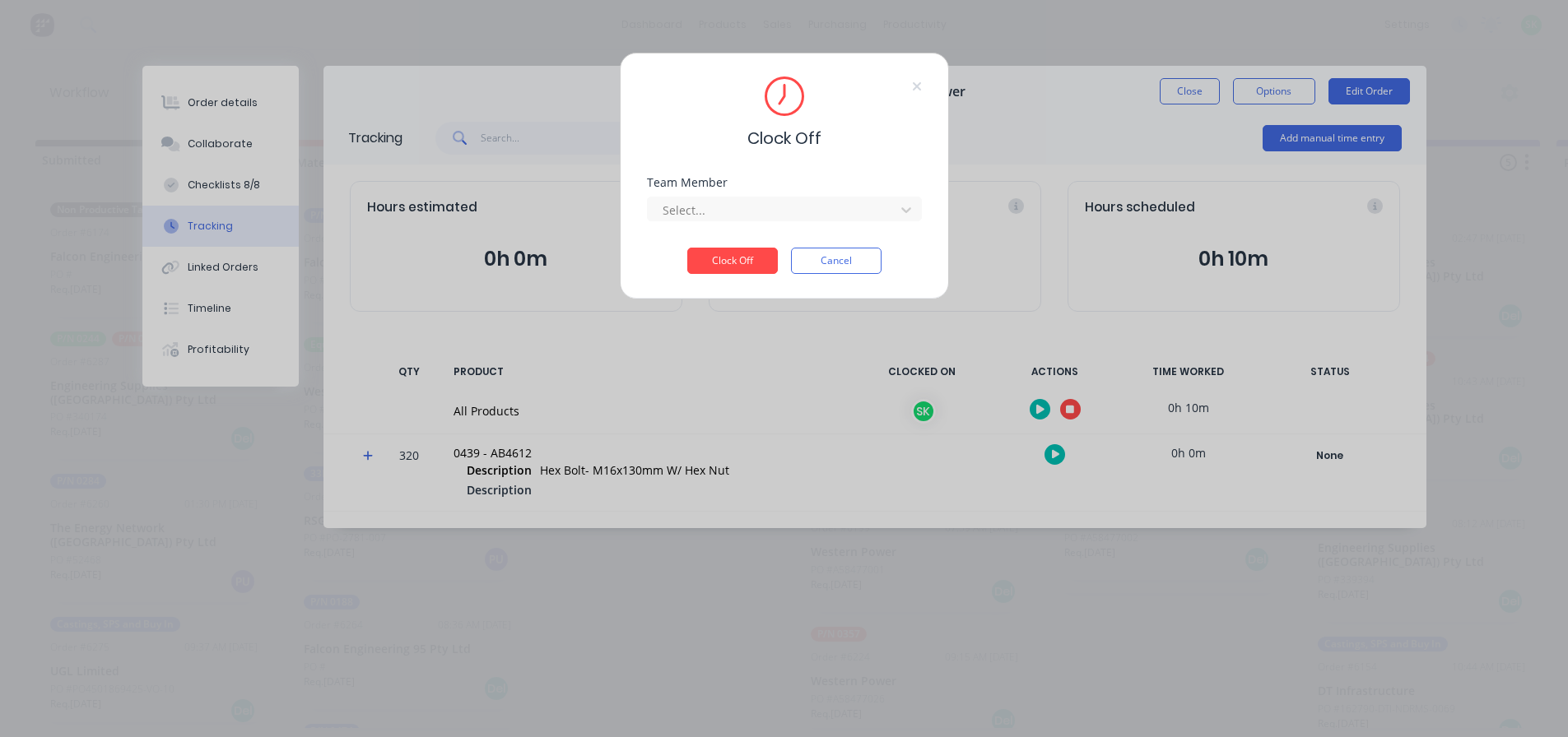
scroll to position [0, 0]
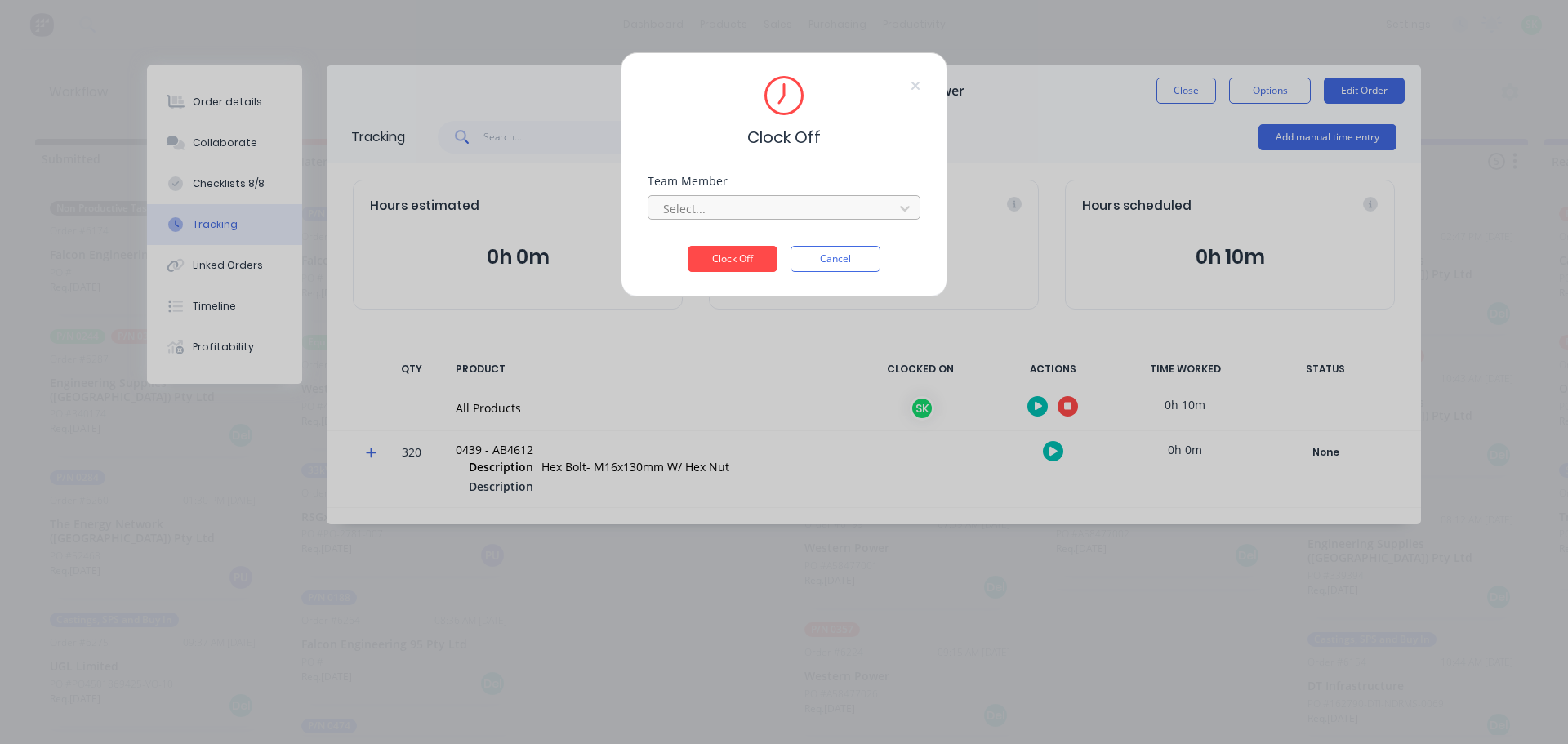
click at [872, 202] on div at bounding box center [773, 209] width 224 height 20
click at [847, 238] on div "[PERSON_NAME]" at bounding box center [784, 244] width 273 height 30
click at [748, 259] on button "Clock Off" at bounding box center [732, 258] width 90 height 27
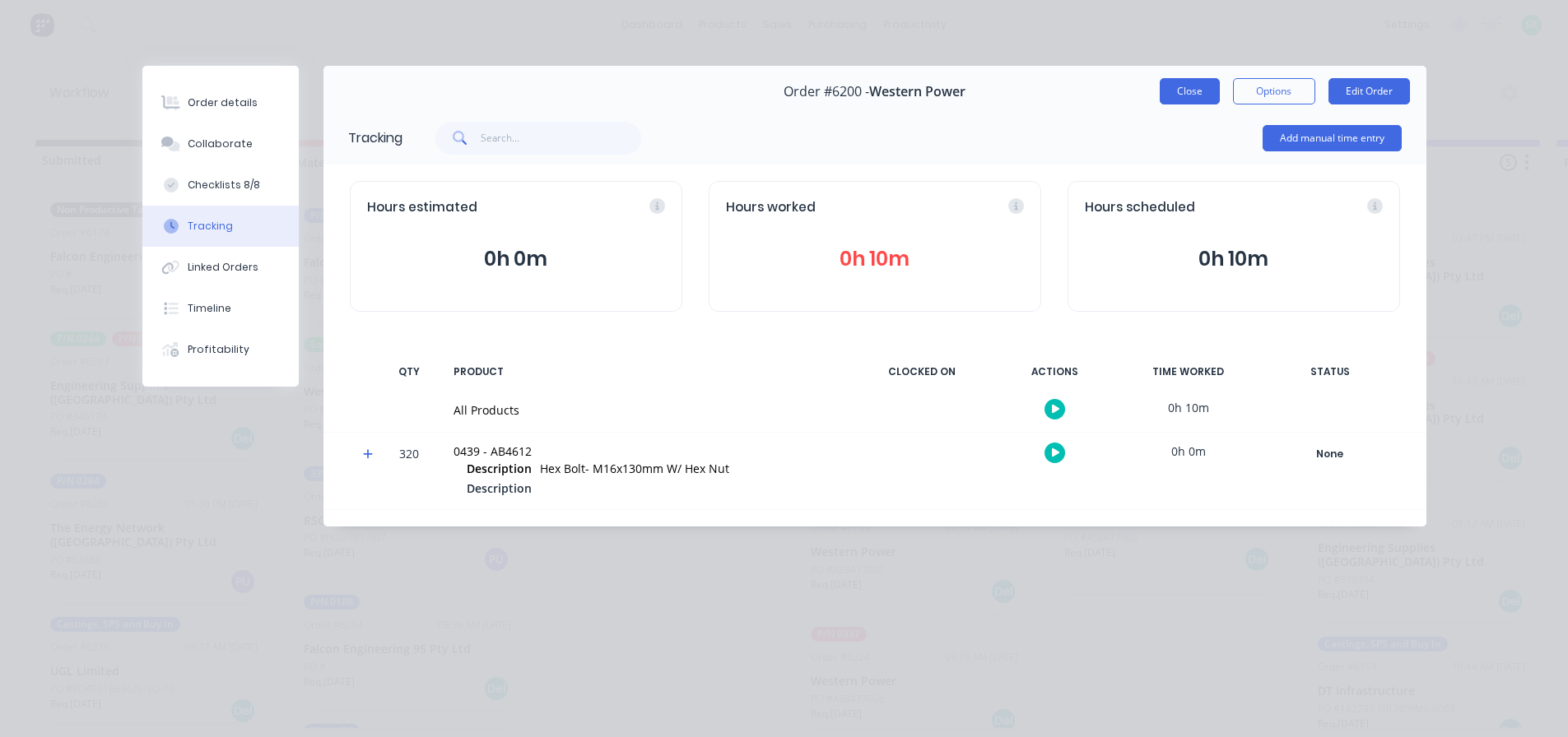
click at [1183, 96] on button "Close" at bounding box center [1189, 91] width 60 height 27
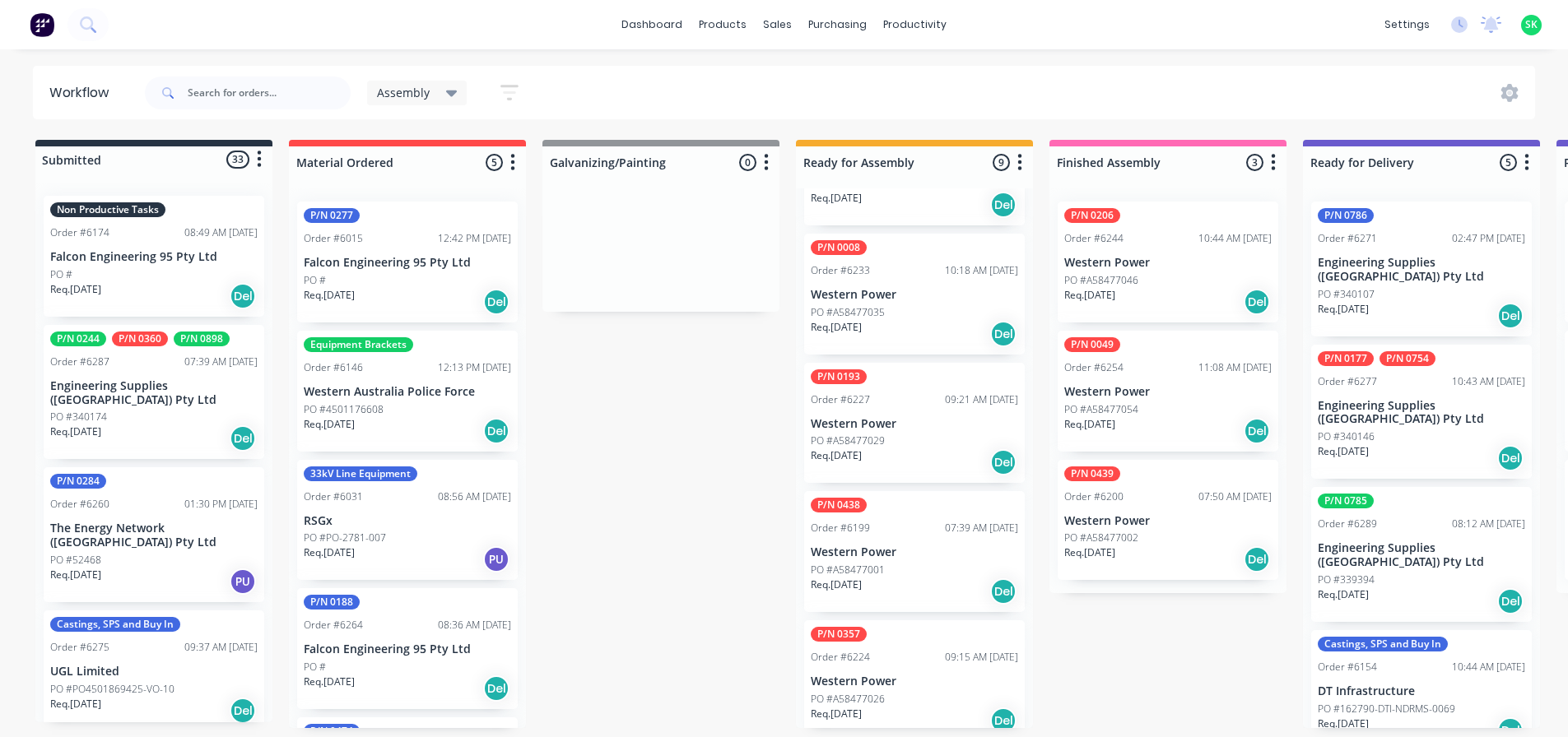
click at [924, 546] on p "Western Power" at bounding box center [914, 552] width 208 height 14
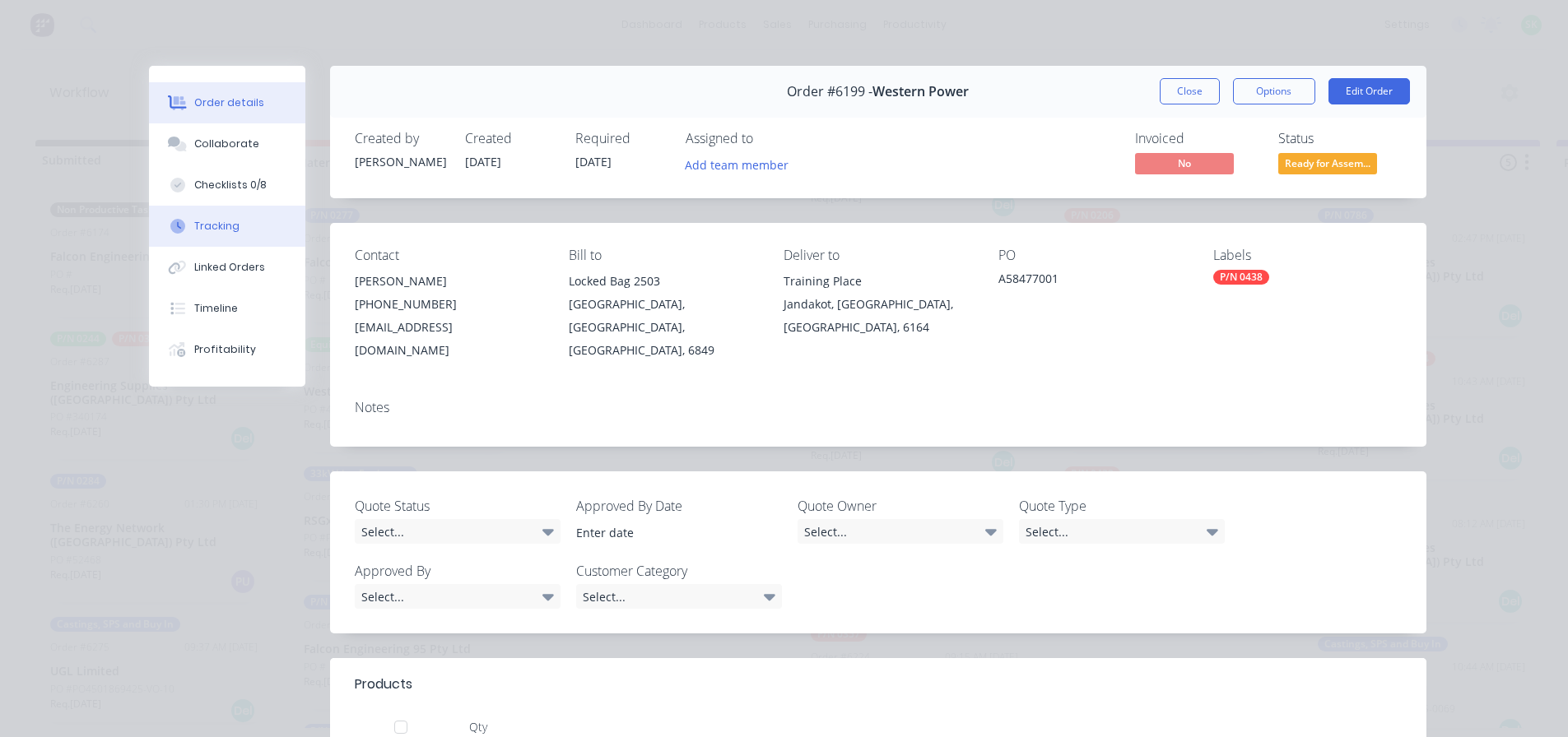
click at [246, 224] on button "Tracking" at bounding box center [226, 226] width 156 height 42
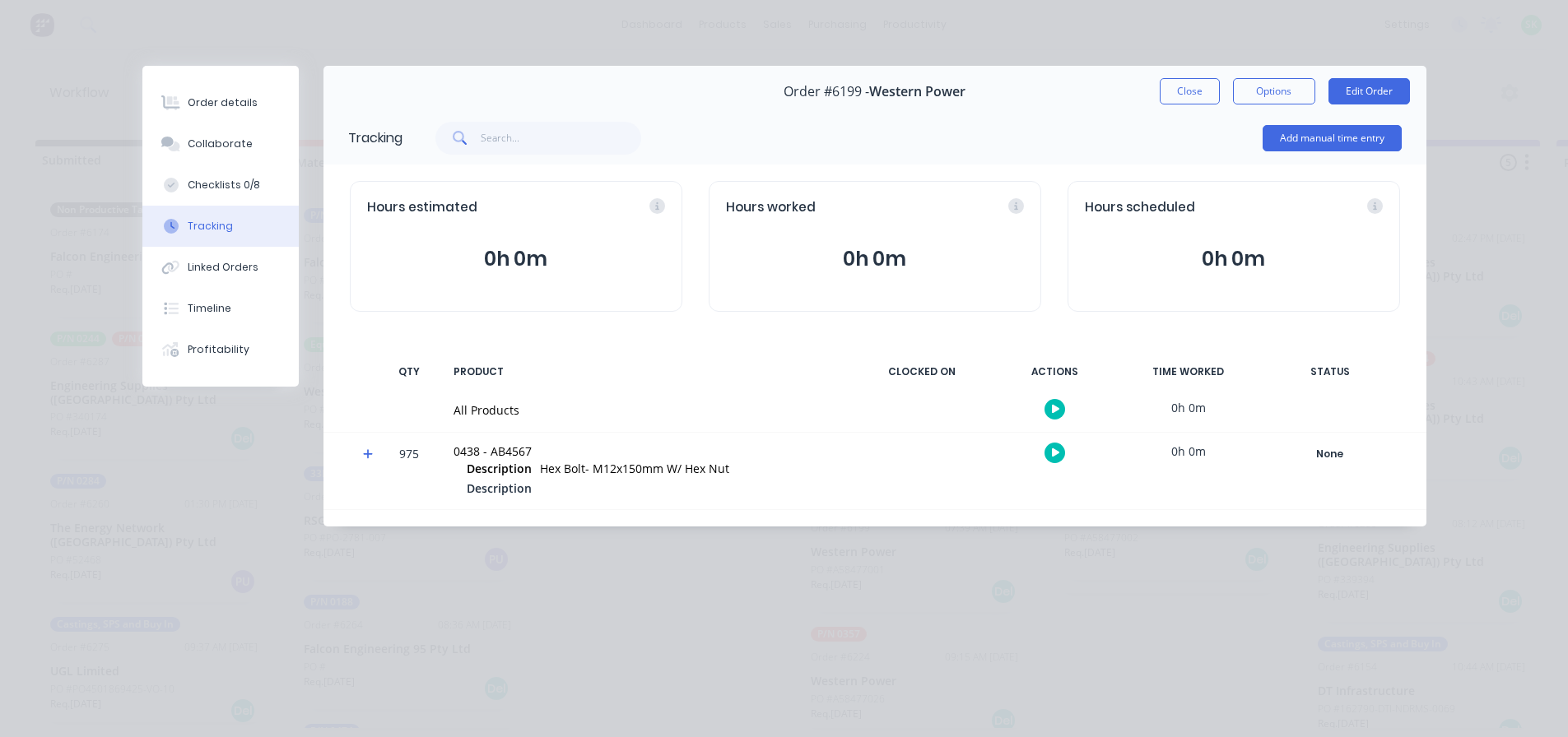
click at [1057, 411] on icon "button" at bounding box center [1055, 409] width 8 height 9
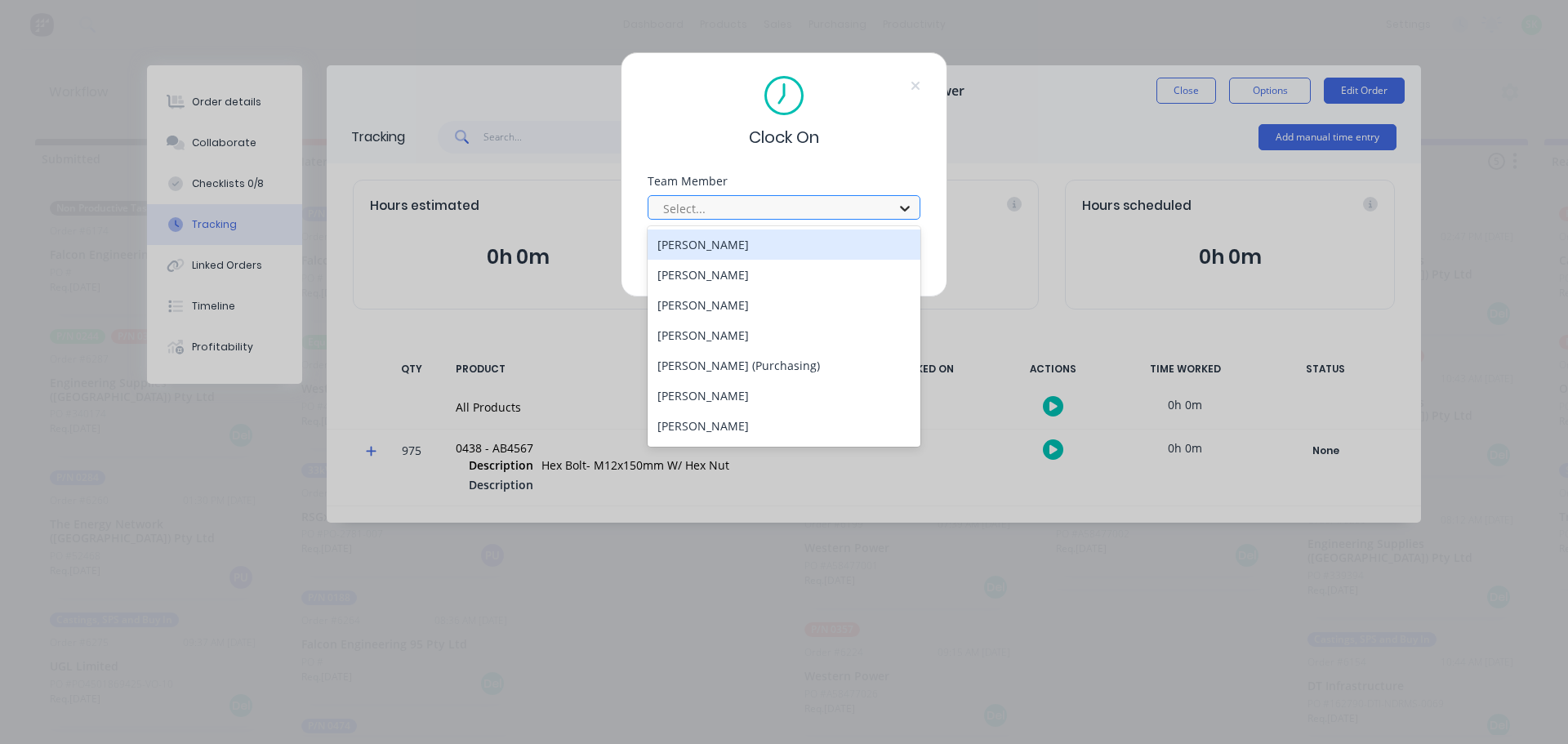
click at [909, 213] on icon at bounding box center [905, 208] width 16 height 16
type input "st"
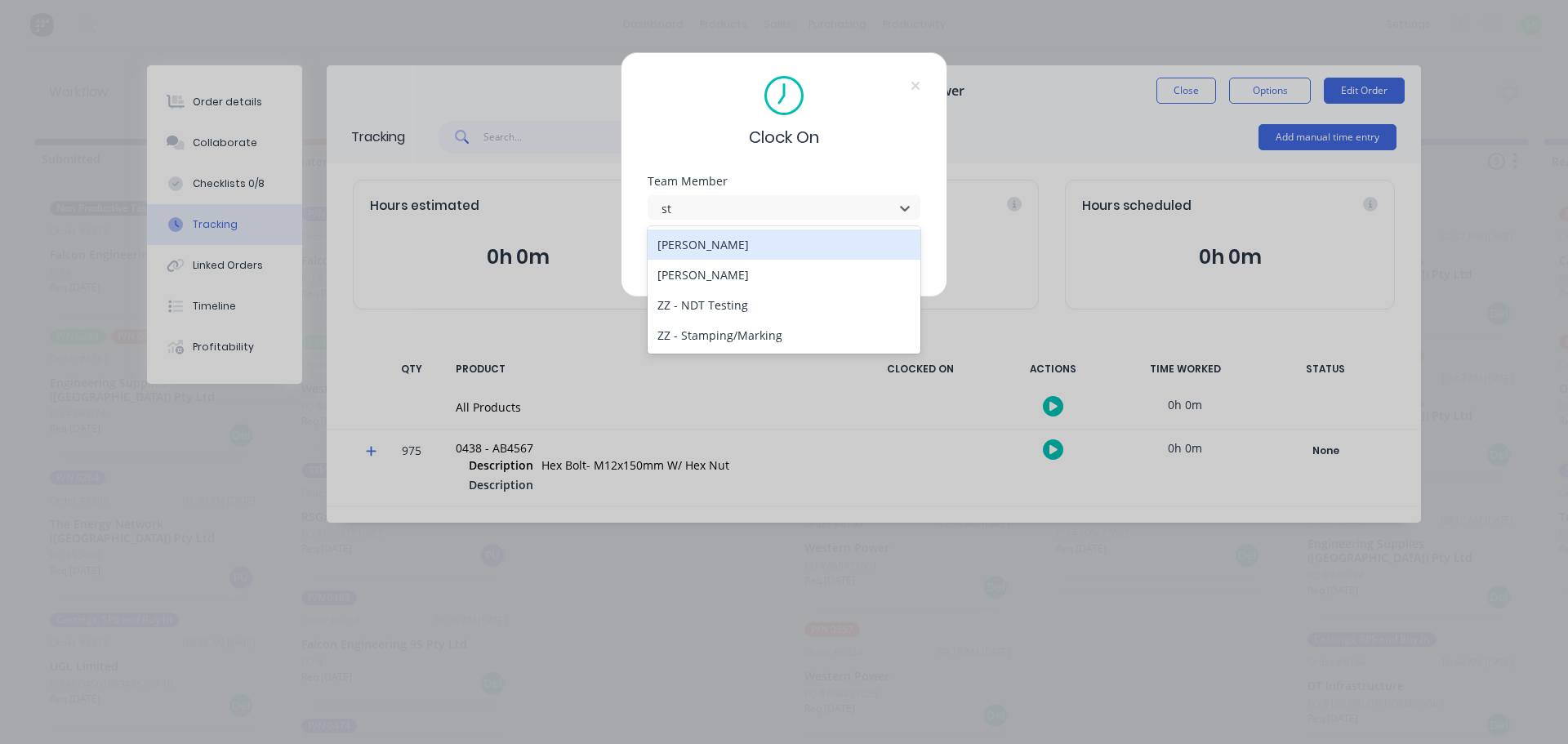
click at [798, 251] on div "[PERSON_NAME]" at bounding box center [784, 244] width 273 height 30
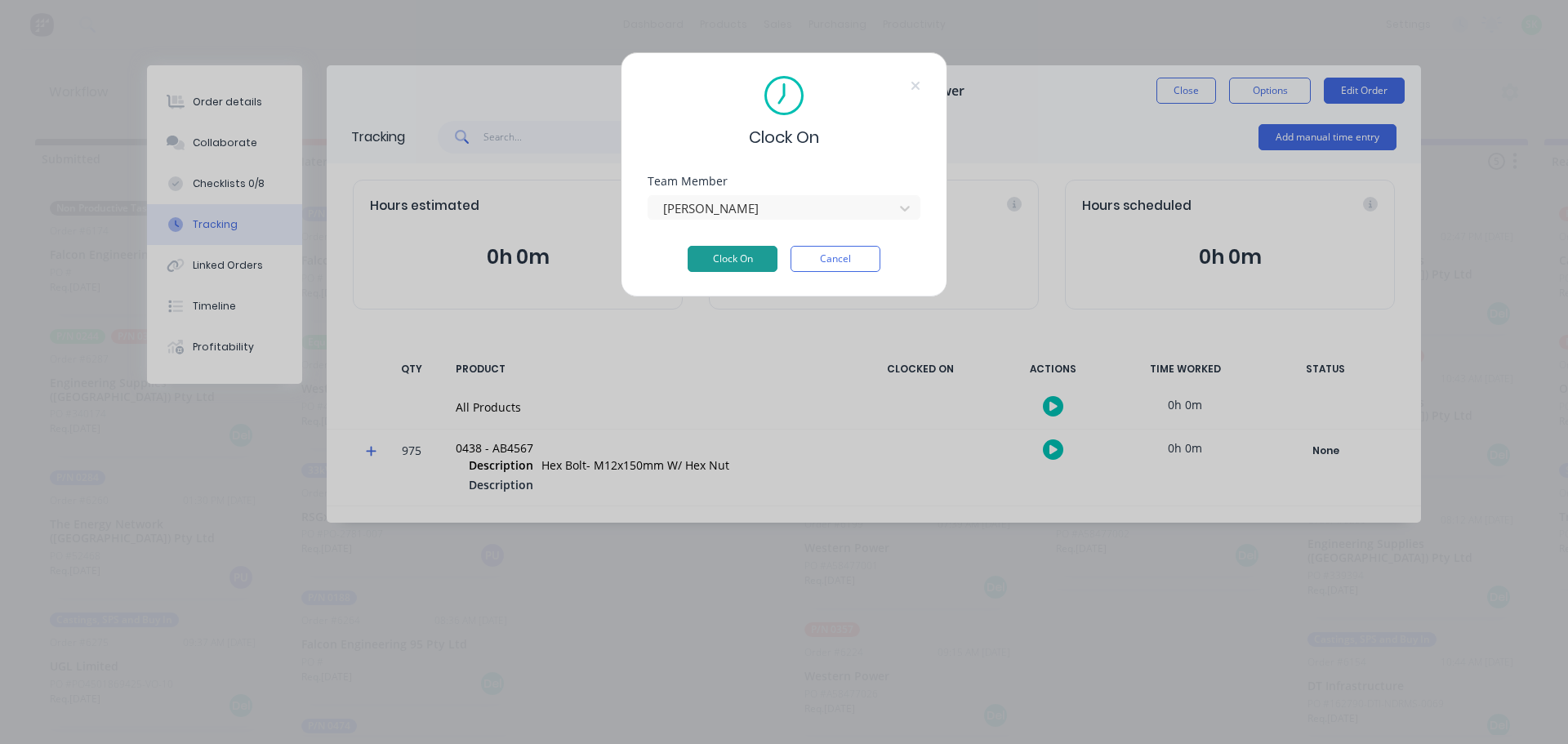
click at [741, 251] on button "Clock On" at bounding box center [732, 258] width 90 height 27
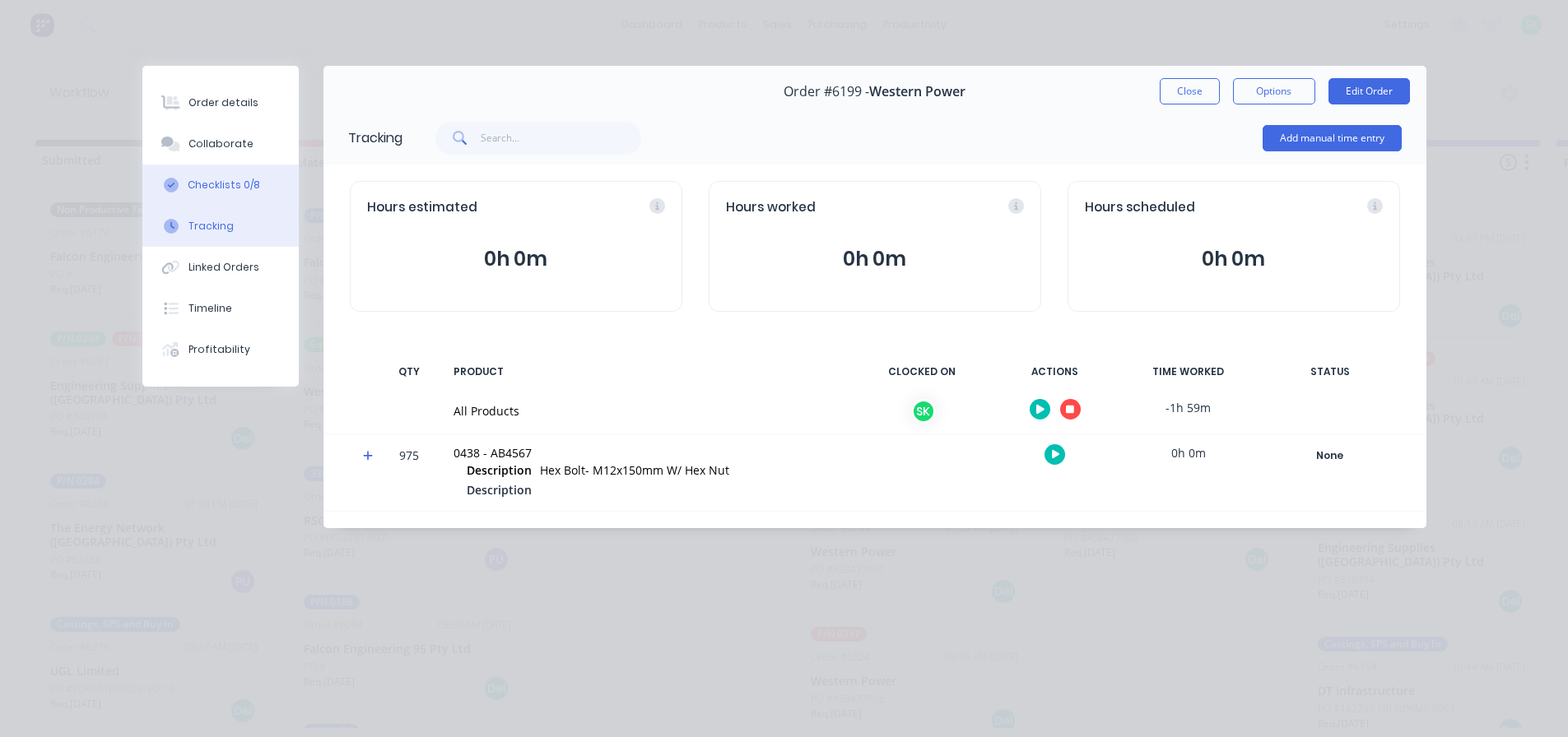
click at [264, 177] on button "Checklists 0/8" at bounding box center [220, 185] width 156 height 42
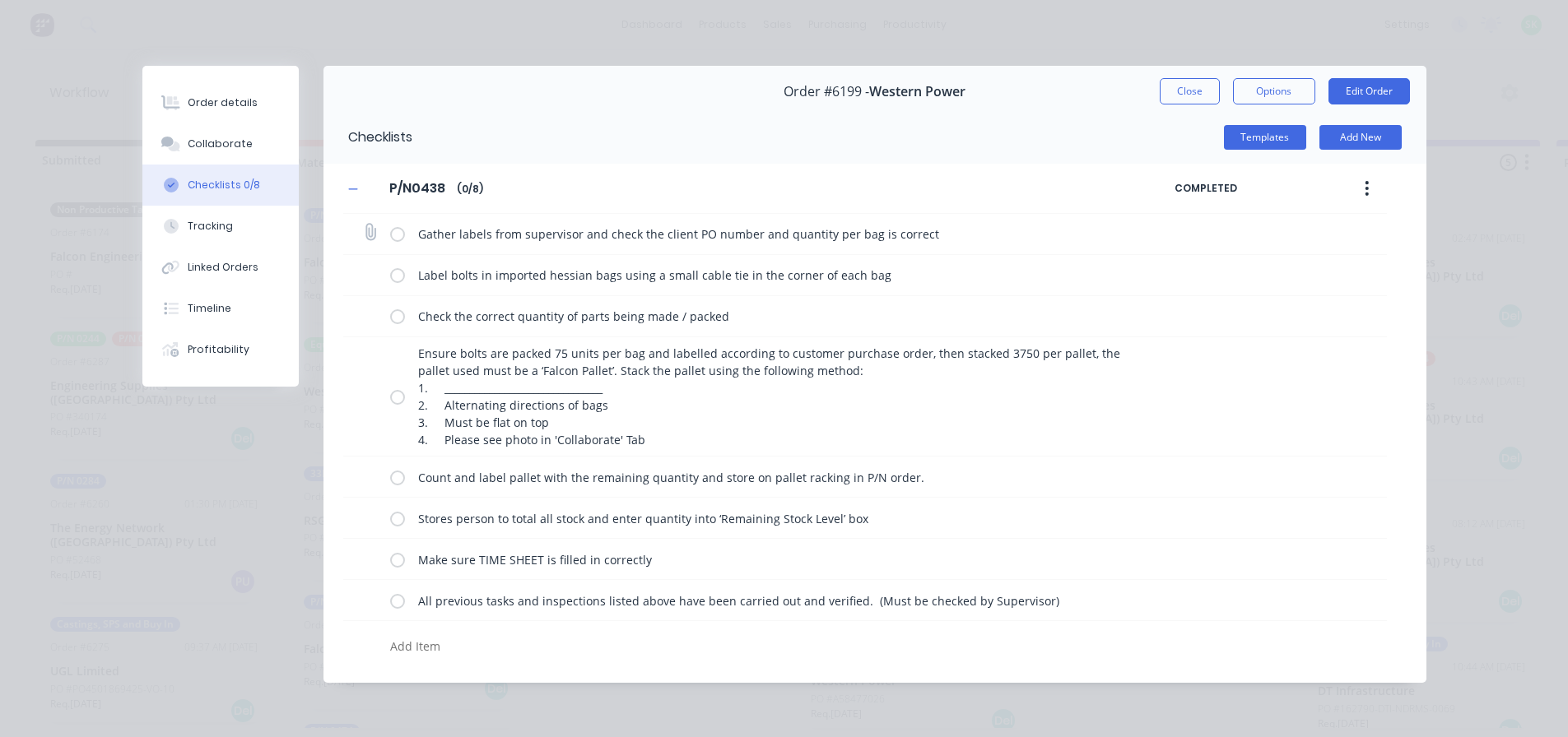
click at [408, 238] on div "Gather labels from supervisor and check the client PO number and quantity per b…" at bounding box center [763, 234] width 747 height 33
click at [401, 236] on label at bounding box center [397, 234] width 15 height 18
click at [0, 0] on input "checkbox" at bounding box center [0, 0] width 0 height 0
click at [401, 278] on label at bounding box center [397, 275] width 15 height 18
click at [0, 0] on input "checkbox" at bounding box center [0, 0] width 0 height 0
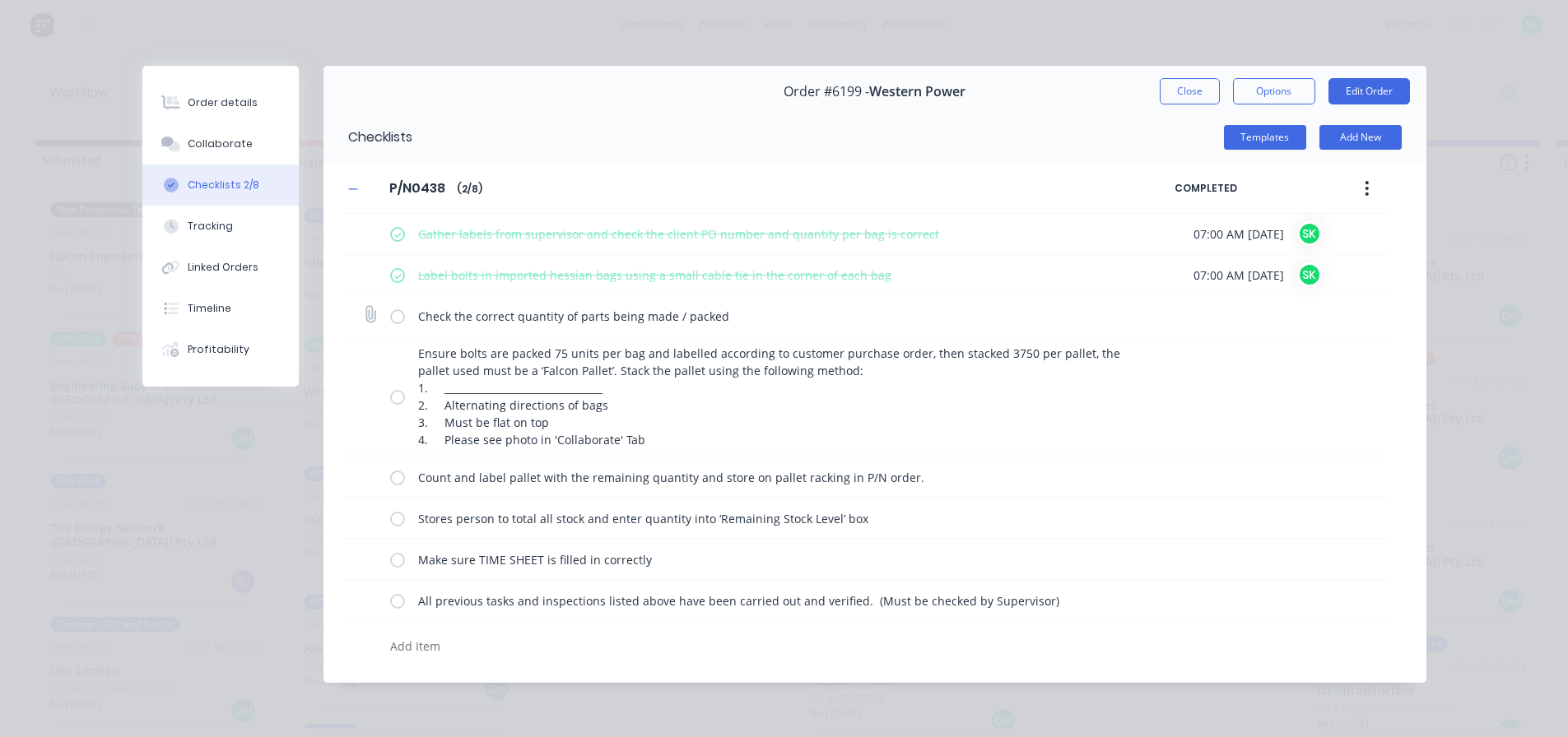
drag, startPoint x: 399, startPoint y: 311, endPoint x: 399, endPoint y: 329, distance: 18.0
click at [399, 314] on label at bounding box center [397, 316] width 15 height 18
click at [0, 0] on input "checkbox" at bounding box center [0, 0] width 0 height 0
drag, startPoint x: 398, startPoint y: 393, endPoint x: 398, endPoint y: 419, distance: 26.0
click at [398, 399] on label at bounding box center [397, 397] width 15 height 18
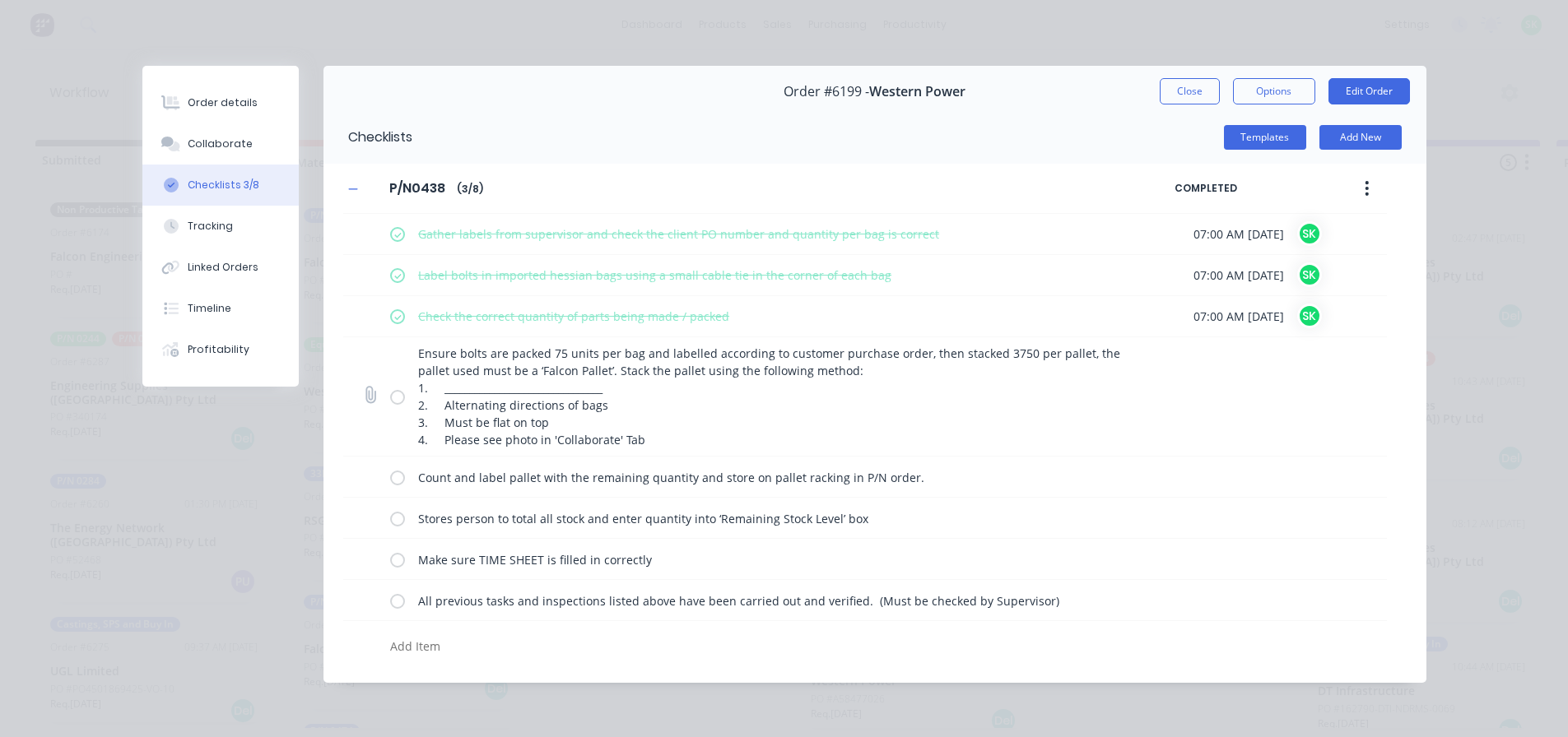
click at [0, 0] on input "checkbox" at bounding box center [0, 0] width 0 height 0
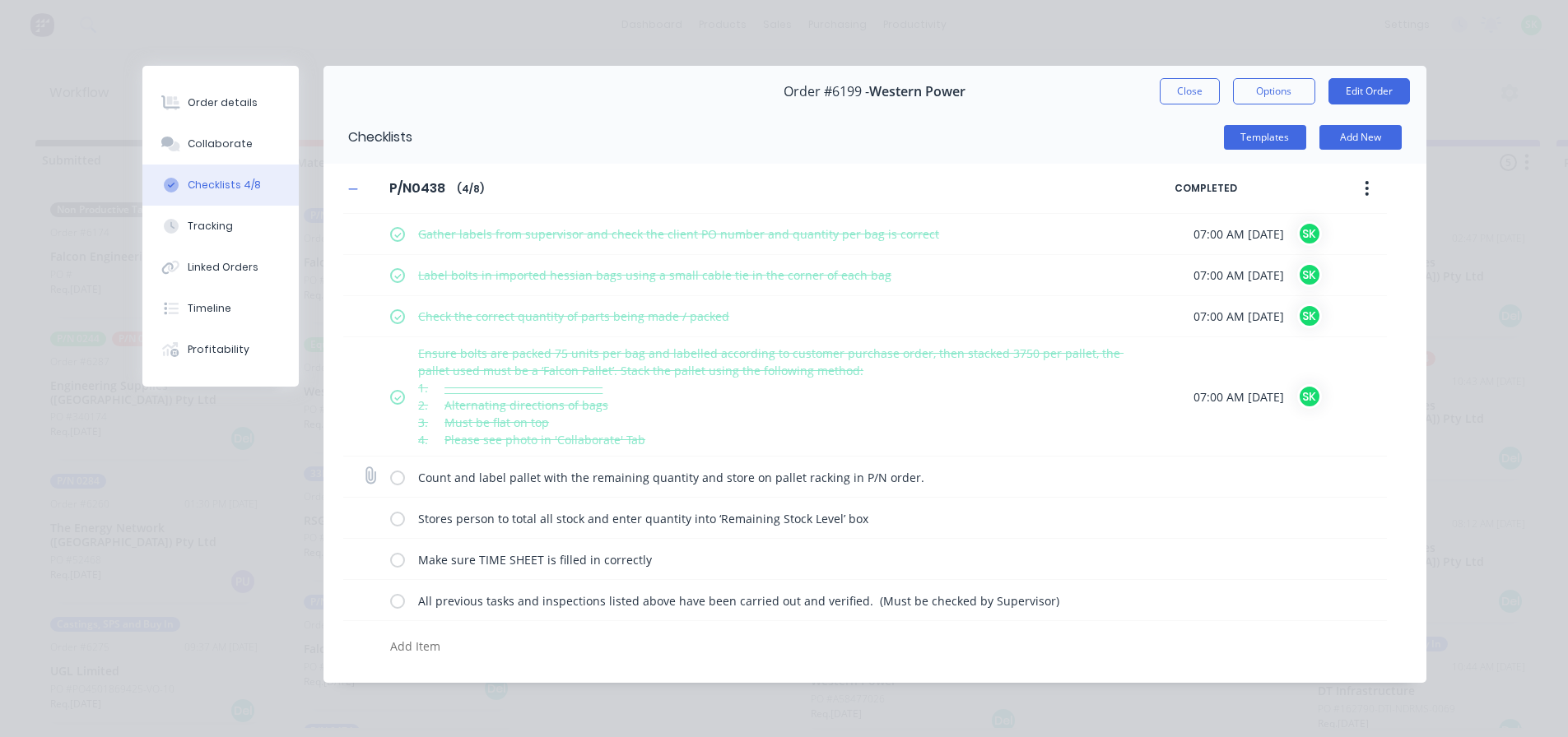
click at [404, 474] on label at bounding box center [397, 477] width 15 height 18
click at [0, 0] on input "checkbox" at bounding box center [0, 0] width 0 height 0
click at [402, 525] on label at bounding box center [397, 518] width 15 height 18
click at [0, 0] on input "checkbox" at bounding box center [0, 0] width 0 height 0
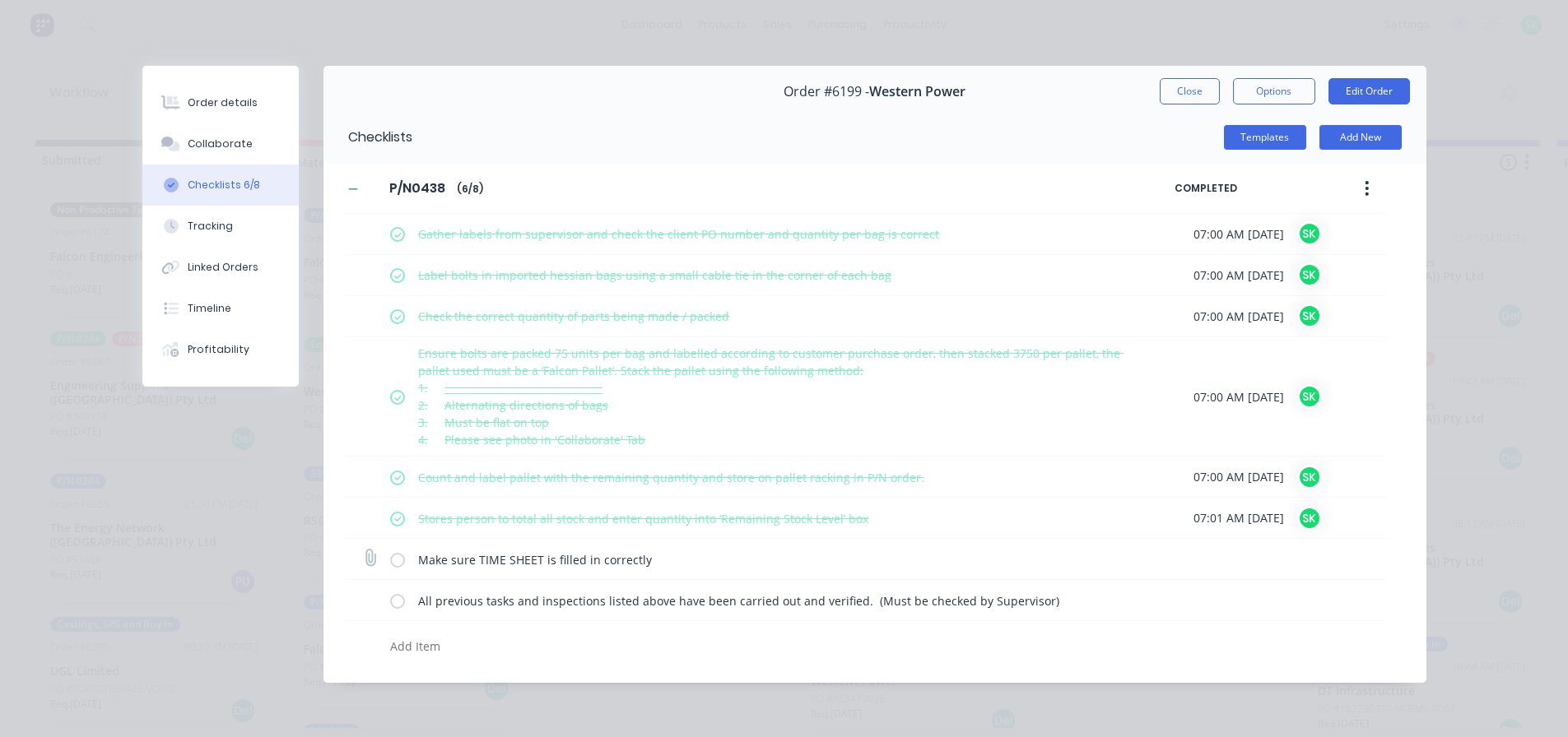
drag, startPoint x: 402, startPoint y: 555, endPoint x: 400, endPoint y: 565, distance: 10.2
click at [402, 560] on label at bounding box center [397, 559] width 15 height 18
click at [0, 0] on input "checkbox" at bounding box center [0, 0] width 0 height 0
click at [397, 597] on label at bounding box center [397, 600] width 15 height 18
click at [0, 0] on input "checkbox" at bounding box center [0, 0] width 0 height 0
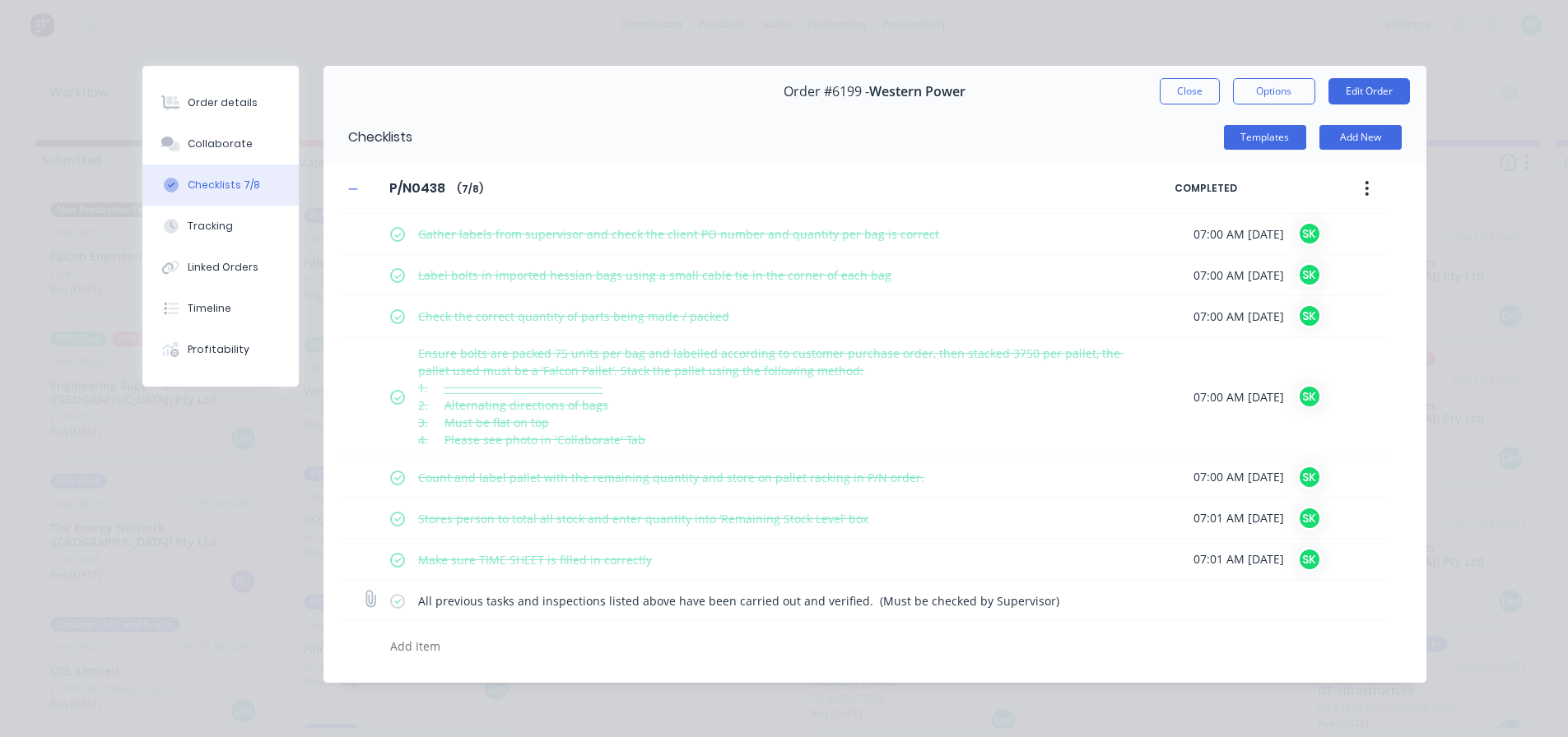
type textarea "x"
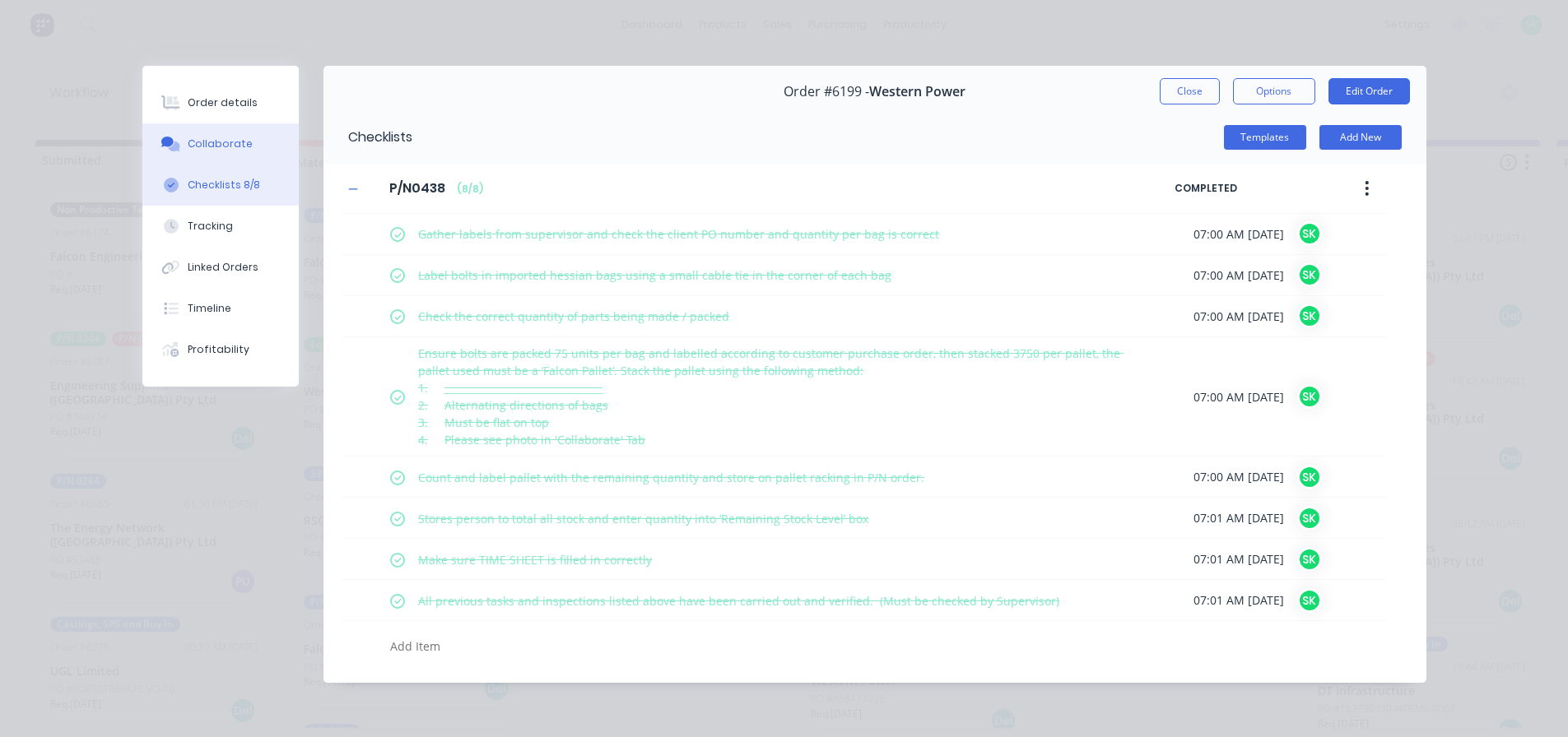
click at [242, 152] on button "Collaborate" at bounding box center [220, 144] width 156 height 42
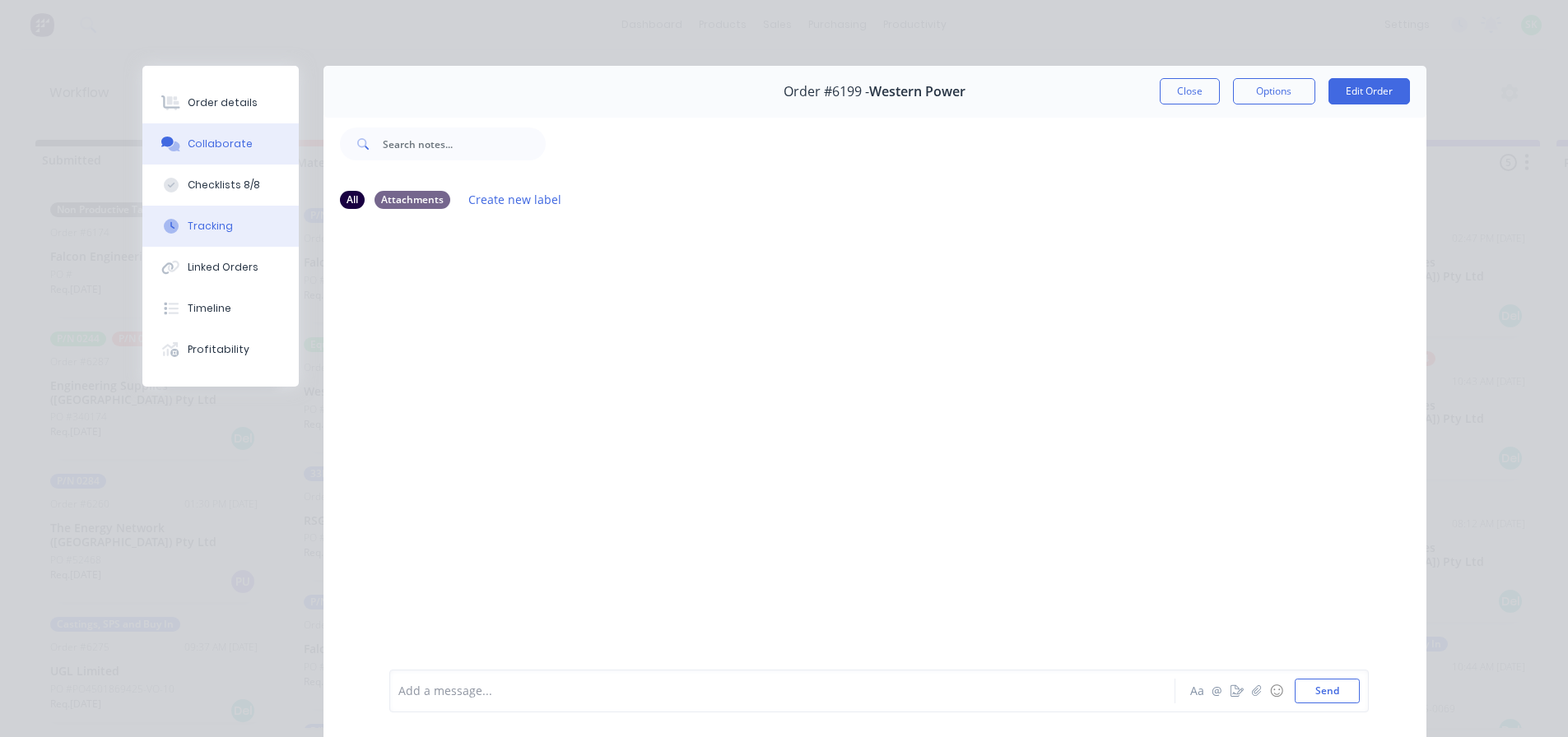
click at [232, 217] on button "Tracking" at bounding box center [220, 226] width 156 height 42
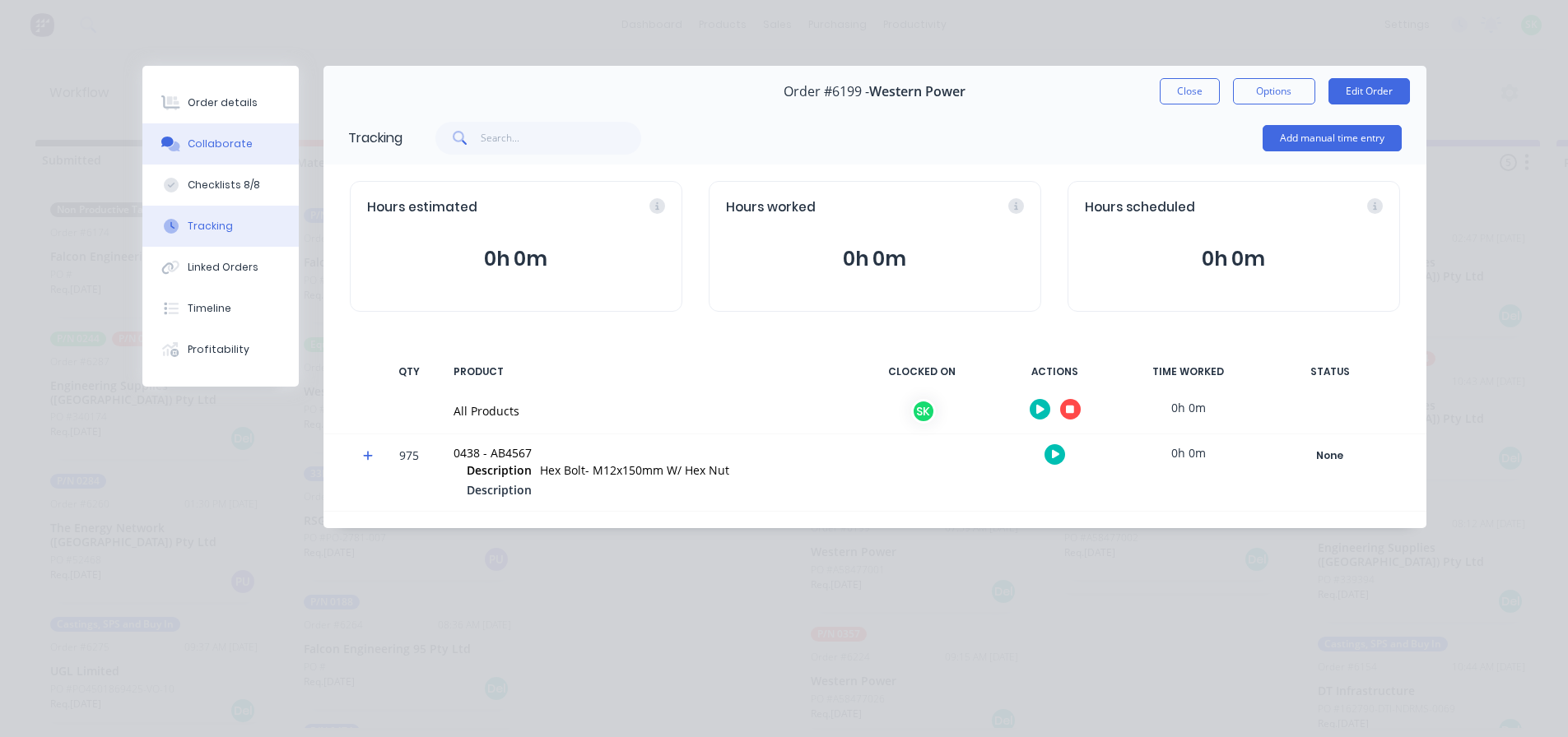
click at [244, 151] on div "Collaborate" at bounding box center [220, 144] width 65 height 15
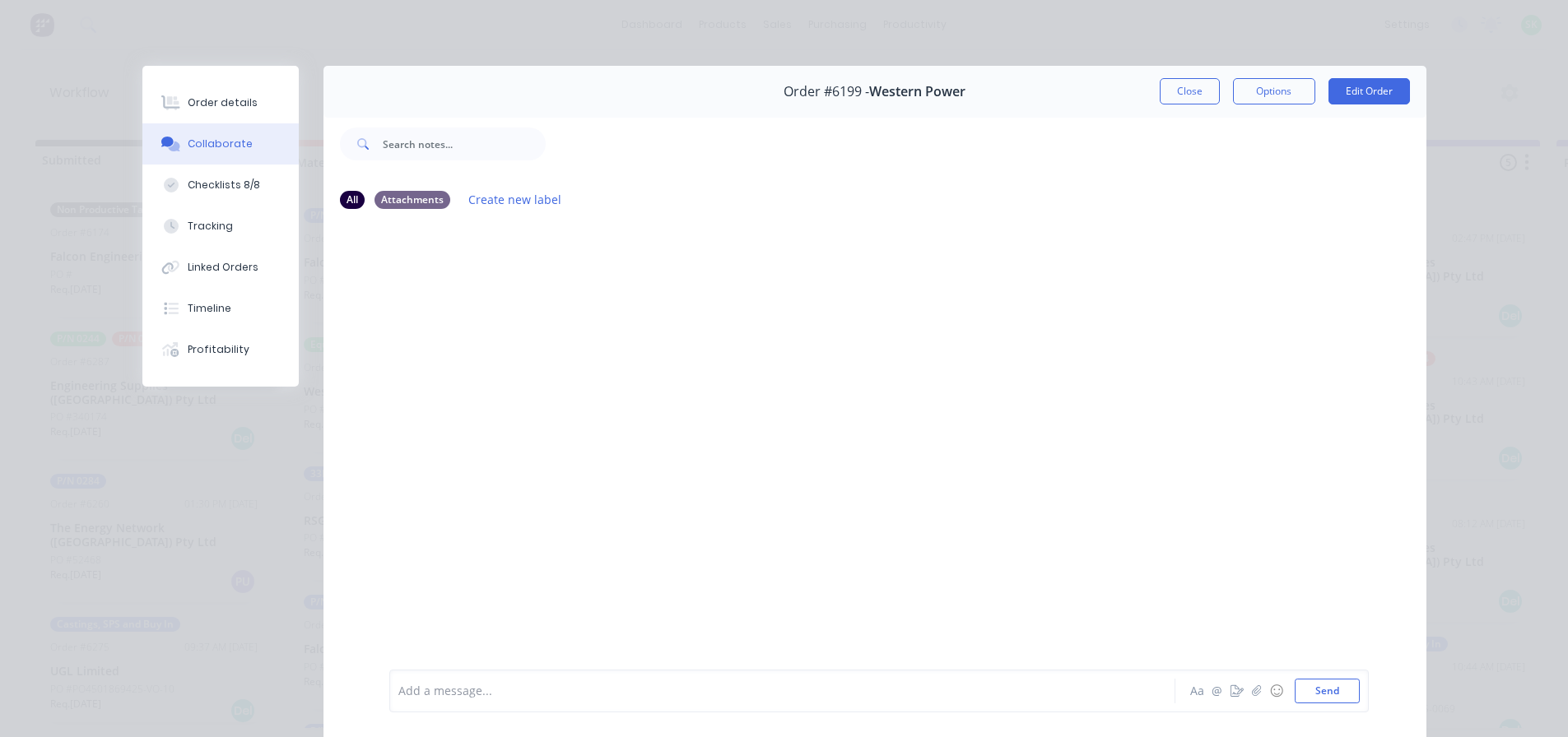
click at [446, 707] on div "Add a message... Aa @ ☺ Send" at bounding box center [879, 691] width 979 height 42
click at [446, 699] on div at bounding box center [759, 692] width 720 height 18
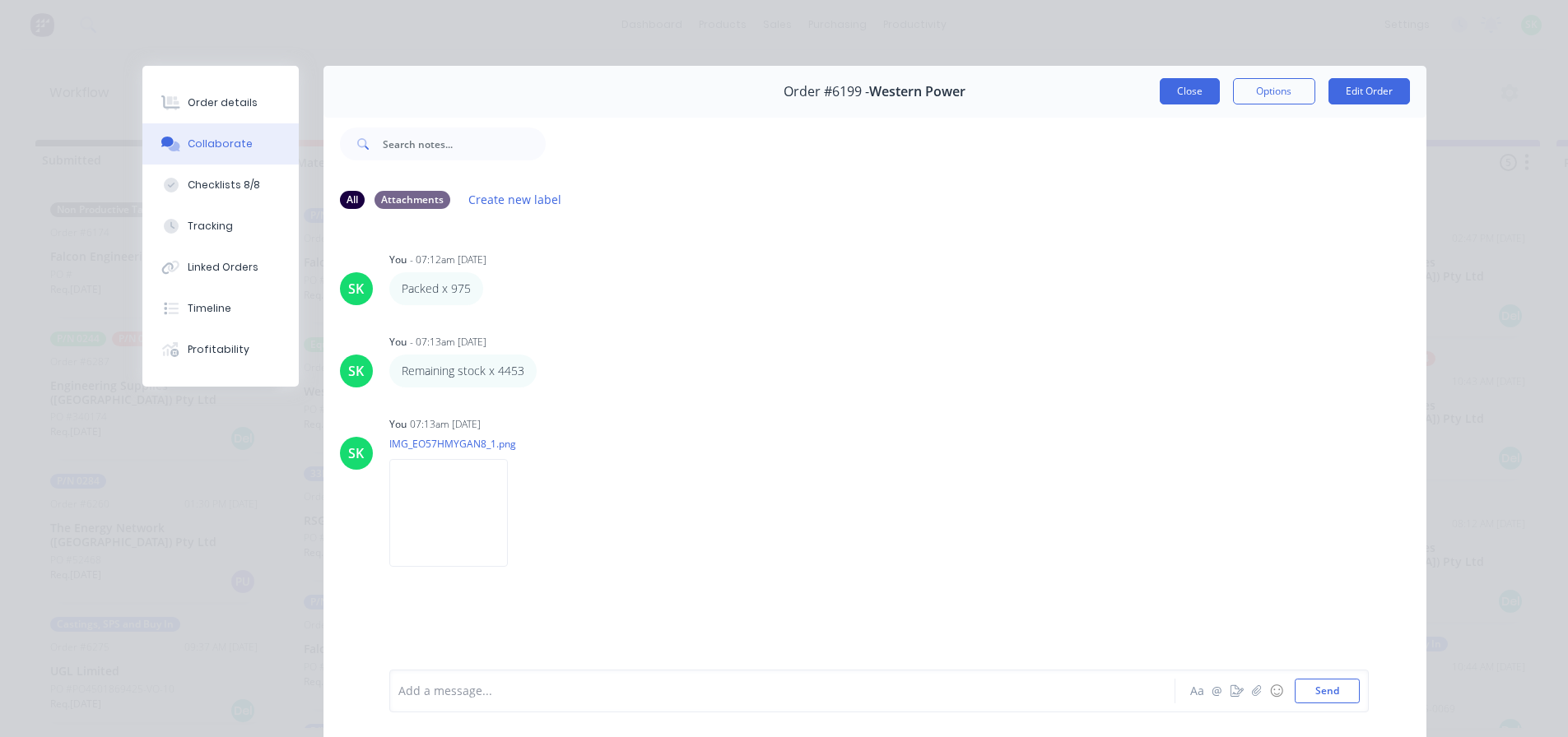
click at [1176, 93] on button "Close" at bounding box center [1189, 91] width 60 height 27
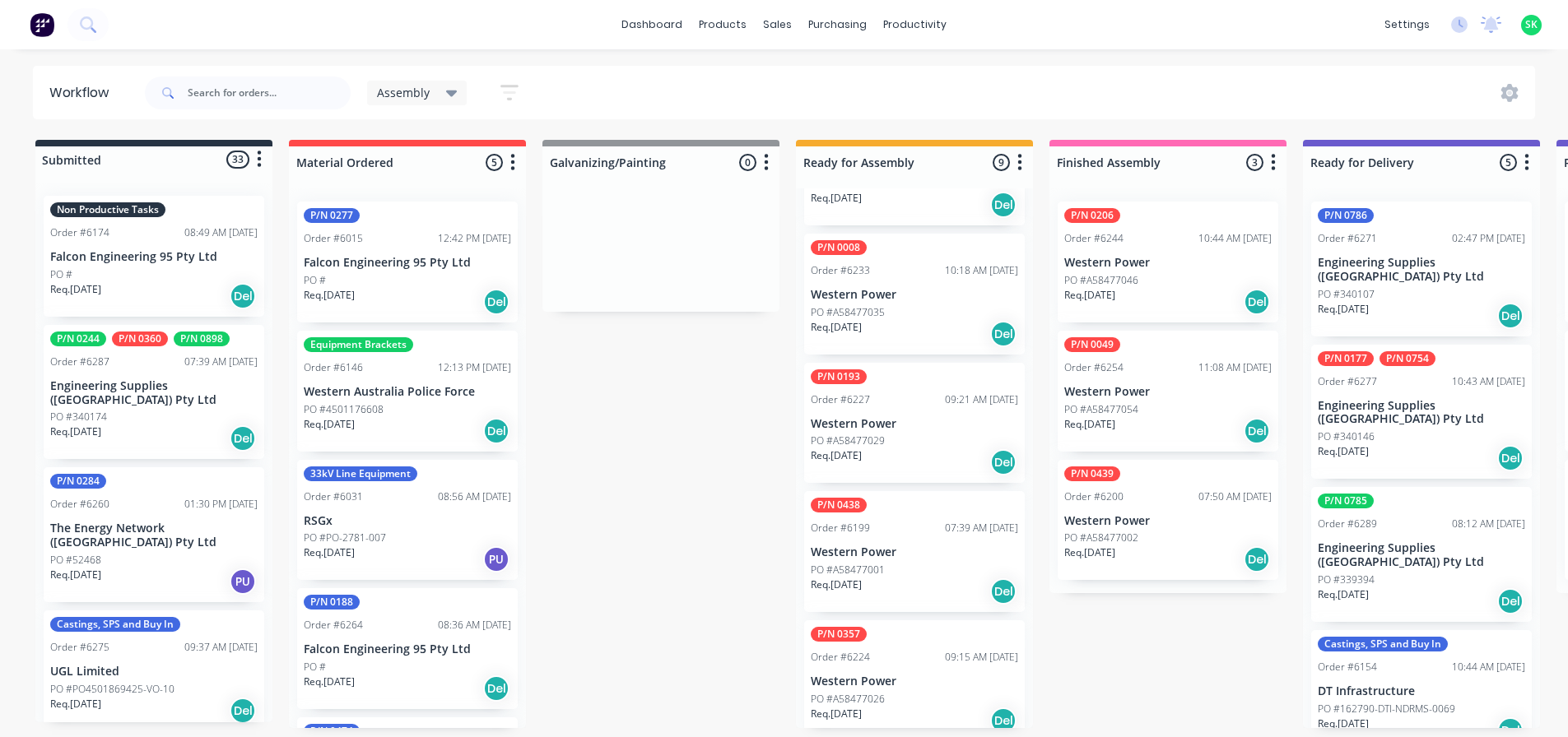
scroll to position [4, 0]
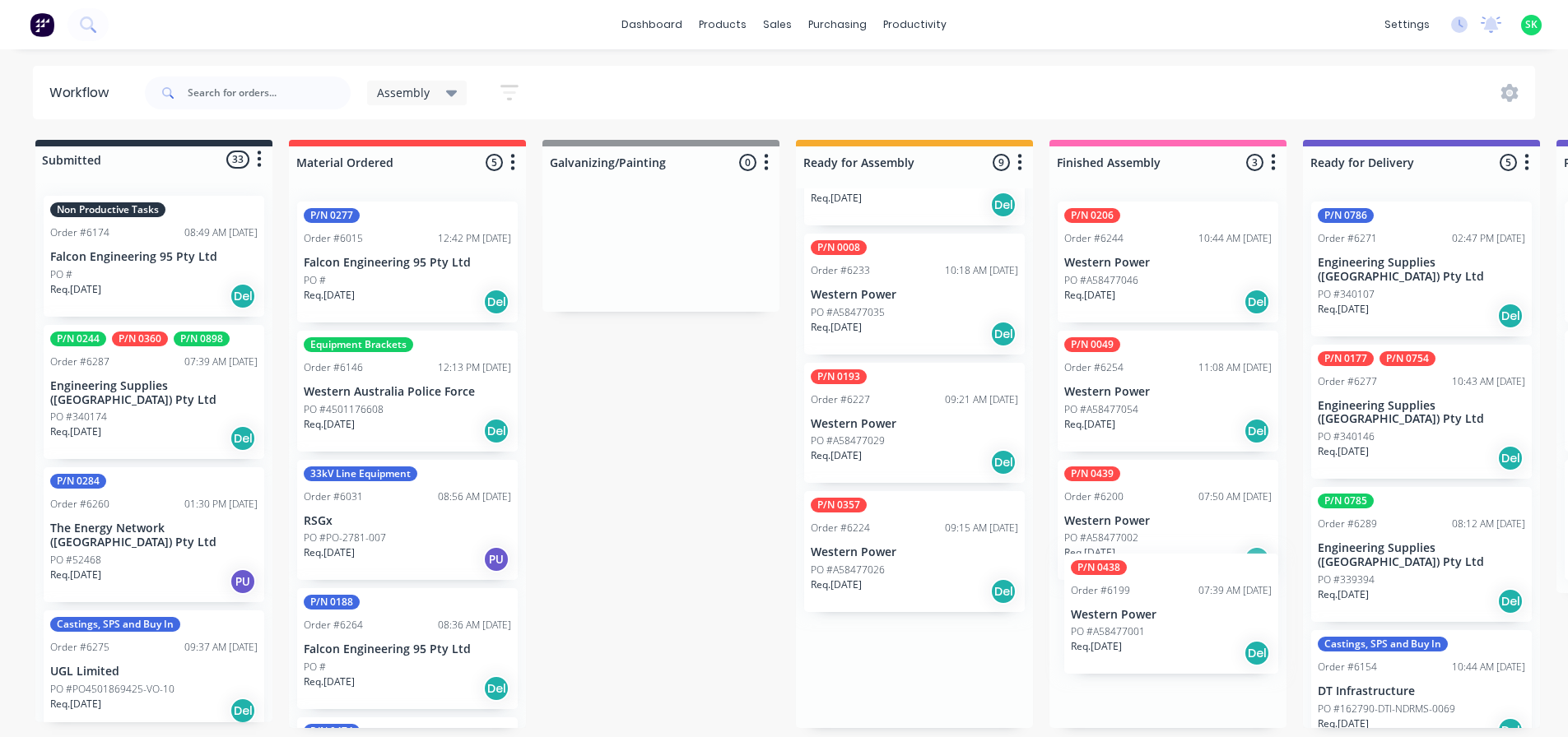
drag, startPoint x: 926, startPoint y: 546, endPoint x: 1194, endPoint y: 625, distance: 279.4
click at [1194, 625] on div "Submitted 33 Status colour #273444 hex #273444 Save Cancel Summaries Total orde…" at bounding box center [1479, 433] width 2983 height 588
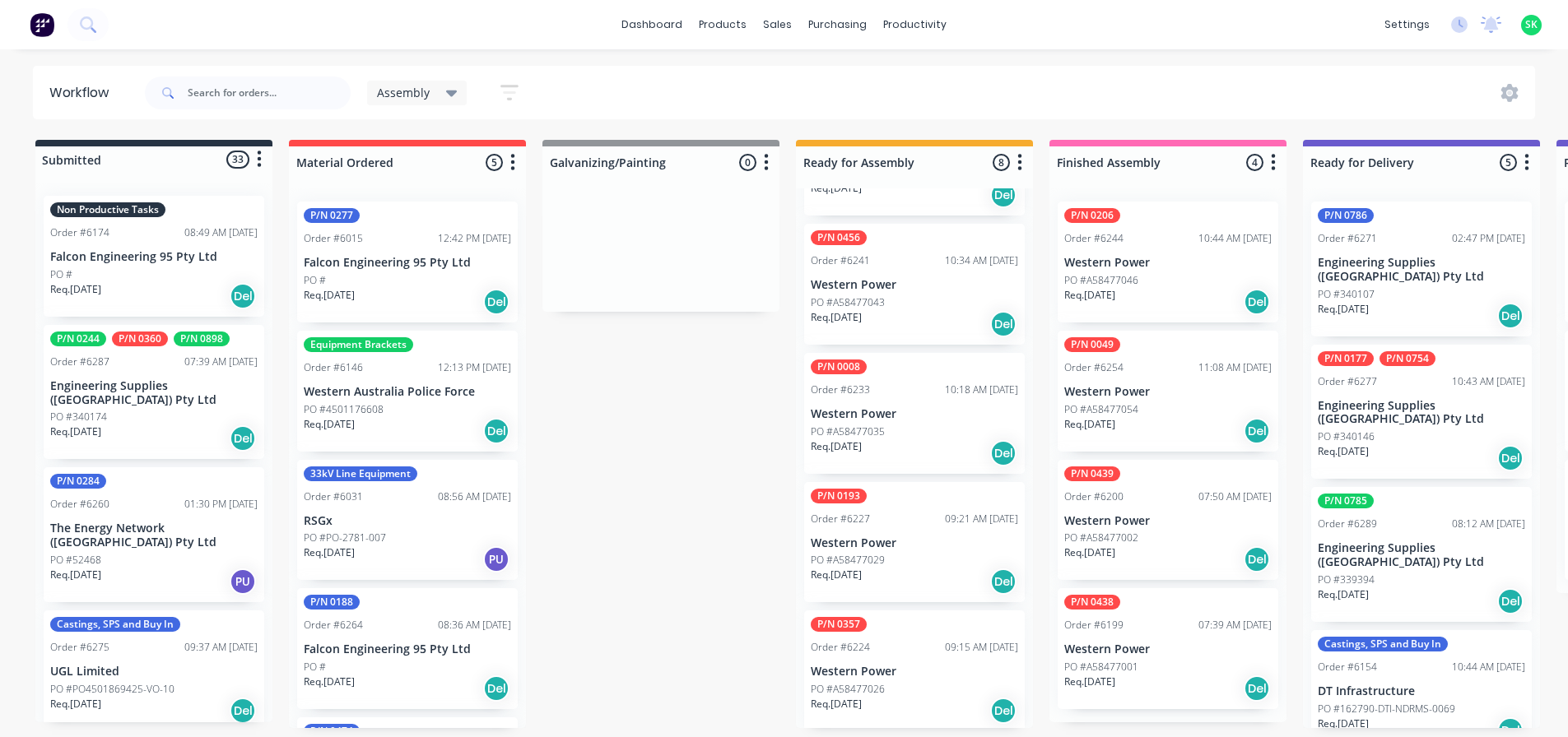
scroll to position [498, 0]
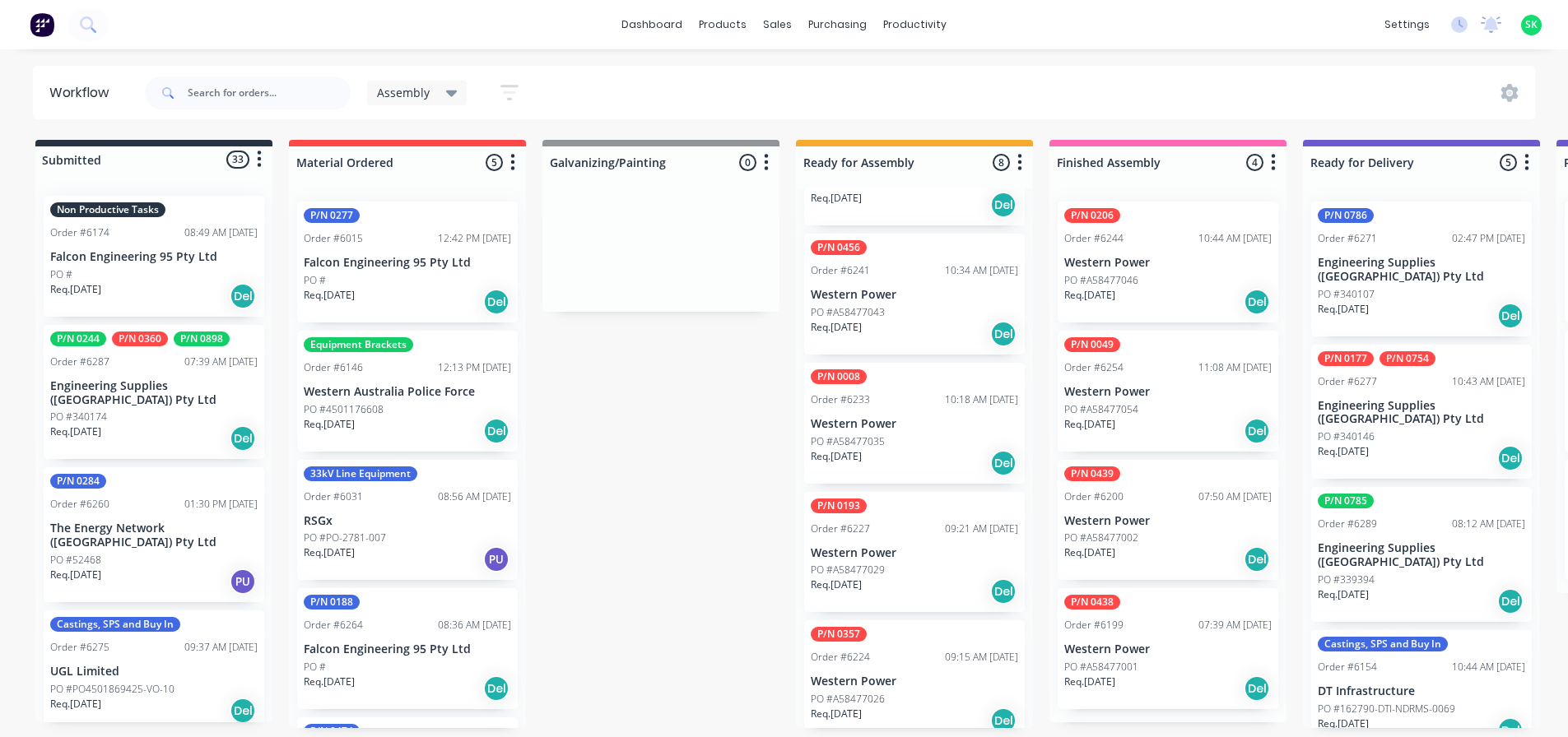
click at [1149, 546] on div "Req. 16/11/25 Del" at bounding box center [1167, 560] width 208 height 28
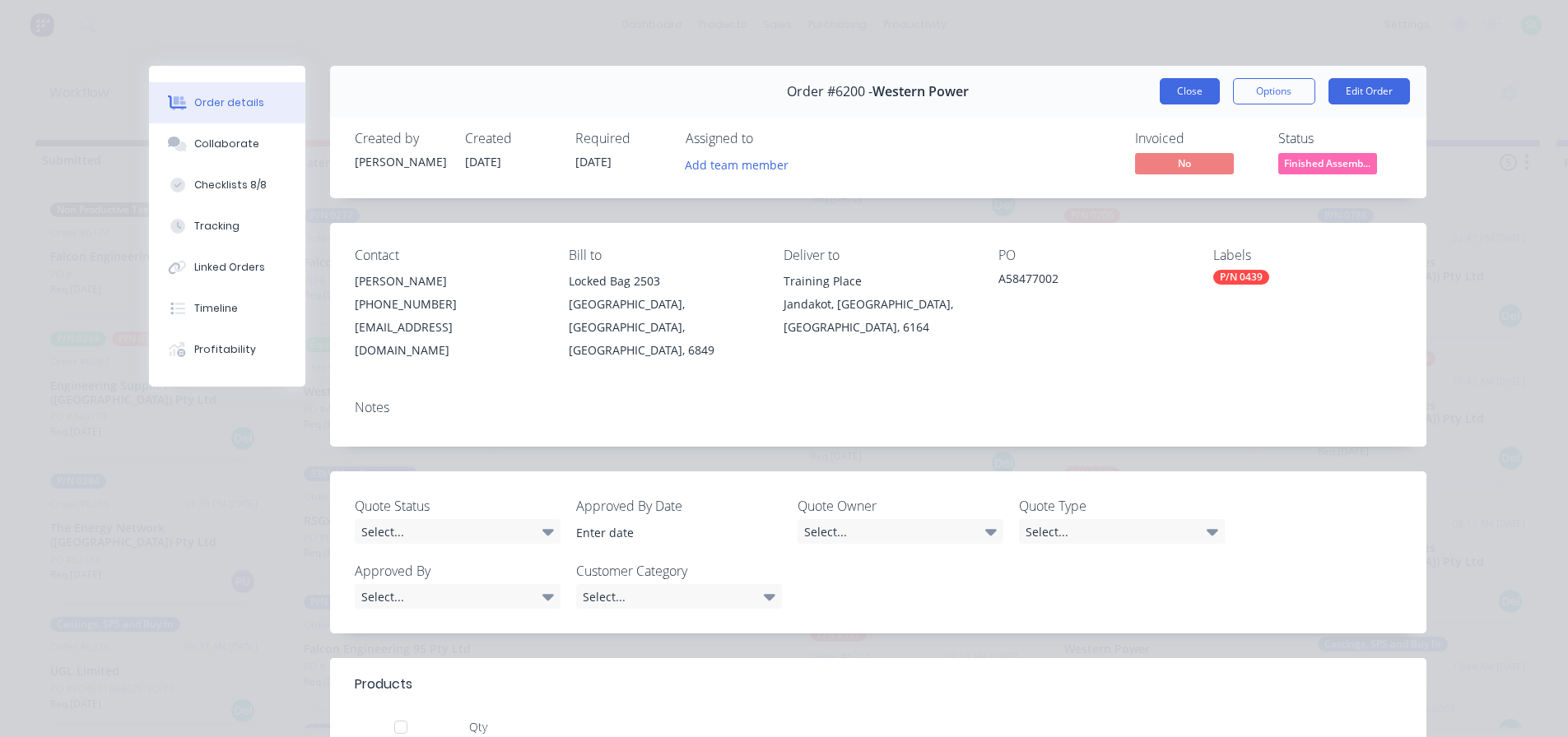
click at [1164, 85] on button "Close" at bounding box center [1189, 91] width 60 height 27
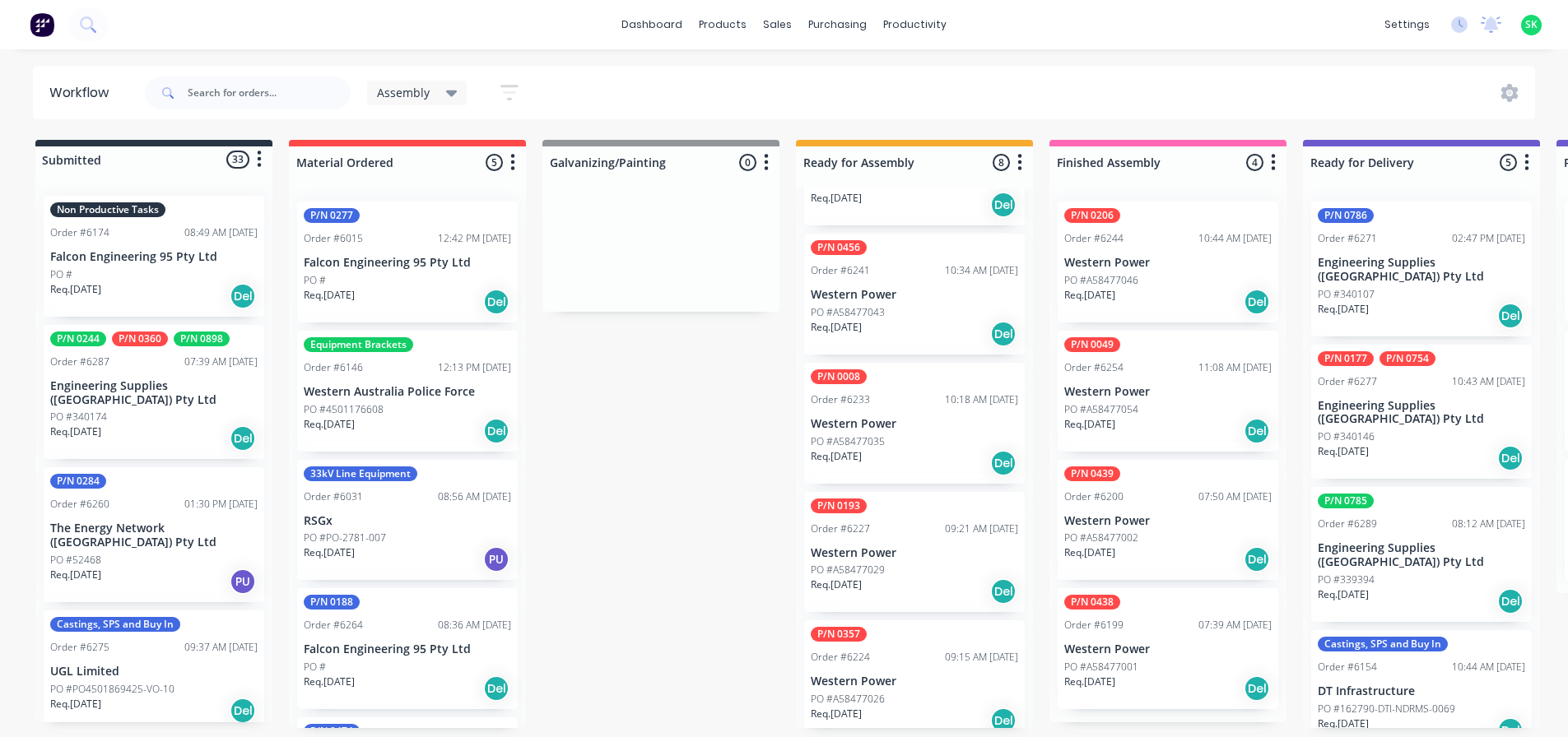
scroll to position [4, 0]
click at [1152, 649] on p "Western Power" at bounding box center [1167, 649] width 208 height 14
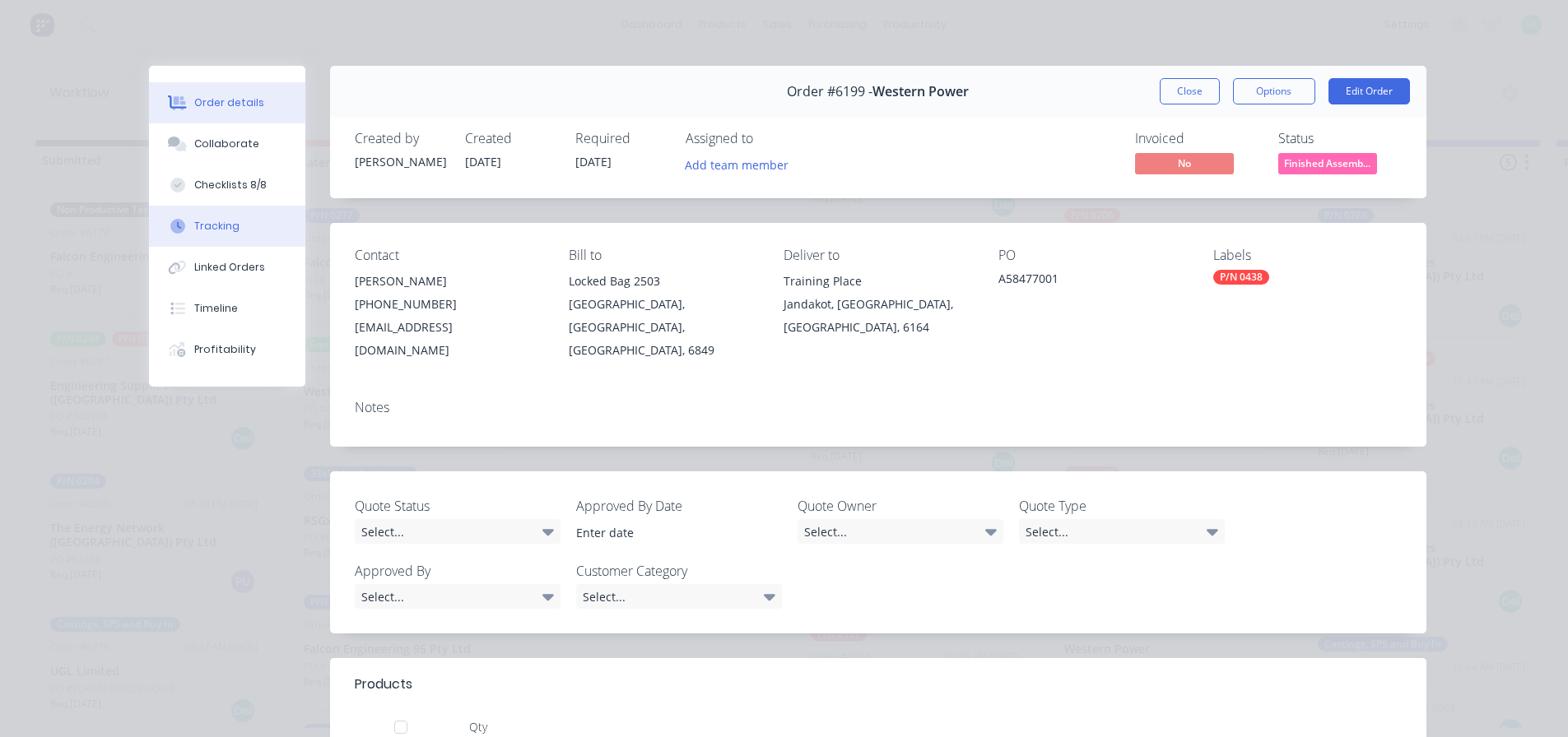
click at [194, 225] on div "Tracking" at bounding box center [216, 226] width 45 height 15
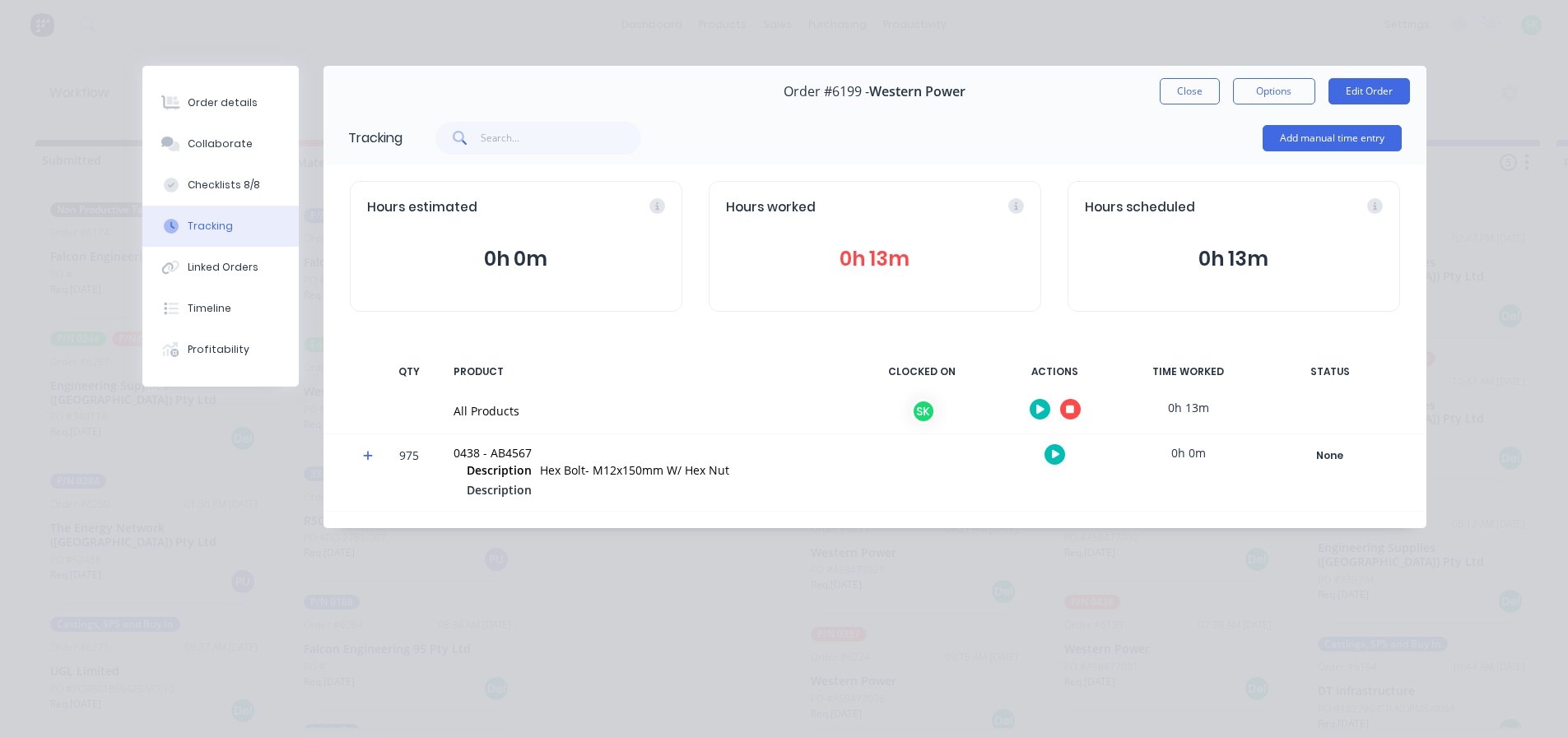
click at [1067, 405] on icon "button" at bounding box center [1069, 410] width 8 height 11
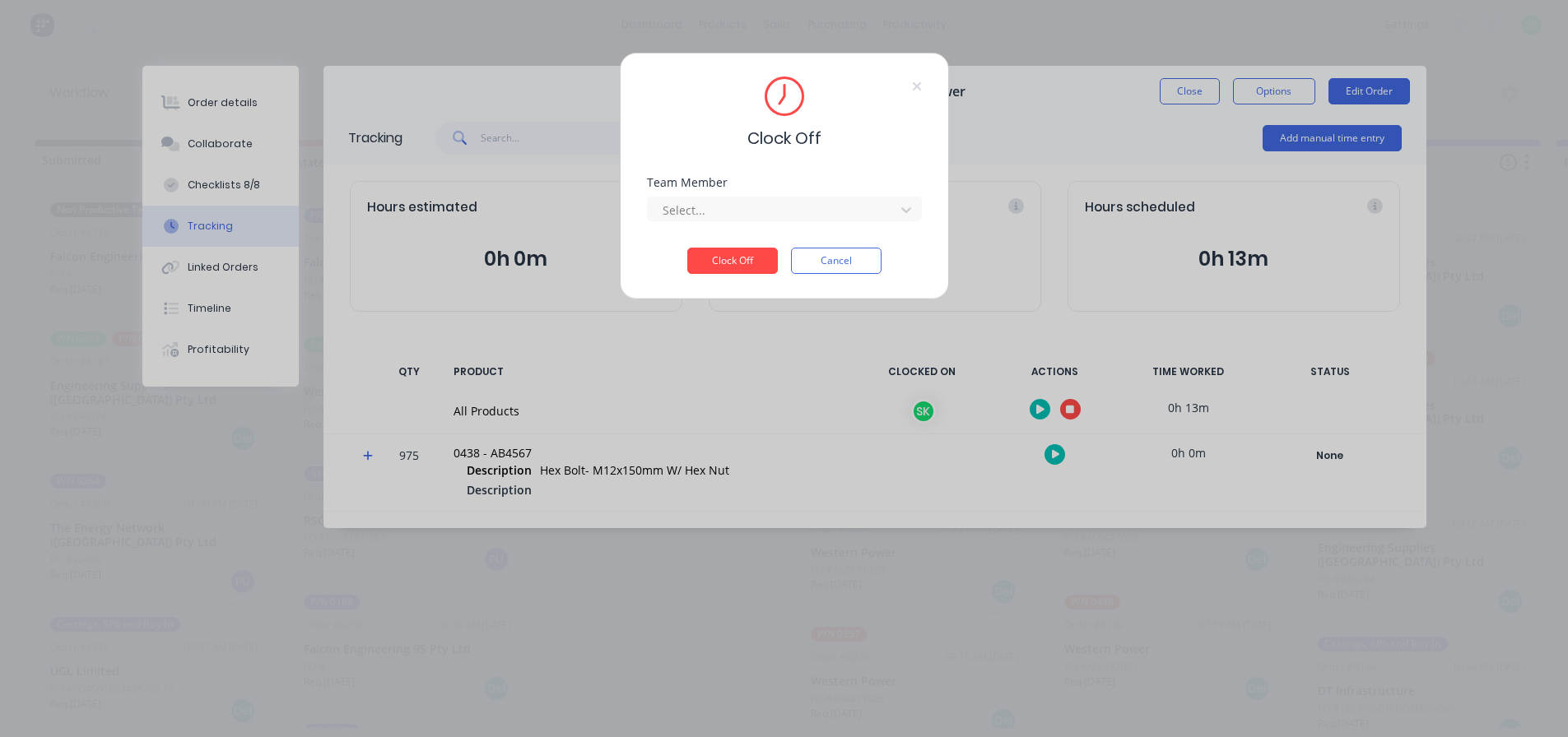
scroll to position [0, 0]
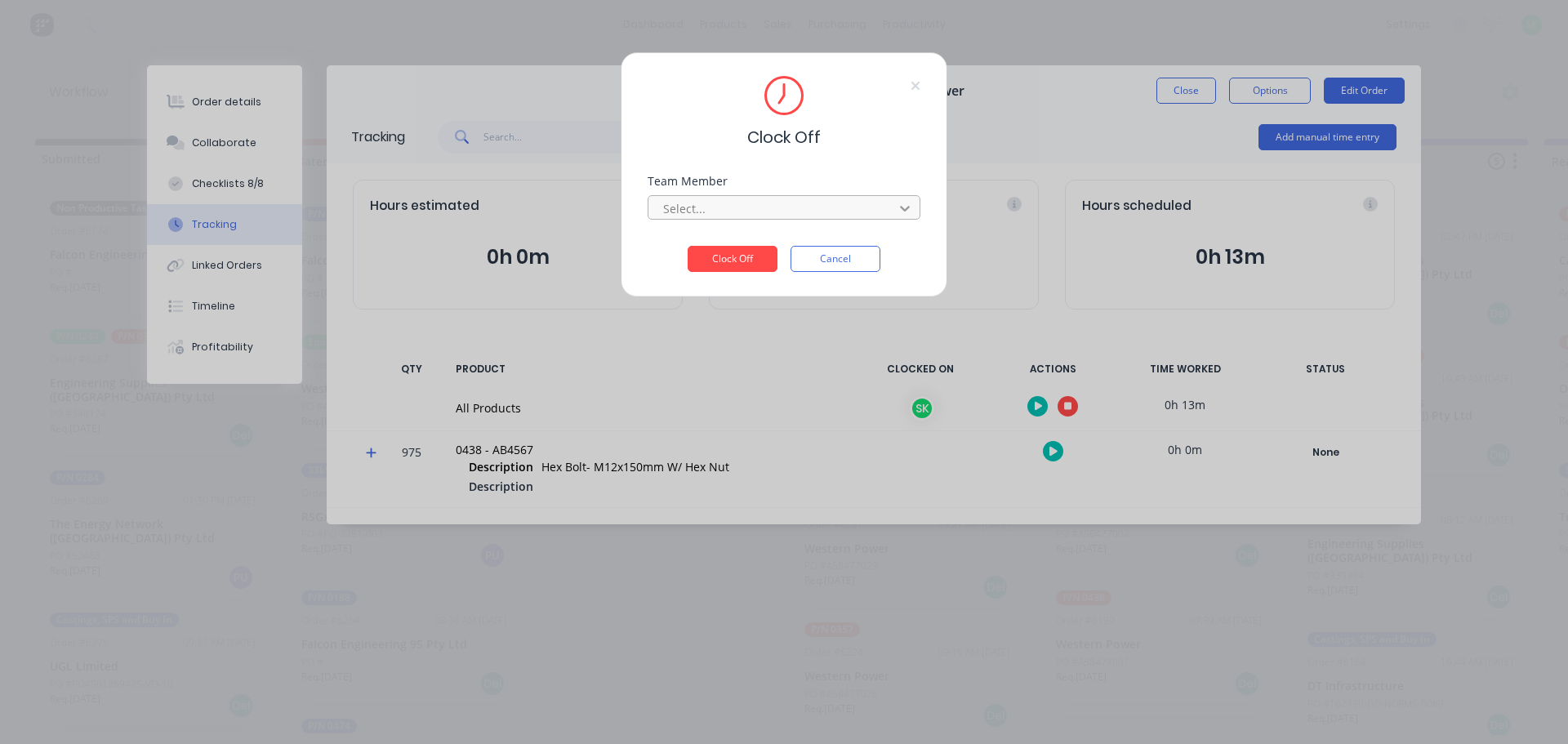
click at [902, 213] on icon at bounding box center [905, 208] width 16 height 16
click at [854, 235] on div "[PERSON_NAME]" at bounding box center [784, 244] width 273 height 30
click at [739, 251] on button "Clock Off" at bounding box center [732, 258] width 90 height 27
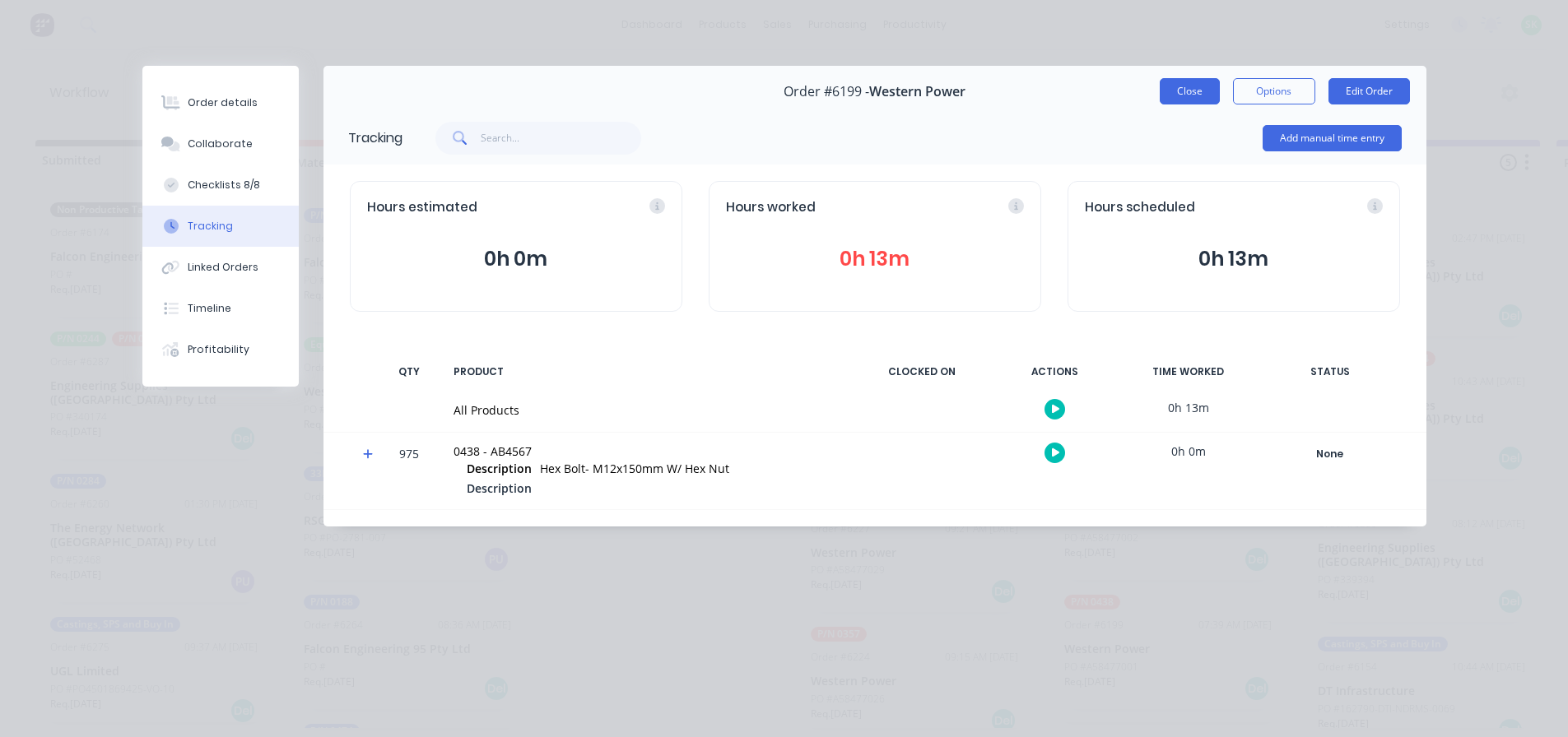
click at [1182, 94] on button "Close" at bounding box center [1189, 91] width 60 height 27
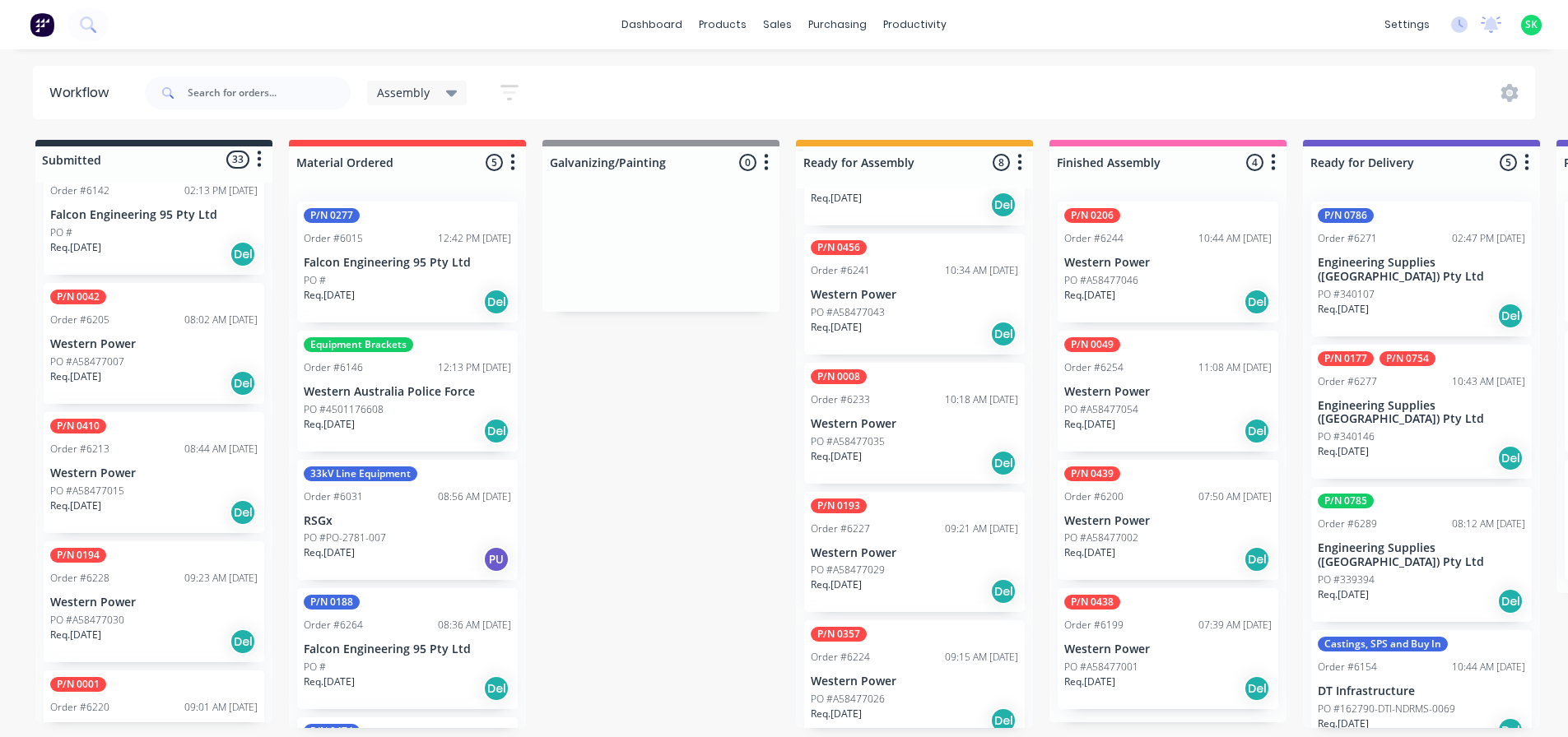
scroll to position [2058, 0]
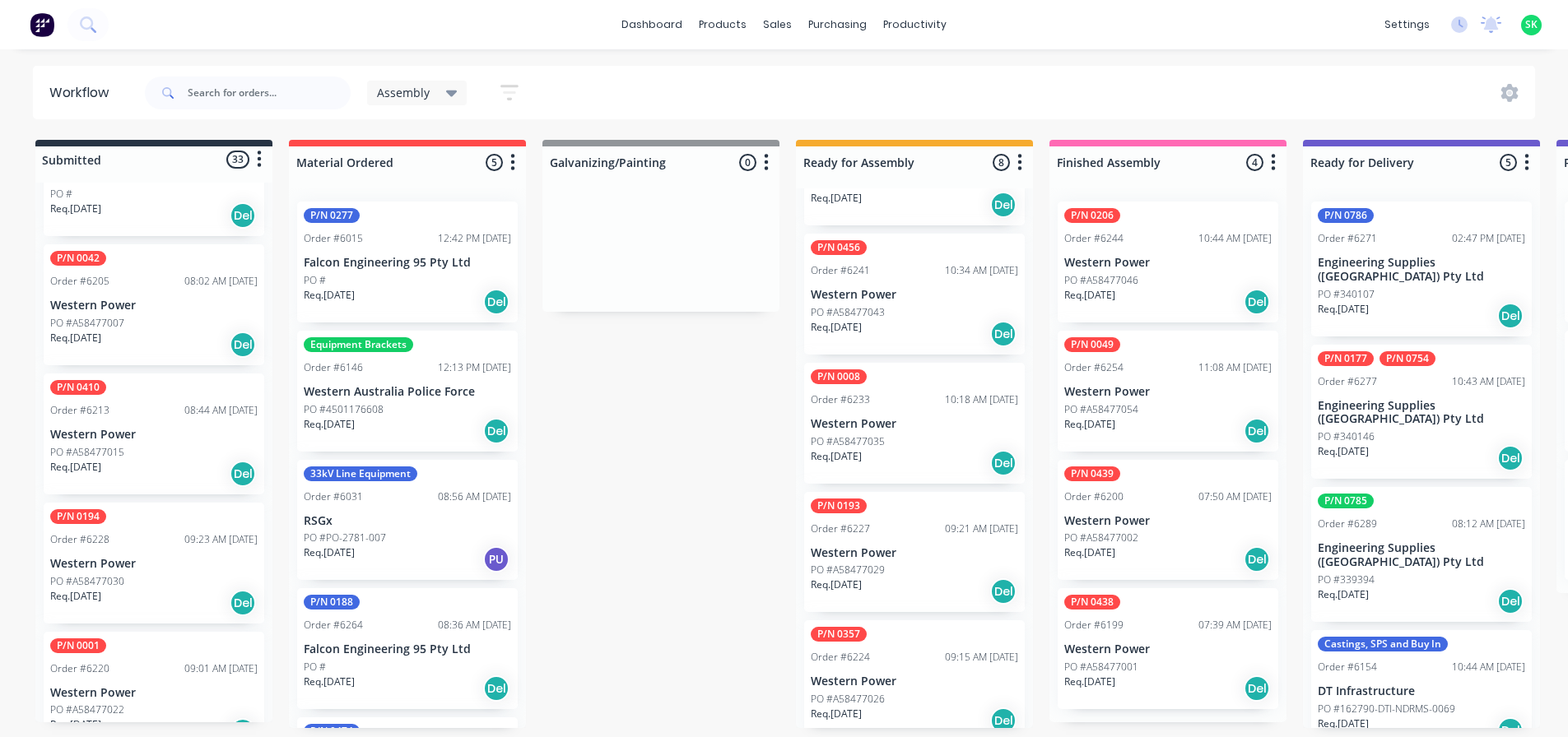
click at [149, 428] on p "Western Power" at bounding box center [153, 434] width 208 height 14
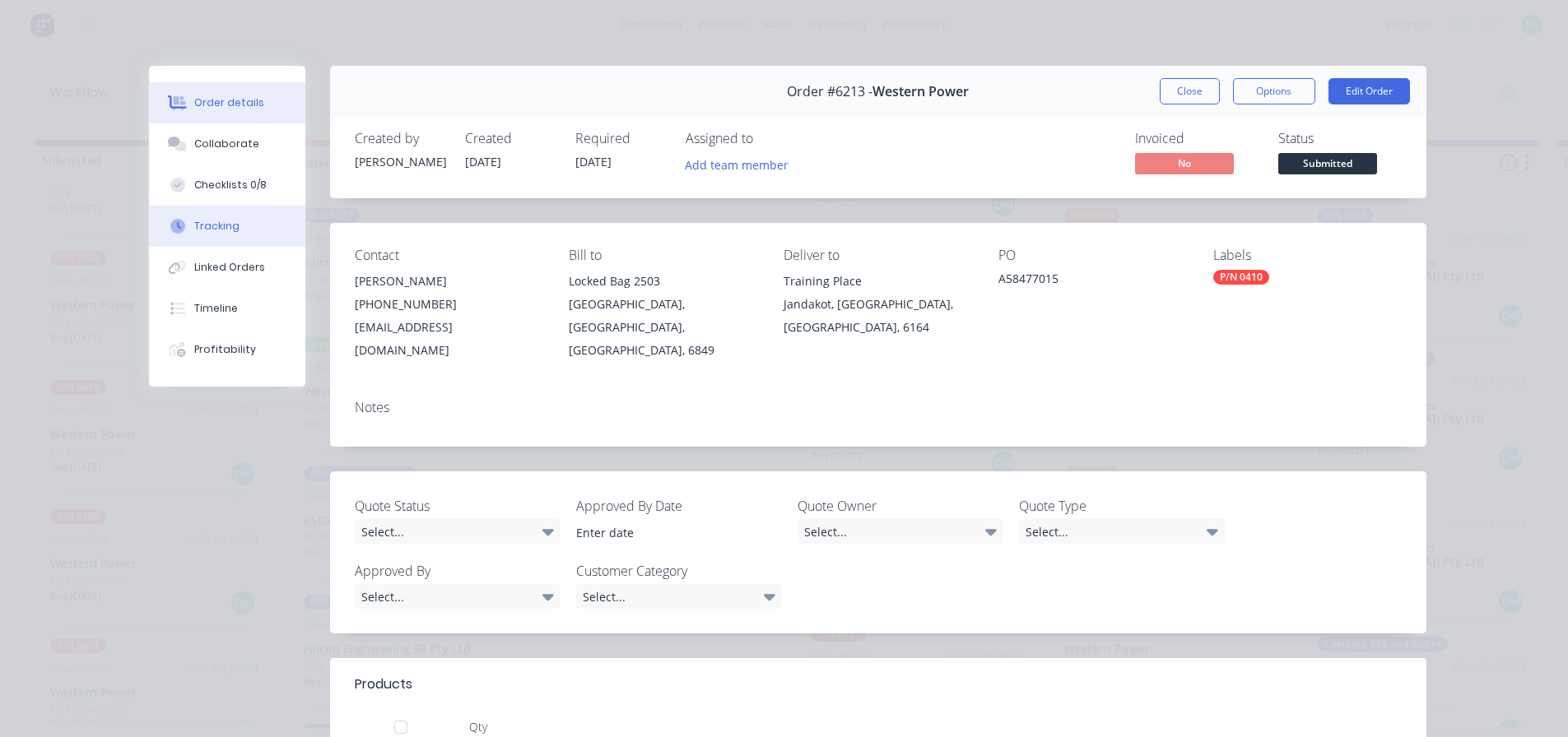
click at [246, 233] on button "Tracking" at bounding box center [226, 226] width 156 height 42
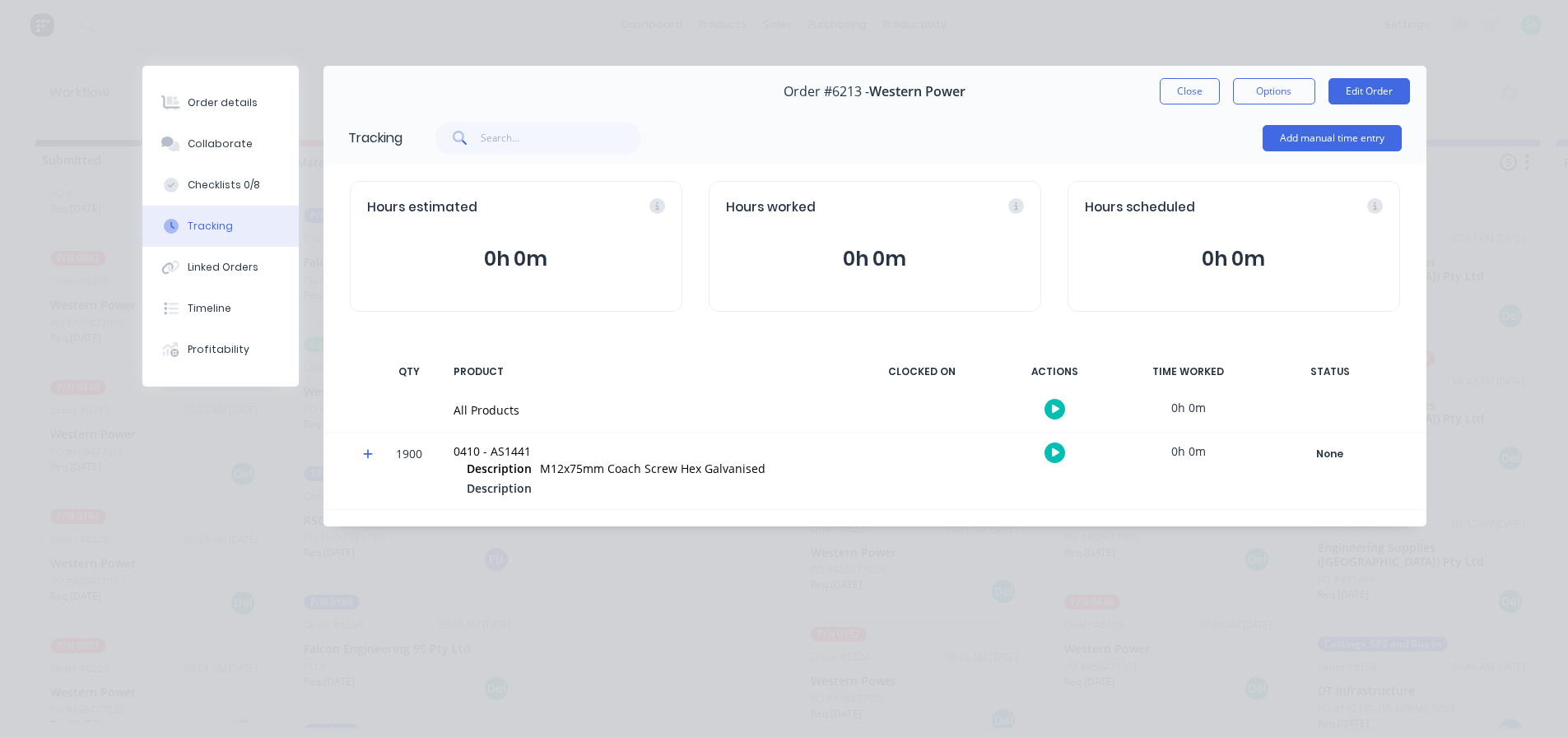
click at [1055, 404] on button "button" at bounding box center [1055, 409] width 20 height 20
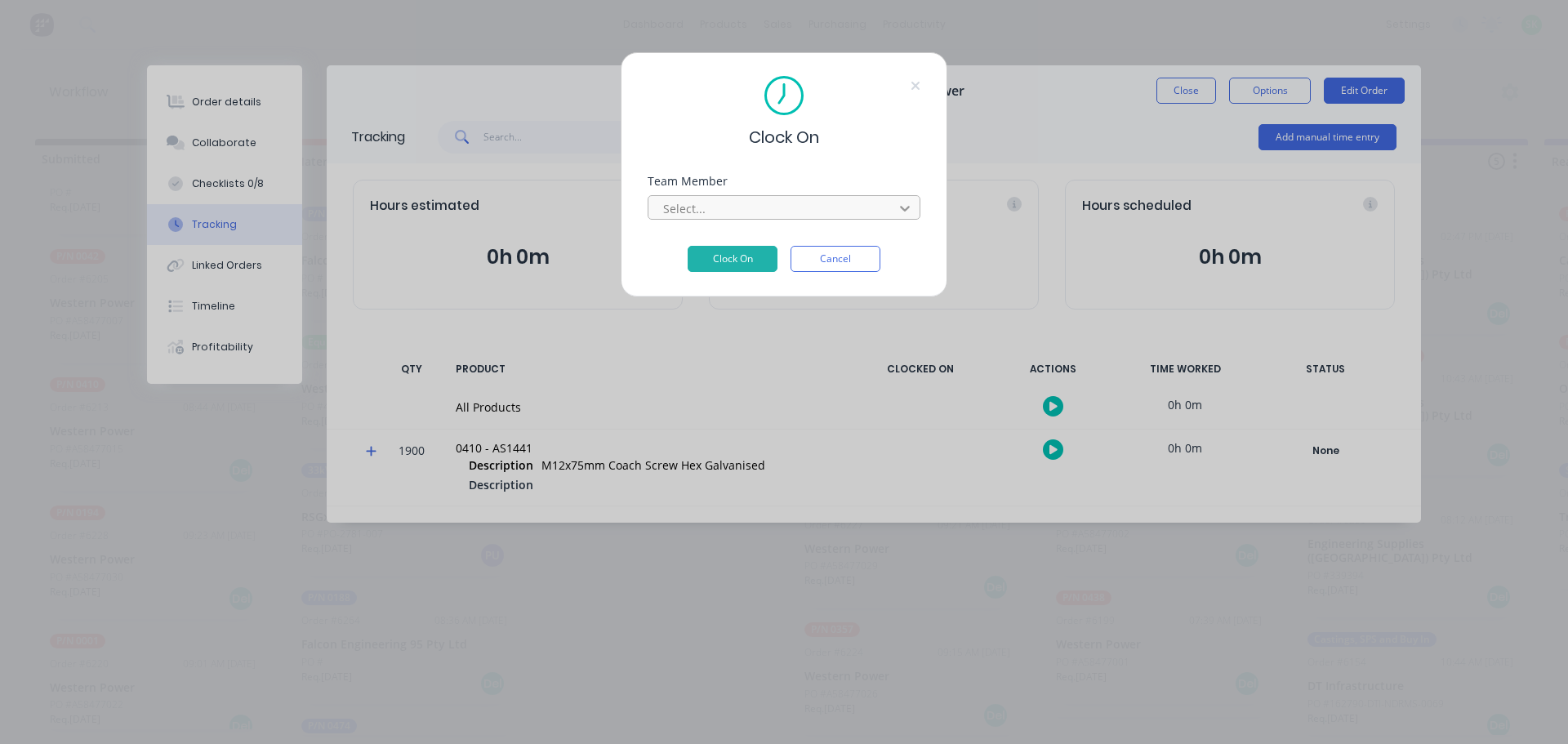
click at [904, 212] on icon at bounding box center [905, 208] width 16 height 16
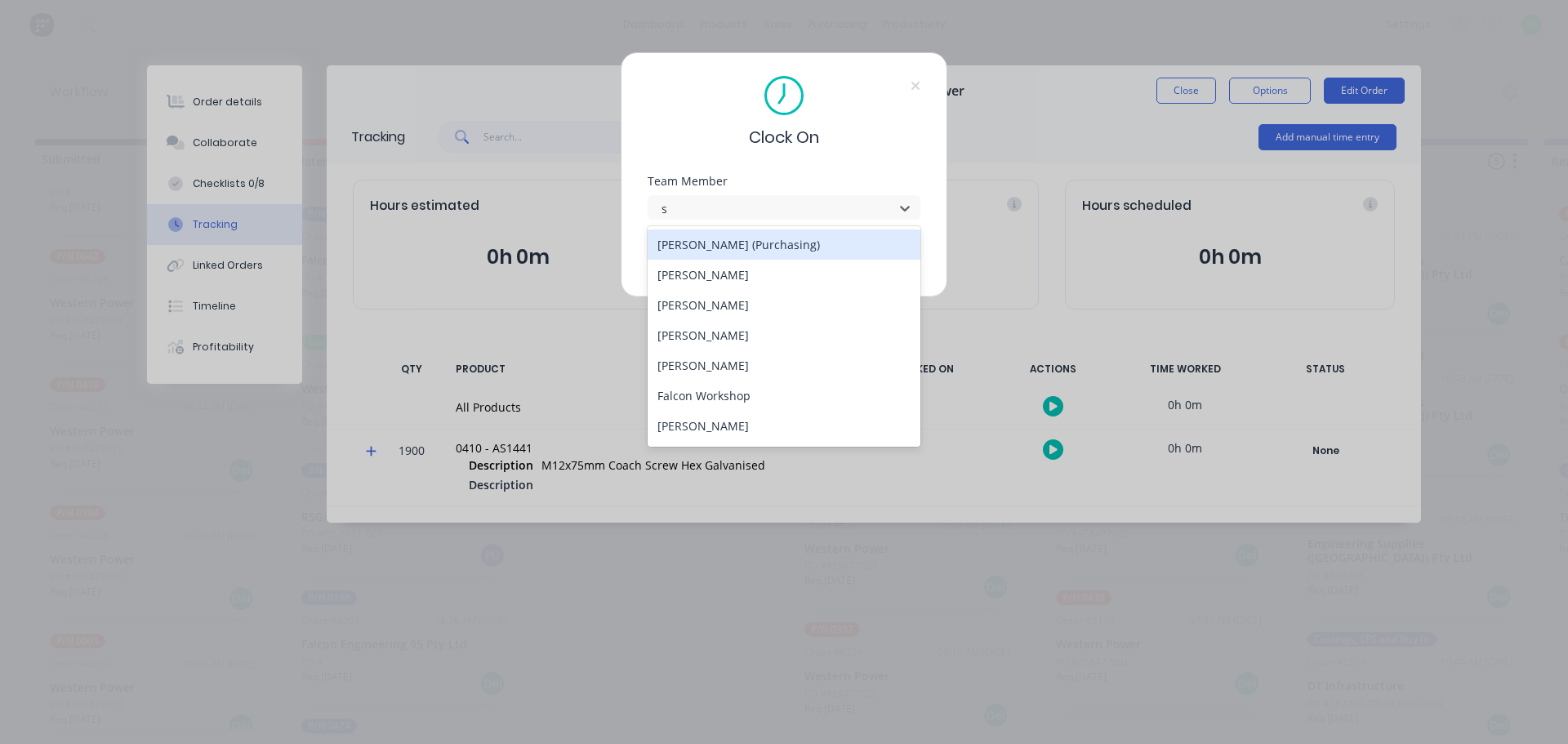
type input "st"
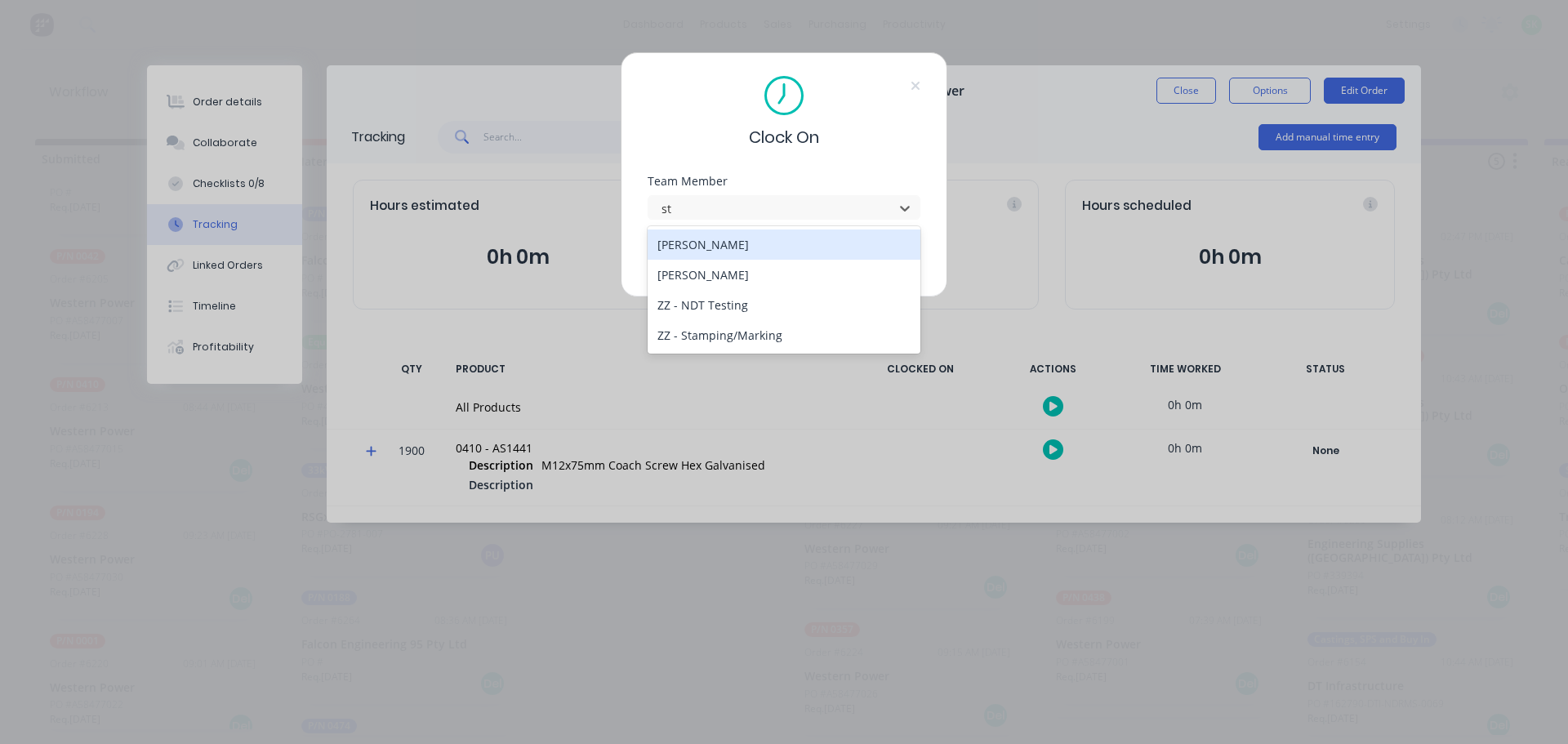
click at [856, 251] on div "[PERSON_NAME]" at bounding box center [784, 244] width 273 height 30
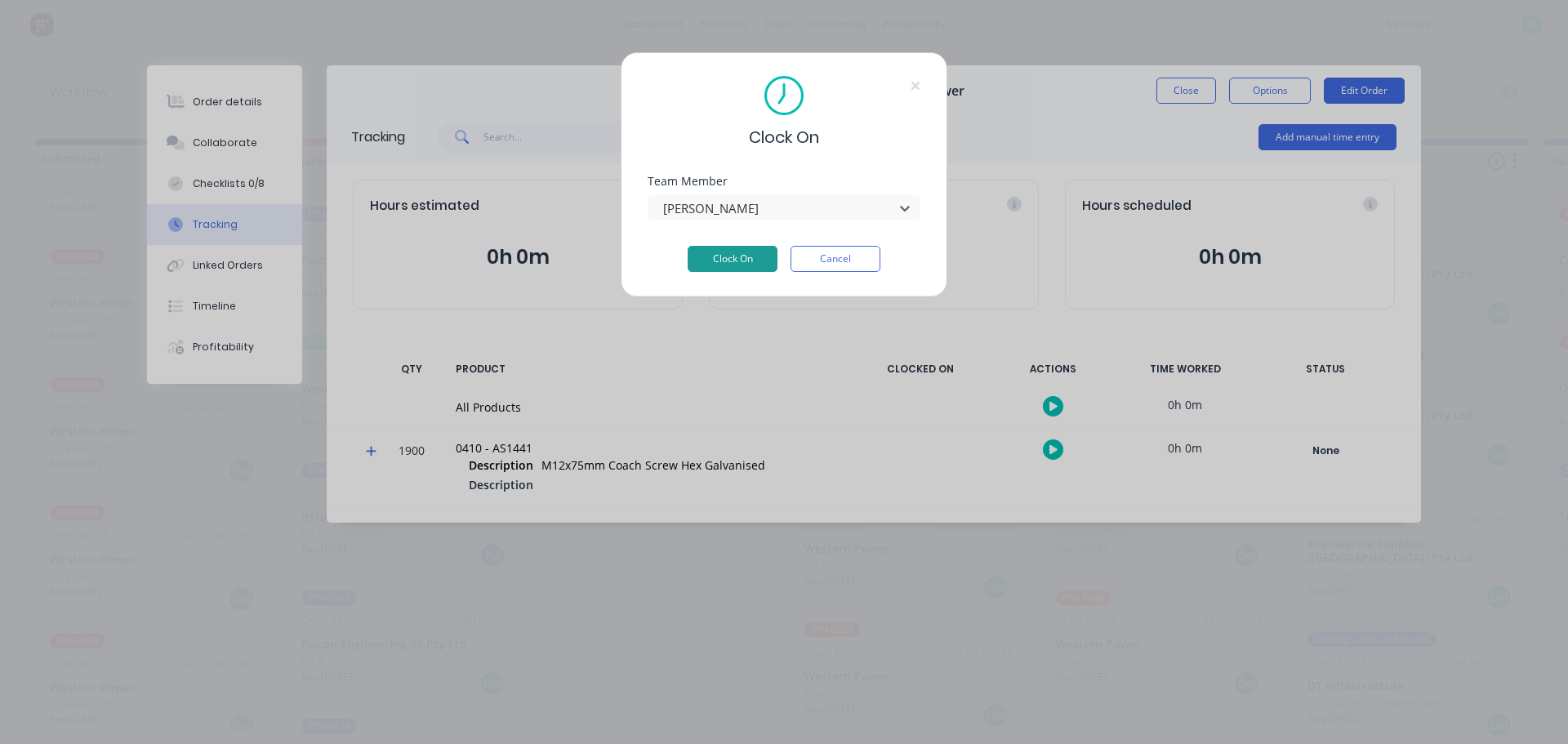
click at [756, 257] on button "Clock On" at bounding box center [732, 258] width 90 height 27
